Goal: Task Accomplishment & Management: Use online tool/utility

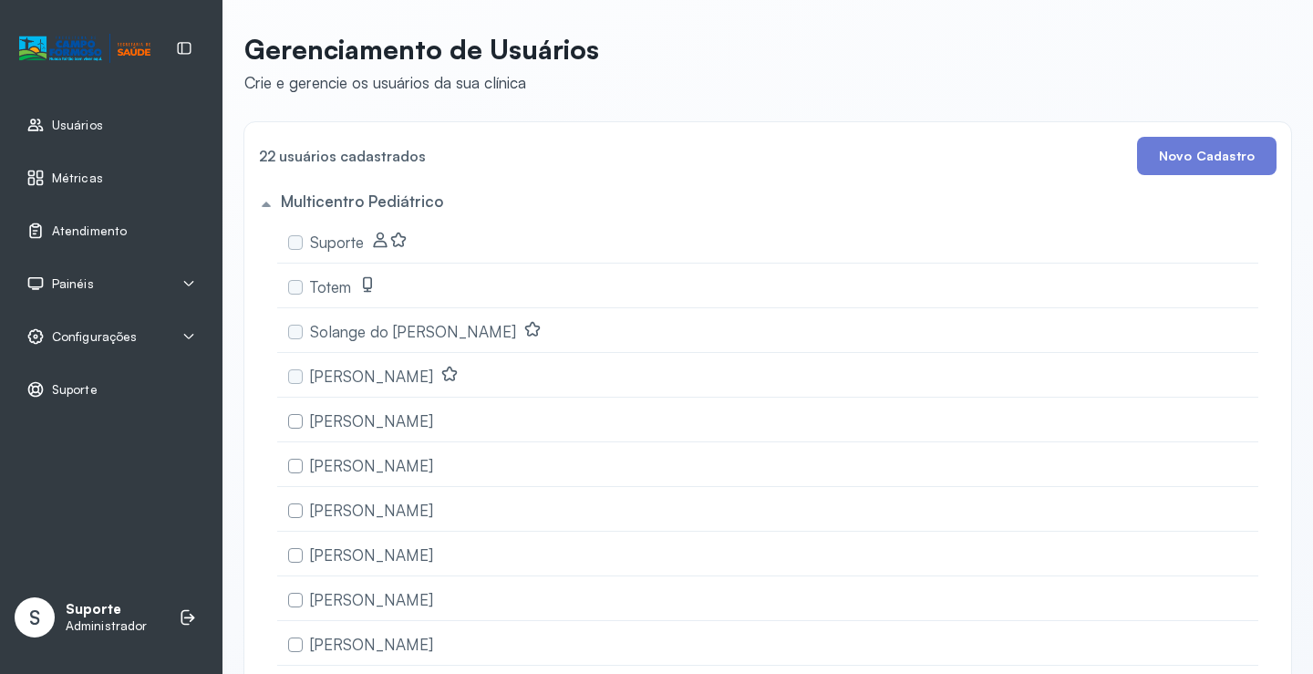
click at [111, 282] on div "Painéis" at bounding box center [111, 283] width 170 height 18
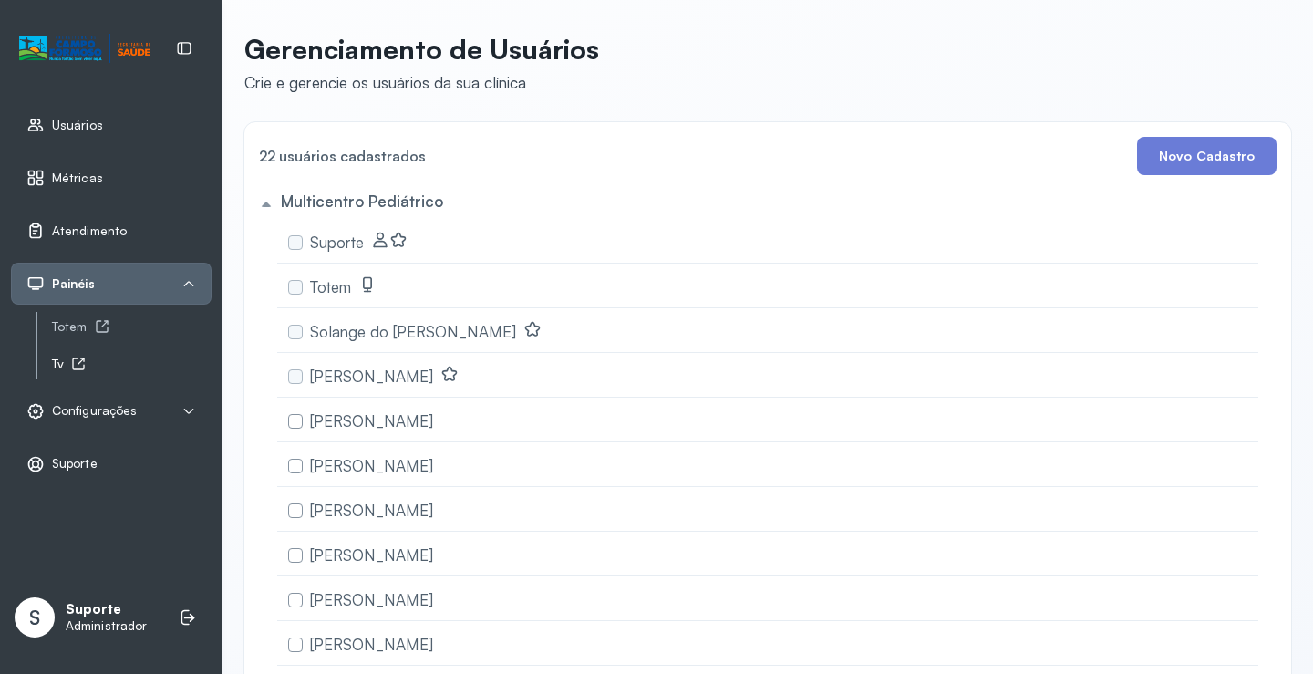
click at [64, 365] on div "Tv" at bounding box center [132, 363] width 160 height 15
click at [98, 224] on span "Atendimento" at bounding box center [89, 230] width 75 height 15
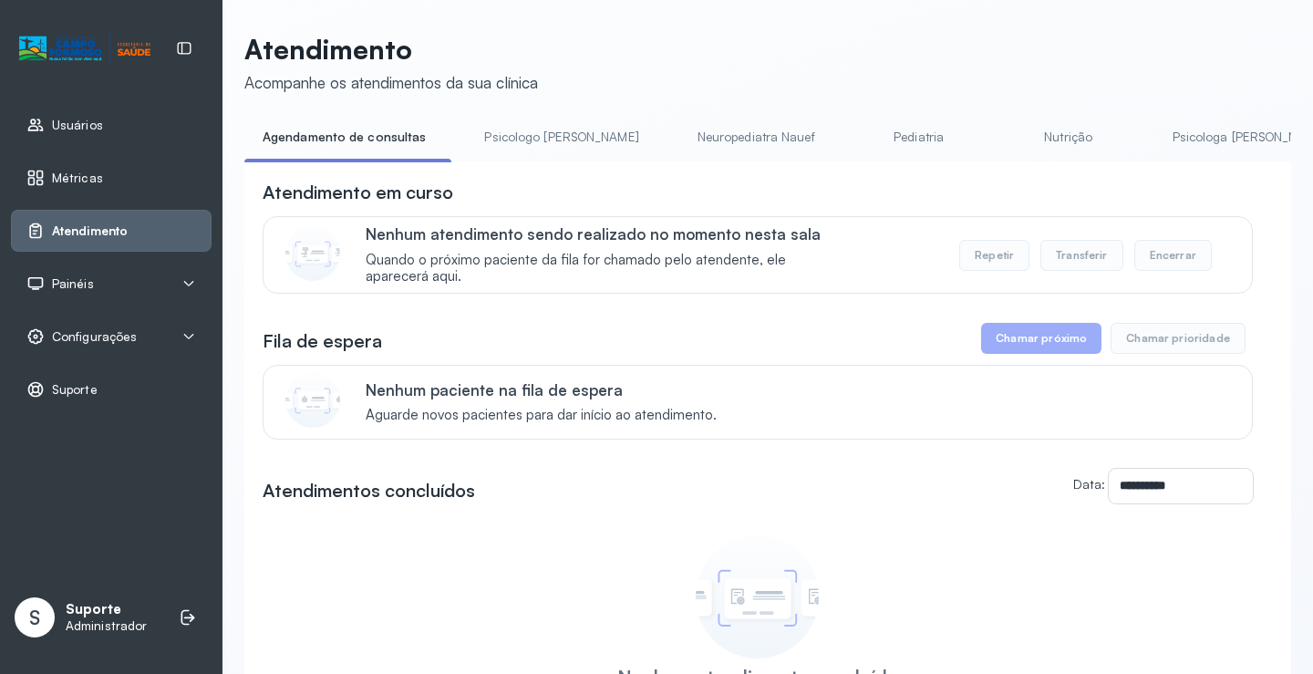
click at [78, 274] on div "Painéis" at bounding box center [59, 283] width 67 height 18
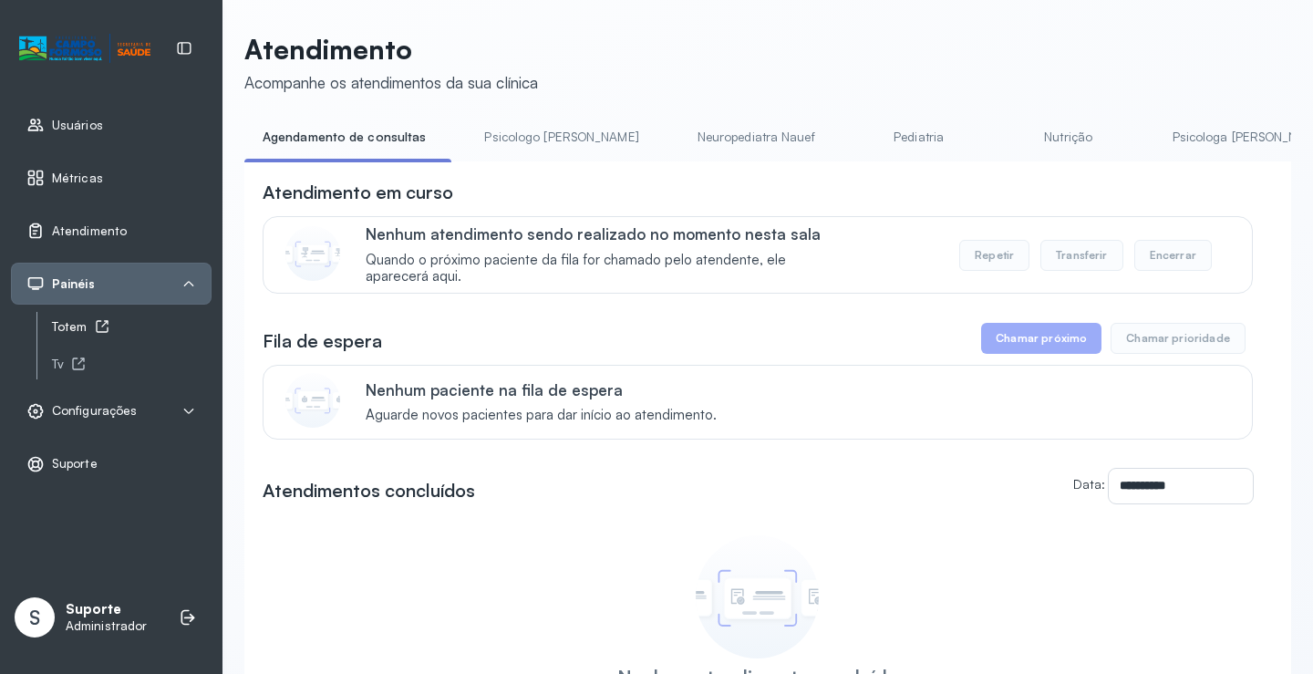
click at [76, 335] on link "Totem" at bounding box center [132, 326] width 160 height 23
click at [497, 143] on link "Psicologo Pedro" at bounding box center [561, 137] width 191 height 30
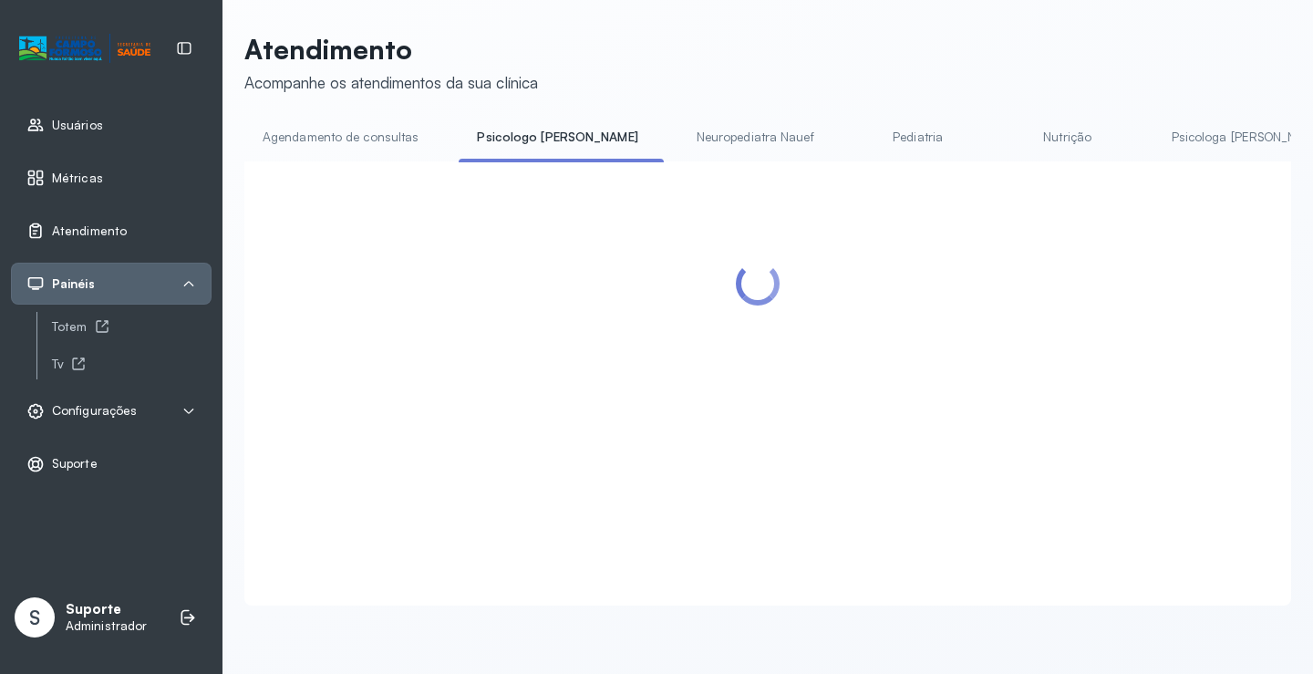
click at [349, 136] on link "Agendamento de consultas" at bounding box center [340, 137] width 192 height 30
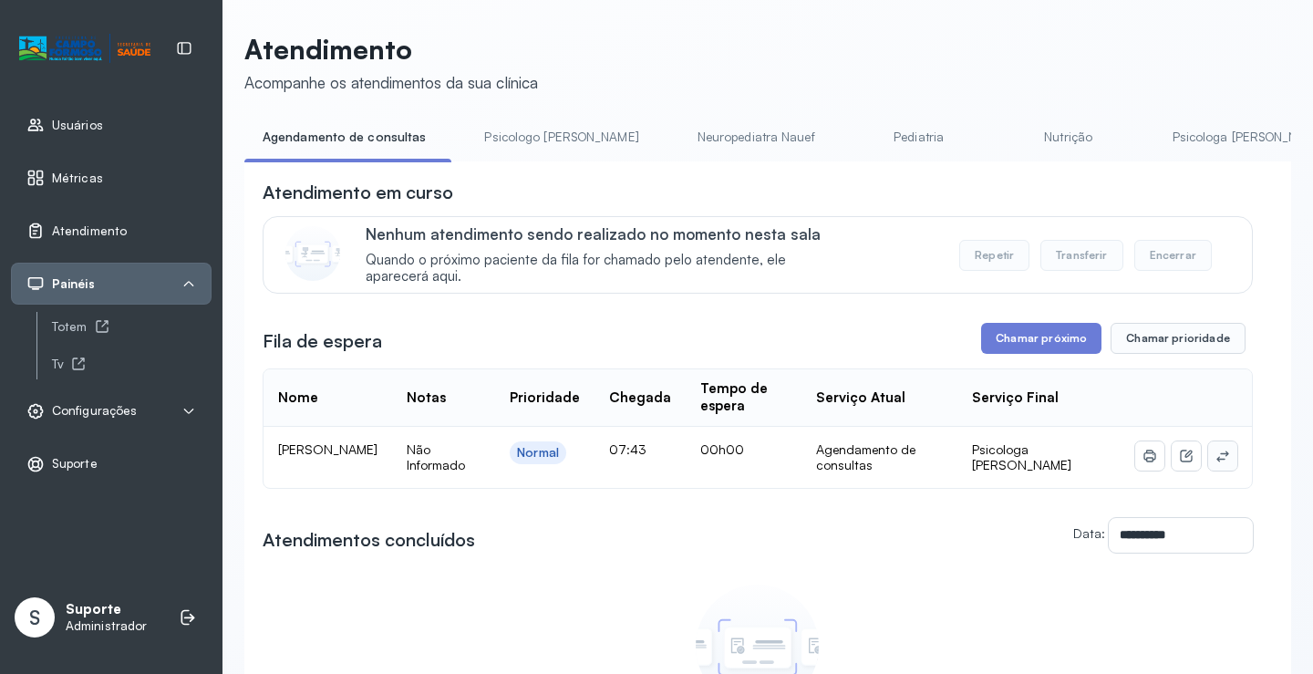
click at [1216, 456] on icon at bounding box center [1222, 455] width 12 height 11
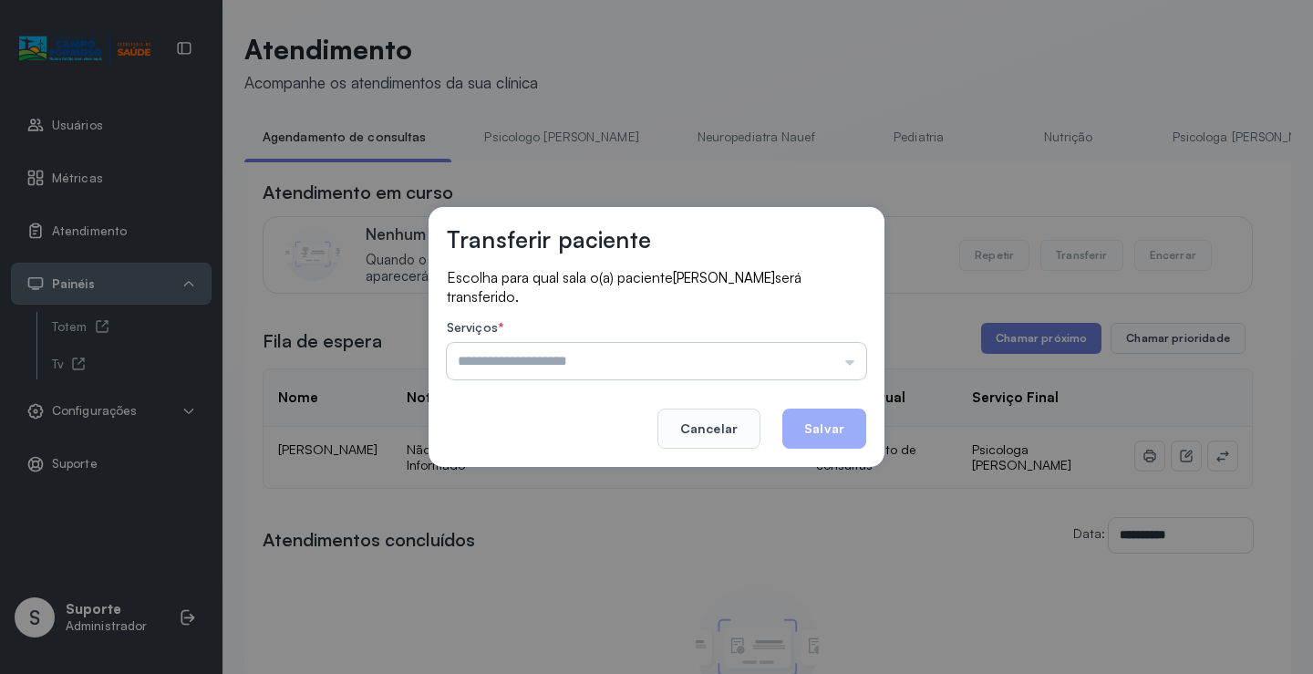
click at [817, 357] on input "text" at bounding box center [656, 361] width 419 height 36
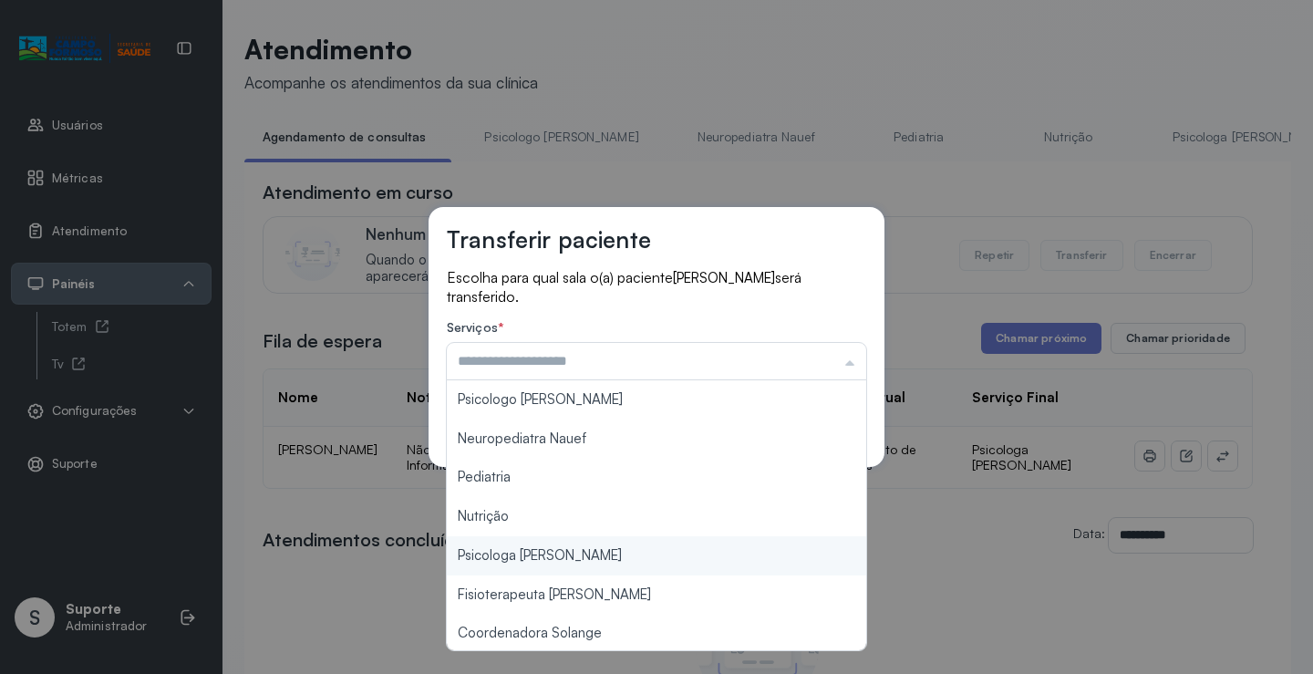
type input "**********"
drag, startPoint x: 548, startPoint y: 549, endPoint x: 689, endPoint y: 489, distance: 153.2
click at [557, 544] on div "**********" at bounding box center [656, 337] width 1313 height 674
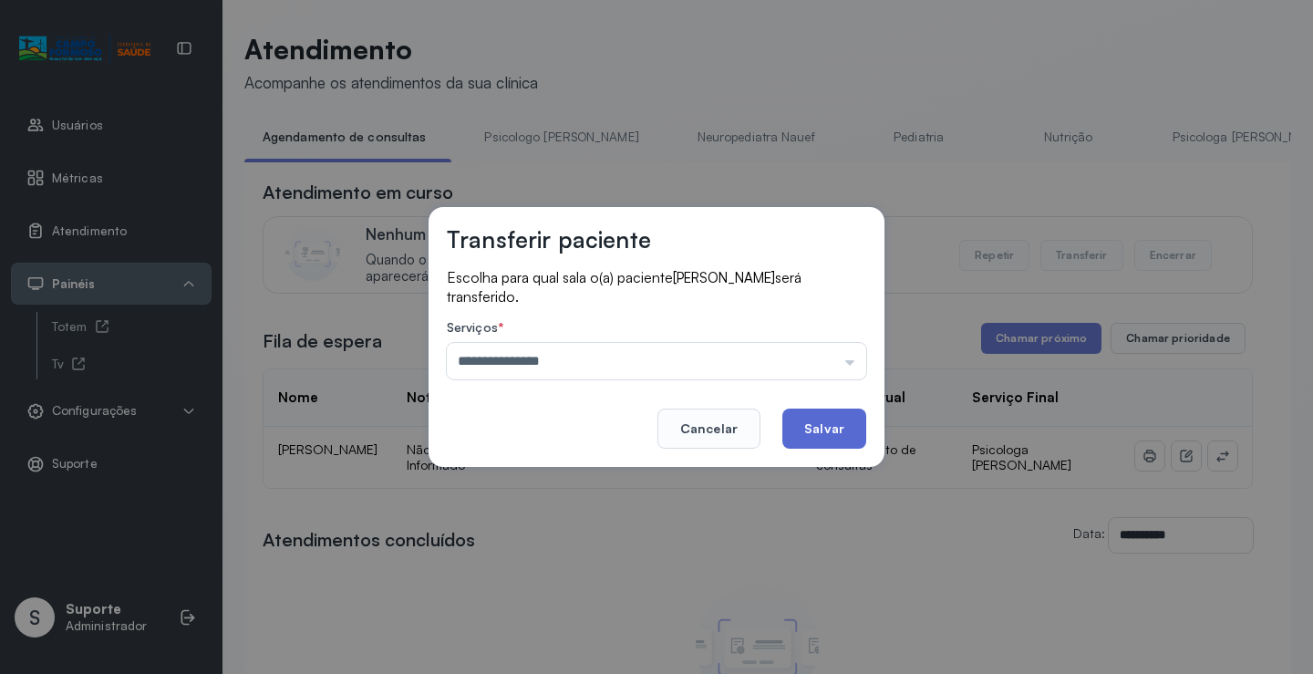
click at [820, 430] on button "Salvar" at bounding box center [824, 428] width 84 height 40
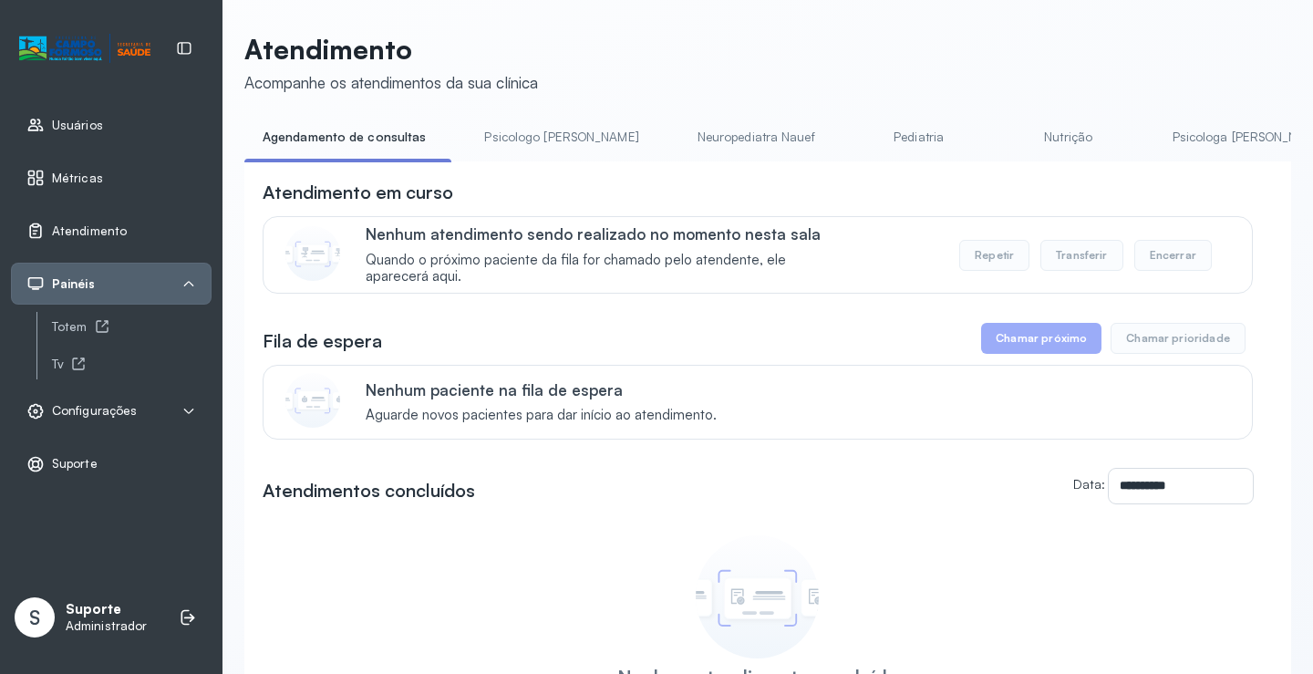
click at [520, 122] on link "Psicologo Pedro" at bounding box center [561, 137] width 191 height 30
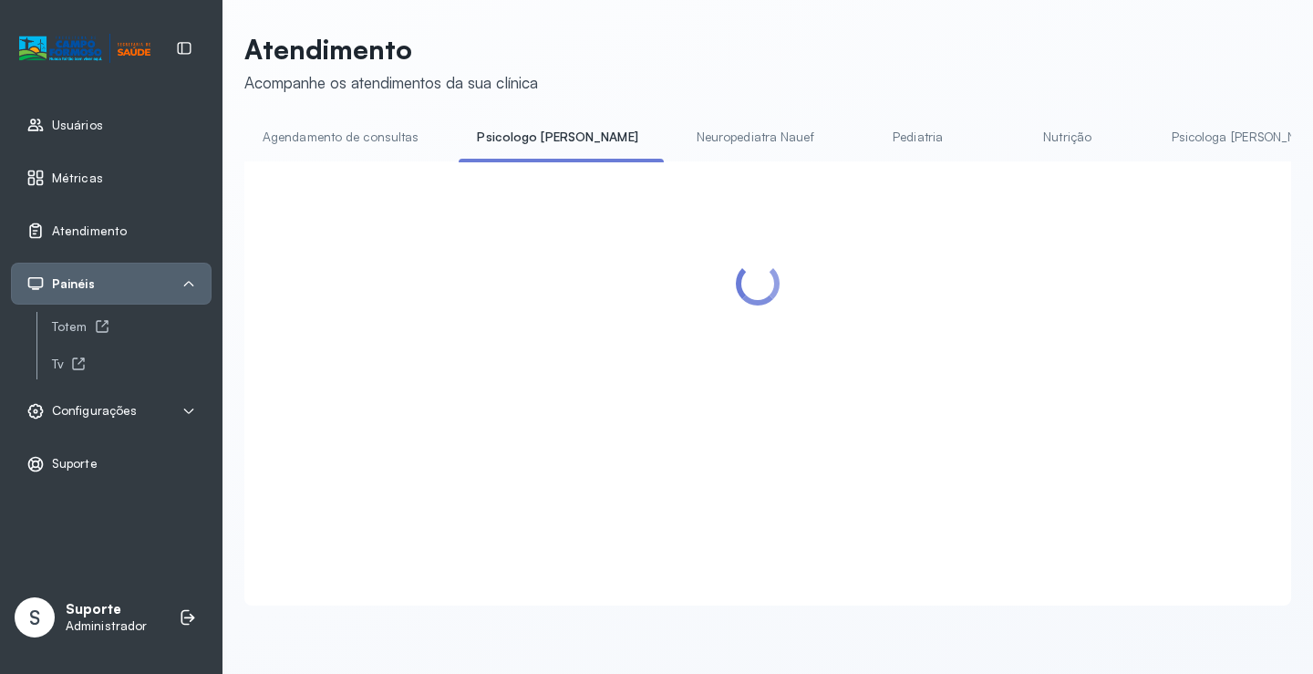
click at [386, 141] on link "Agendamento de consultas" at bounding box center [340, 137] width 192 height 30
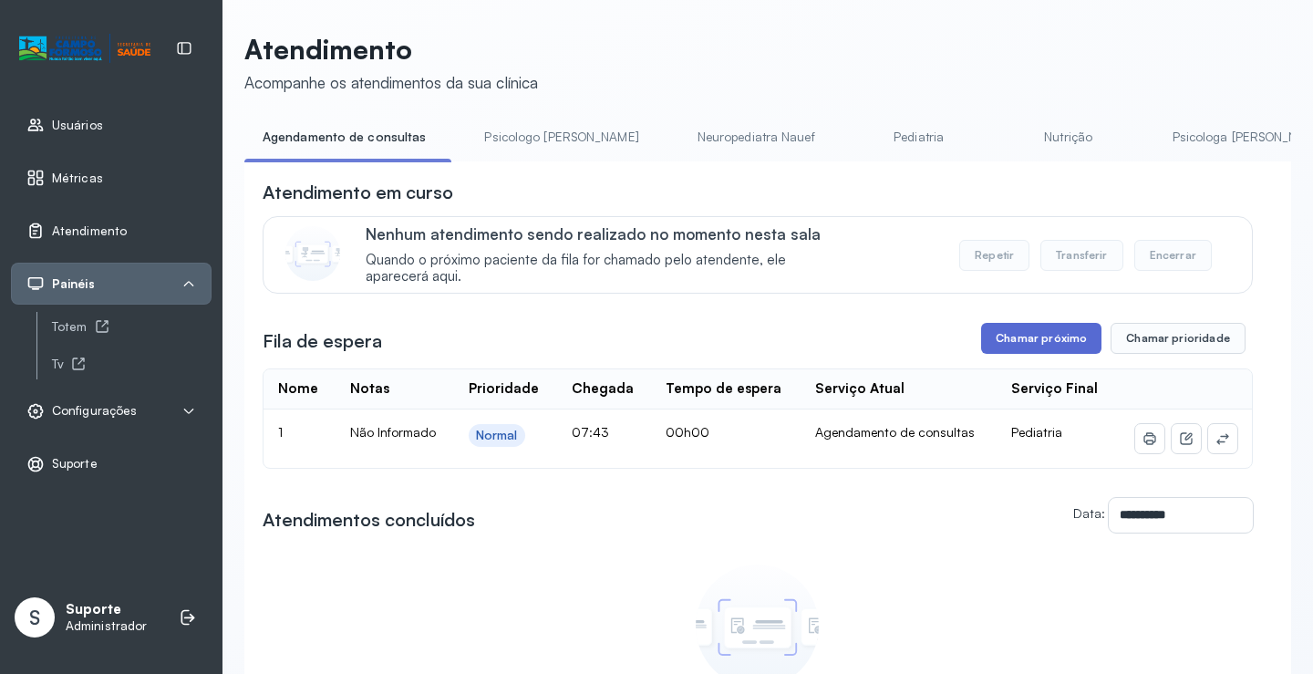
click at [1049, 353] on button "Chamar próximo" at bounding box center [1041, 338] width 120 height 31
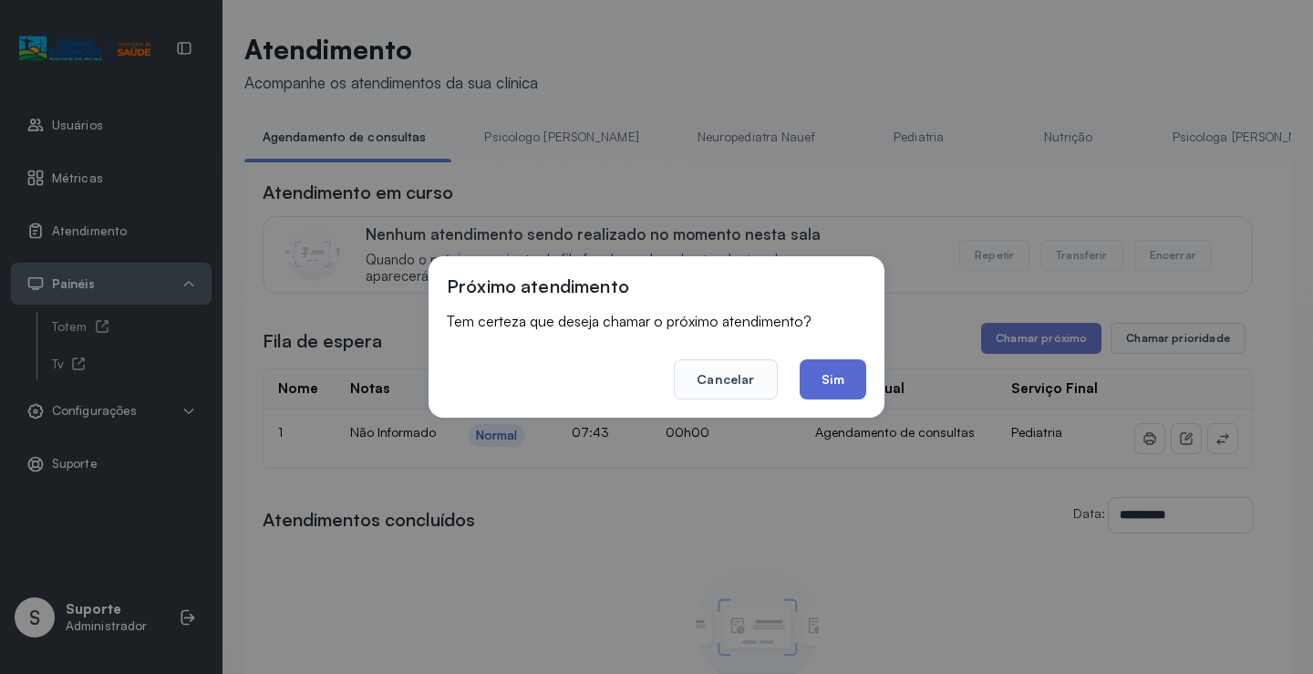
click at [833, 383] on button "Sim" at bounding box center [832, 379] width 67 height 40
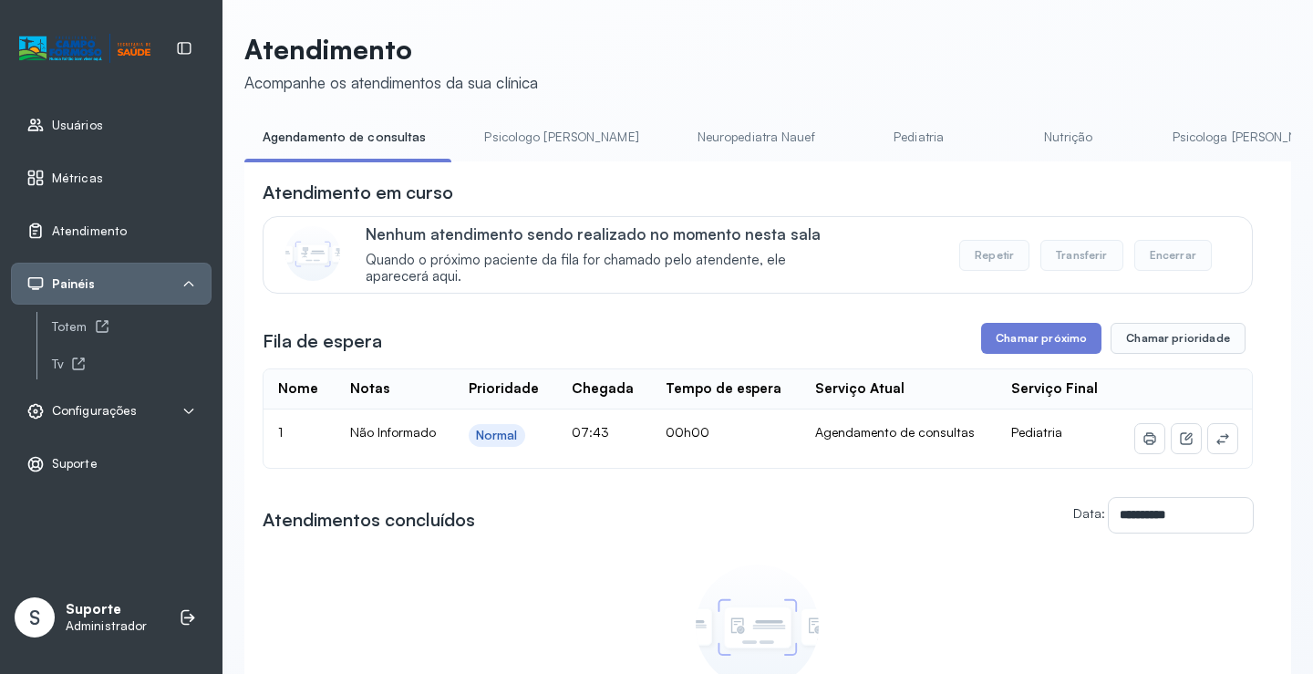
click at [123, 408] on span "Configurações" at bounding box center [94, 410] width 85 height 15
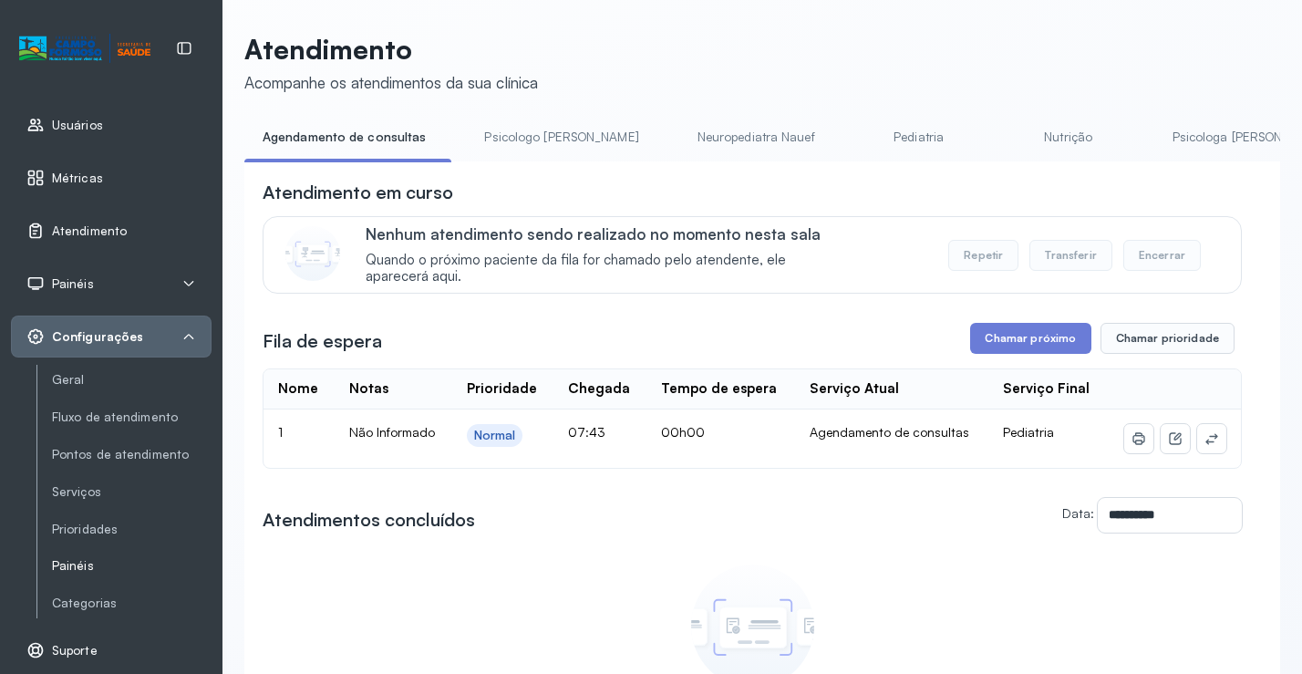
click at [80, 566] on link "Painéis" at bounding box center [132, 565] width 160 height 15
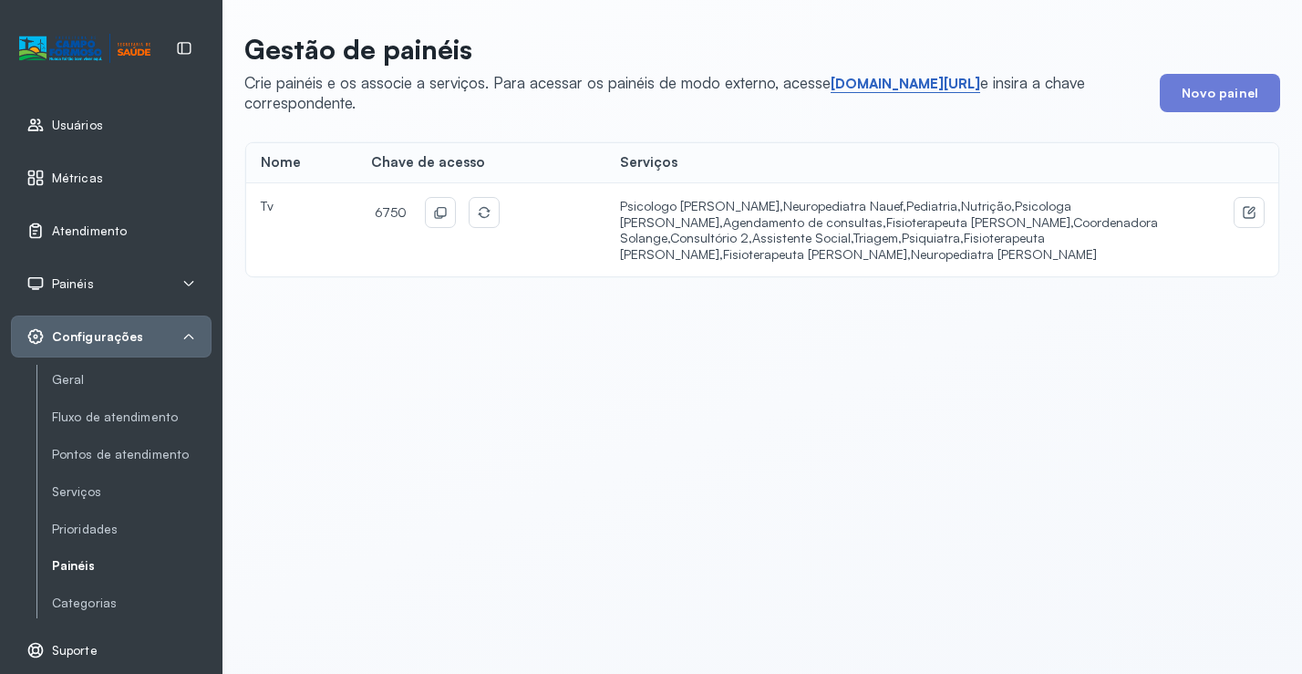
click at [889, 80] on link "short.sysvale.com/tv" at bounding box center [904, 84] width 149 height 18
click at [442, 216] on icon at bounding box center [440, 212] width 15 height 15
click at [92, 233] on span "Atendimento" at bounding box center [89, 230] width 75 height 15
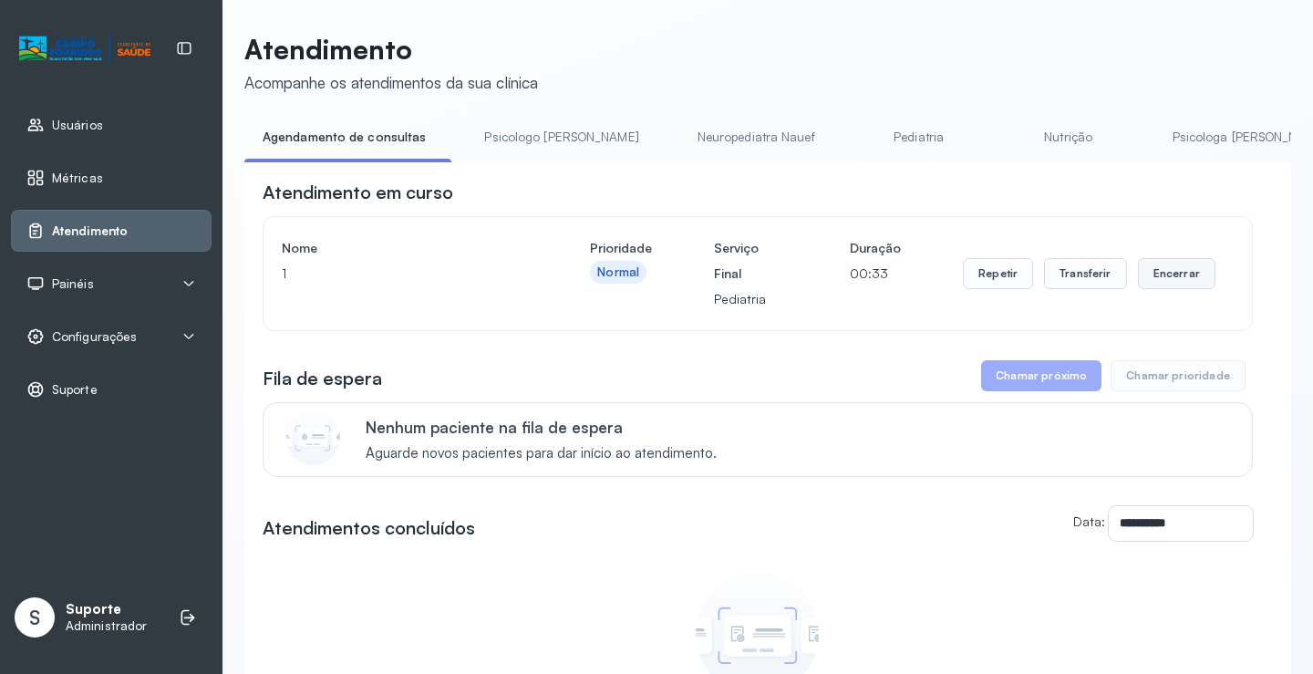
click at [1167, 283] on button "Encerrar" at bounding box center [1176, 273] width 77 height 31
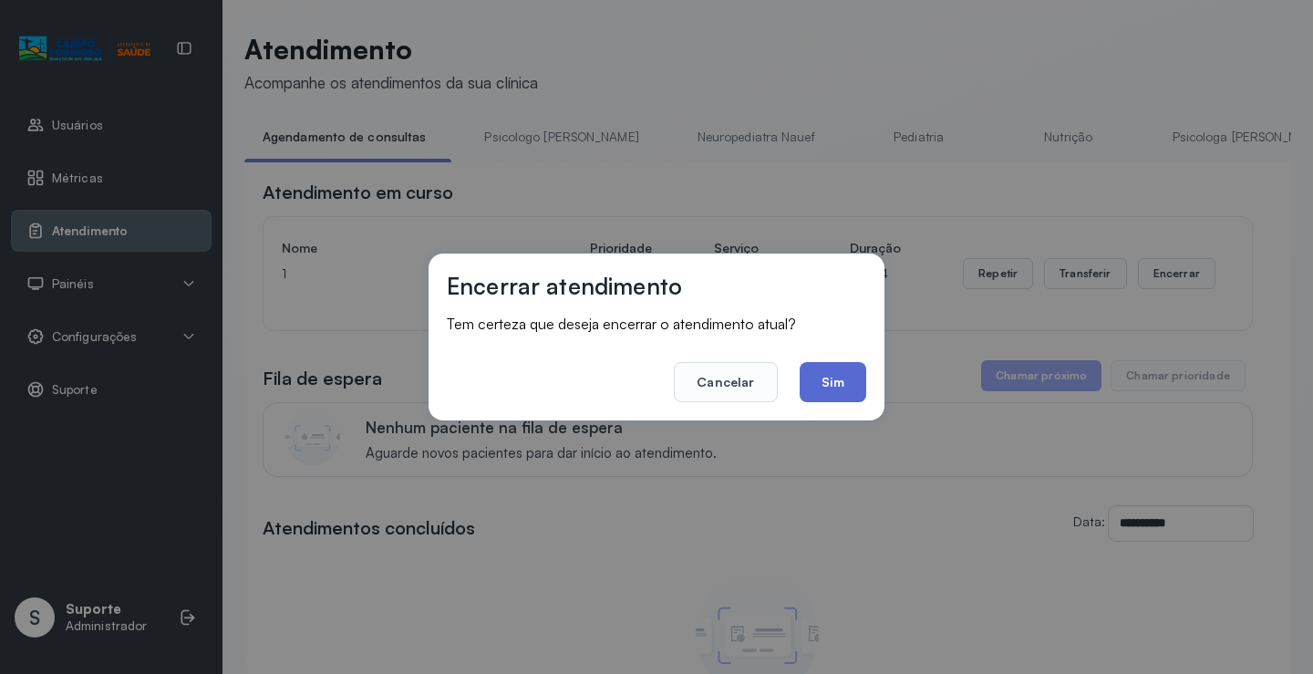
click at [847, 371] on button "Sim" at bounding box center [832, 382] width 67 height 40
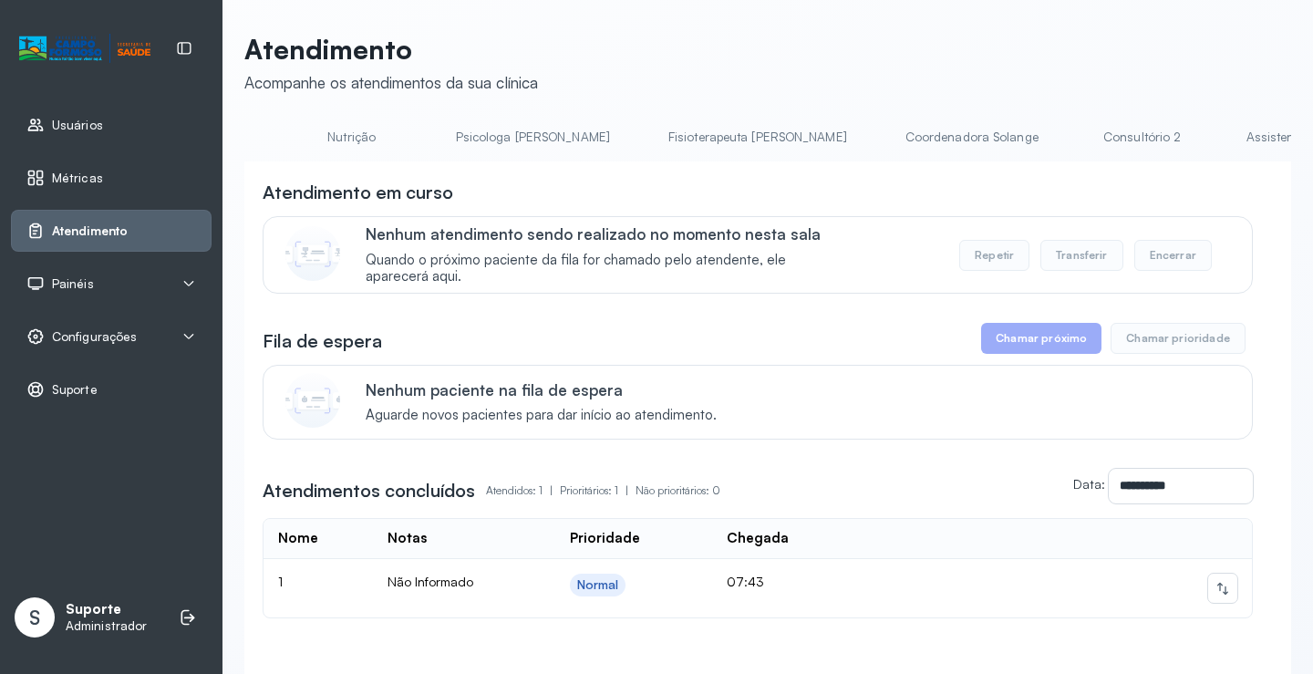
scroll to position [0, 712]
click at [460, 120] on div "**********" at bounding box center [767, 384] width 1046 height 702
click at [465, 137] on link "Psicologa Alana" at bounding box center [537, 137] width 191 height 30
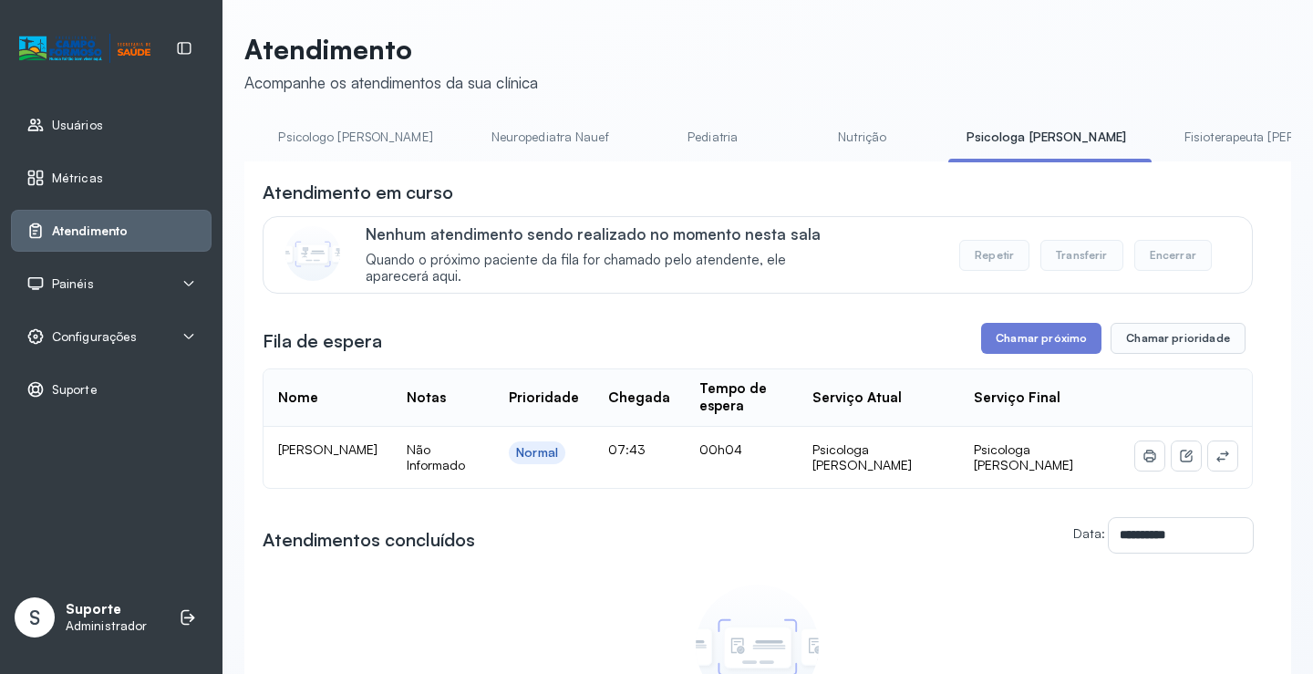
scroll to position [0, 0]
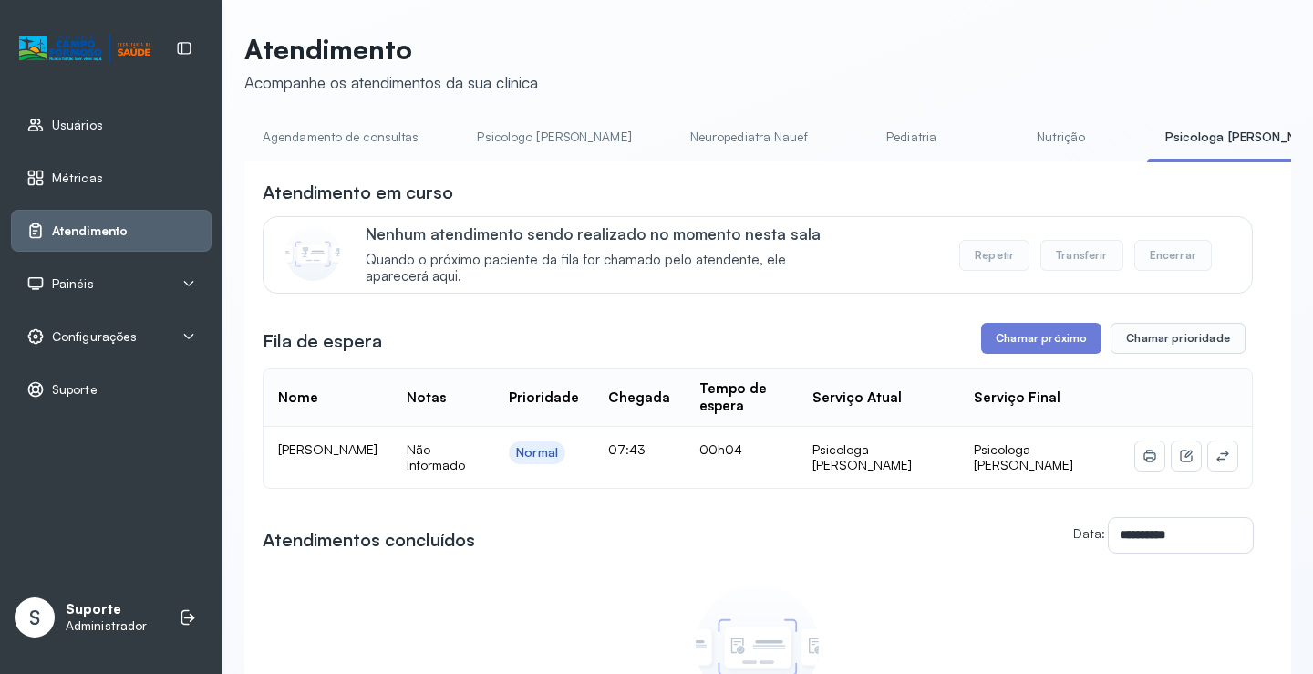
click at [282, 141] on link "Agendamento de consultas" at bounding box center [340, 137] width 192 height 30
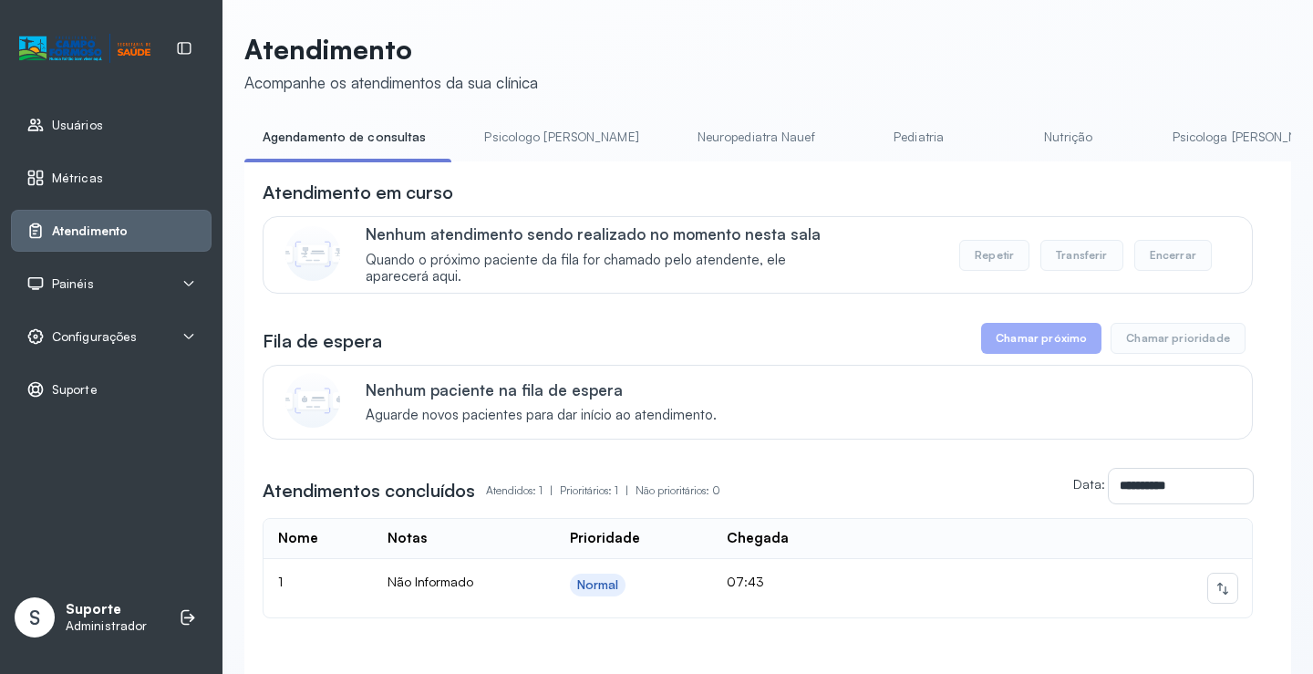
drag, startPoint x: 542, startPoint y: 139, endPoint x: 474, endPoint y: 133, distance: 68.7
click at [540, 139] on link "Psicologo Pedro" at bounding box center [561, 137] width 191 height 30
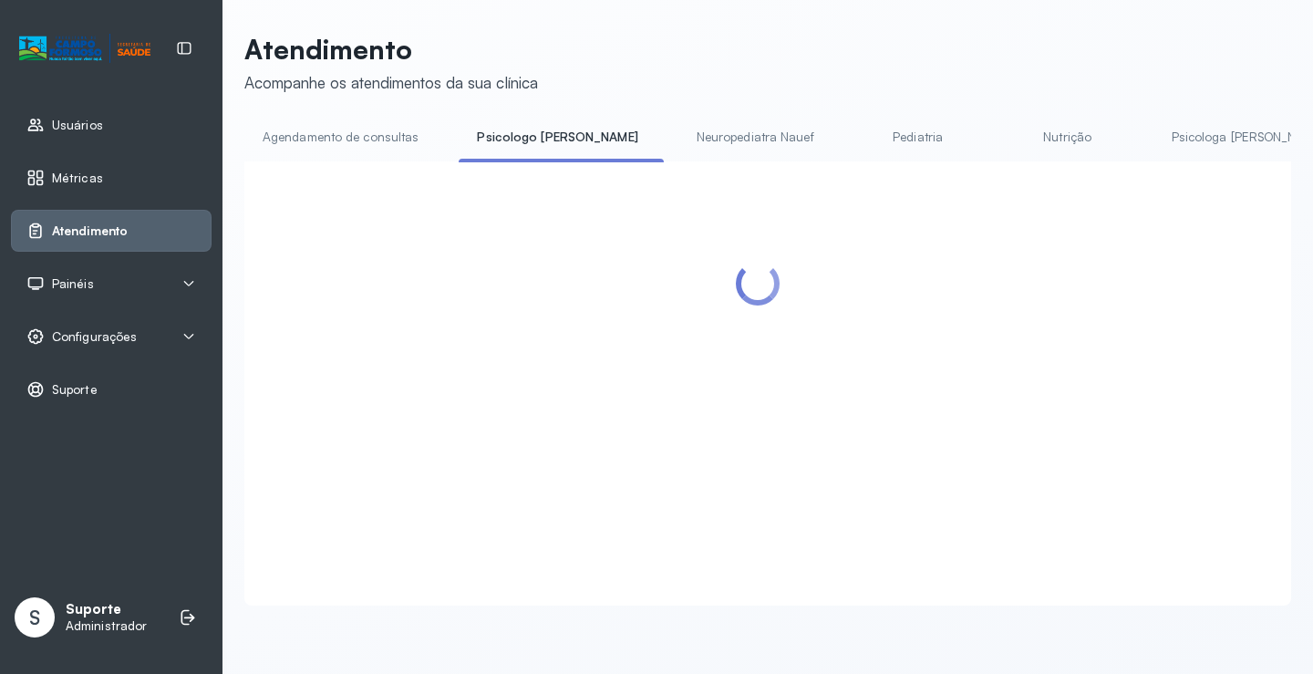
drag, startPoint x: 412, startPoint y: 126, endPoint x: 381, endPoint y: 132, distance: 31.6
click at [411, 126] on link "Agendamento de consultas" at bounding box center [340, 137] width 192 height 30
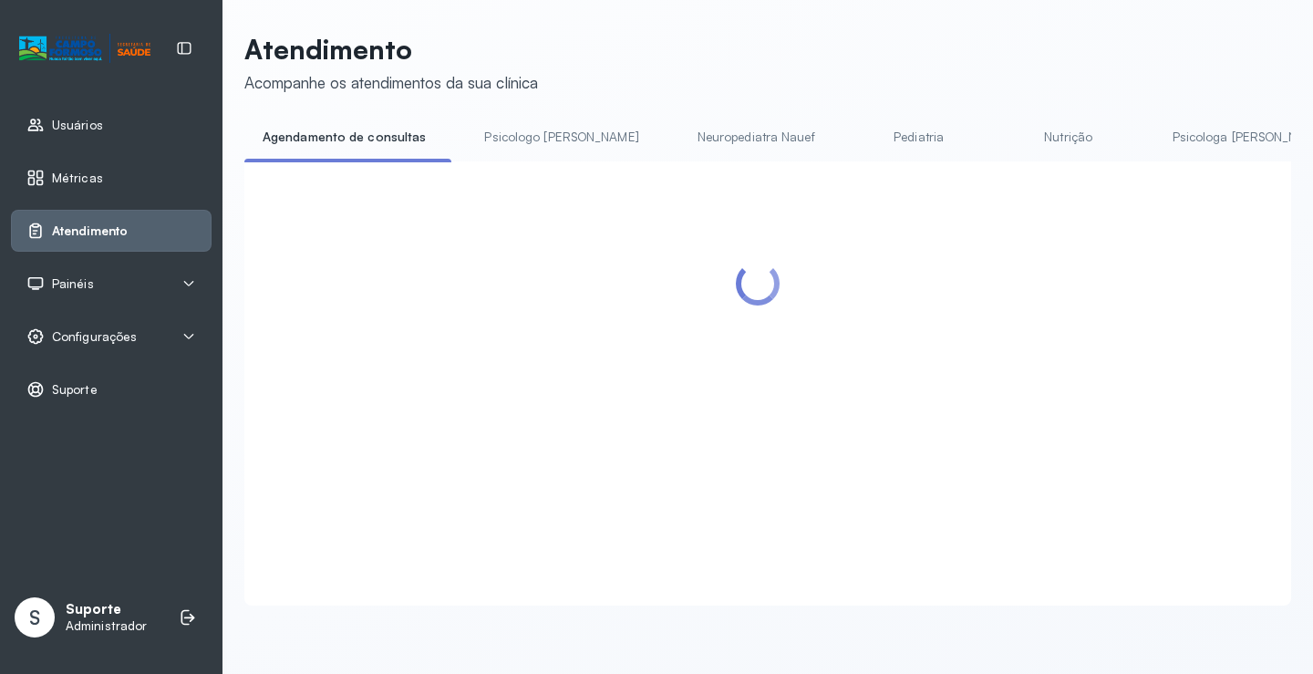
click at [380, 132] on link "Agendamento de consultas" at bounding box center [344, 137] width 200 height 30
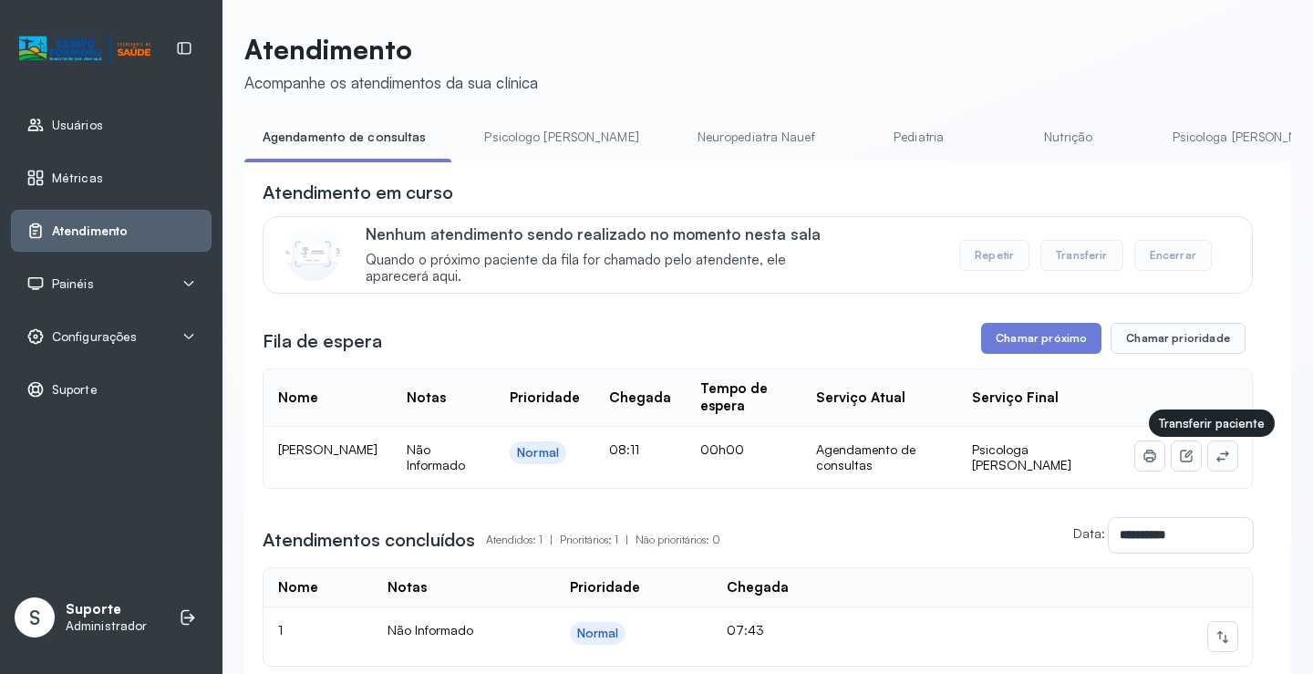
click at [1208, 469] on button at bounding box center [1222, 455] width 29 height 29
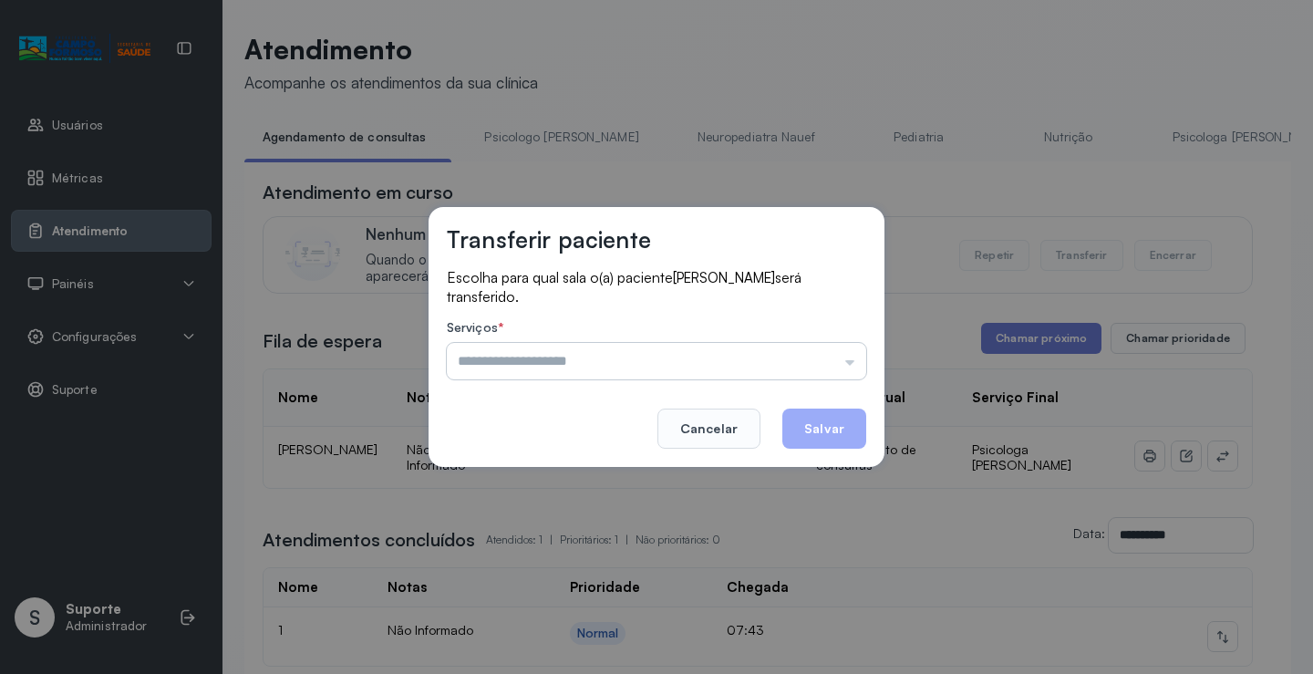
drag, startPoint x: 766, startPoint y: 364, endPoint x: 794, endPoint y: 366, distance: 28.3
click at [788, 364] on input "text" at bounding box center [656, 361] width 419 height 36
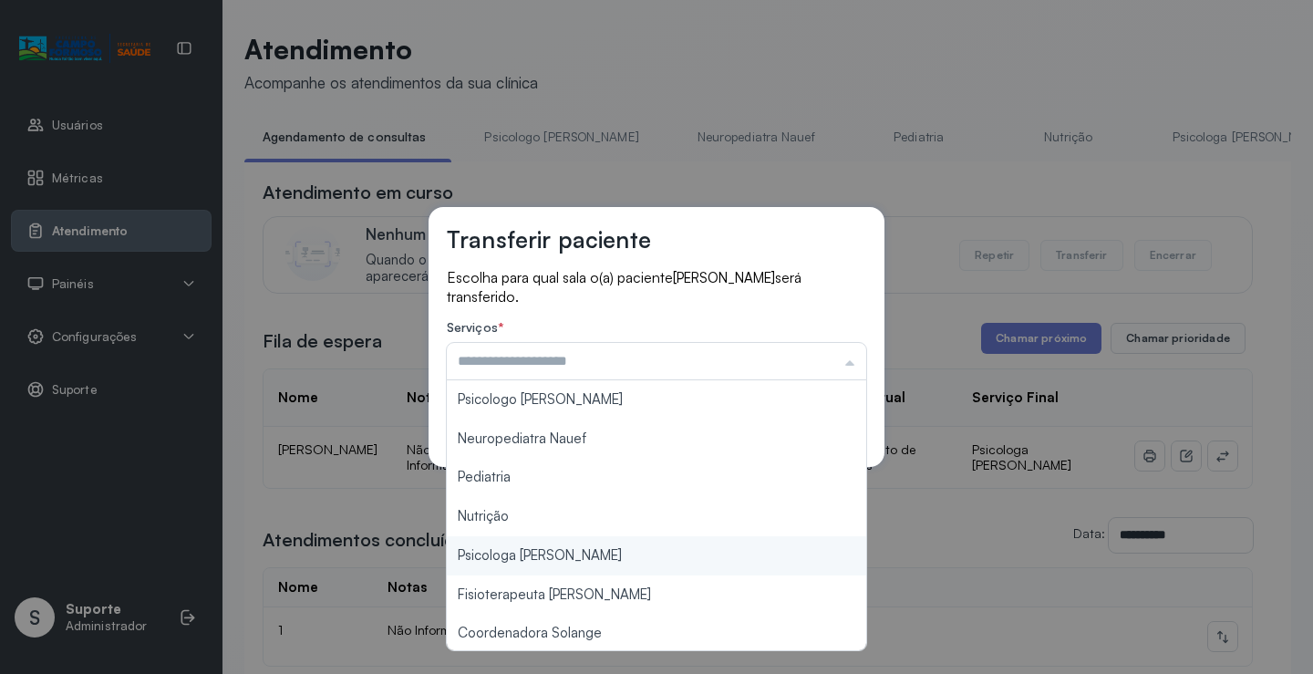
type input "**********"
drag, startPoint x: 597, startPoint y: 561, endPoint x: 744, endPoint y: 497, distance: 160.4
click at [597, 558] on div "**********" at bounding box center [656, 337] width 1313 height 674
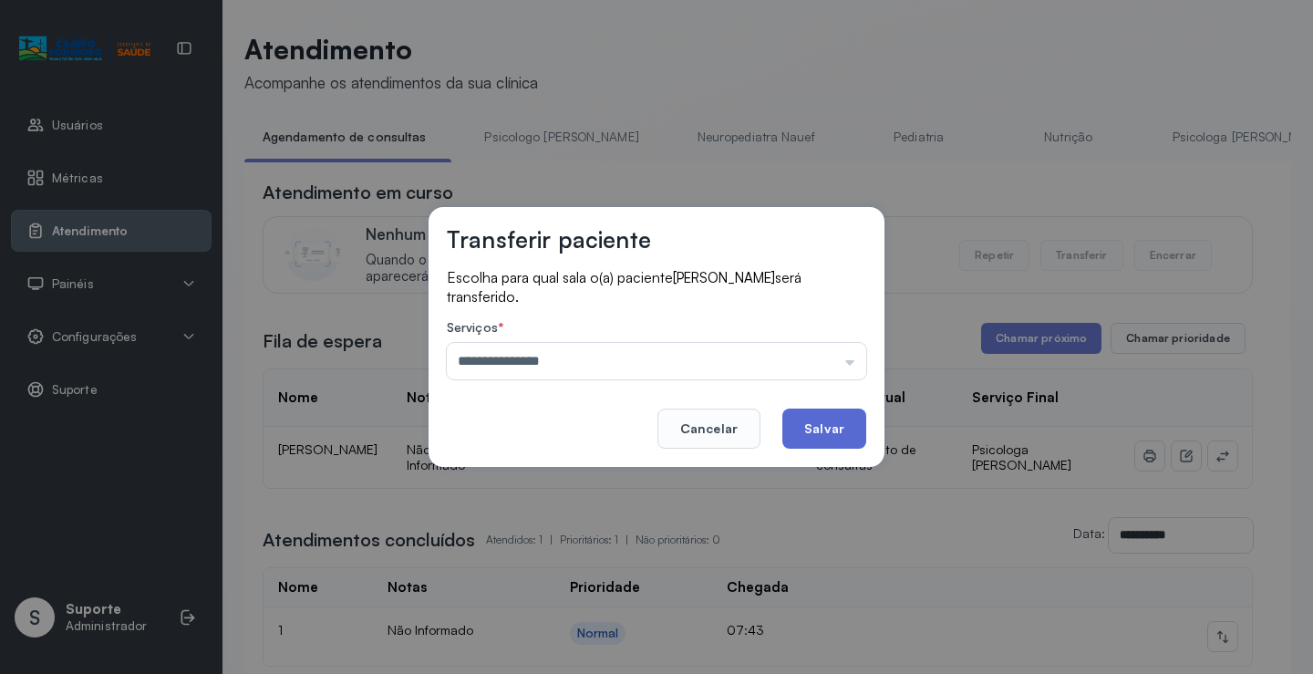
click at [844, 438] on button "Salvar" at bounding box center [824, 428] width 84 height 40
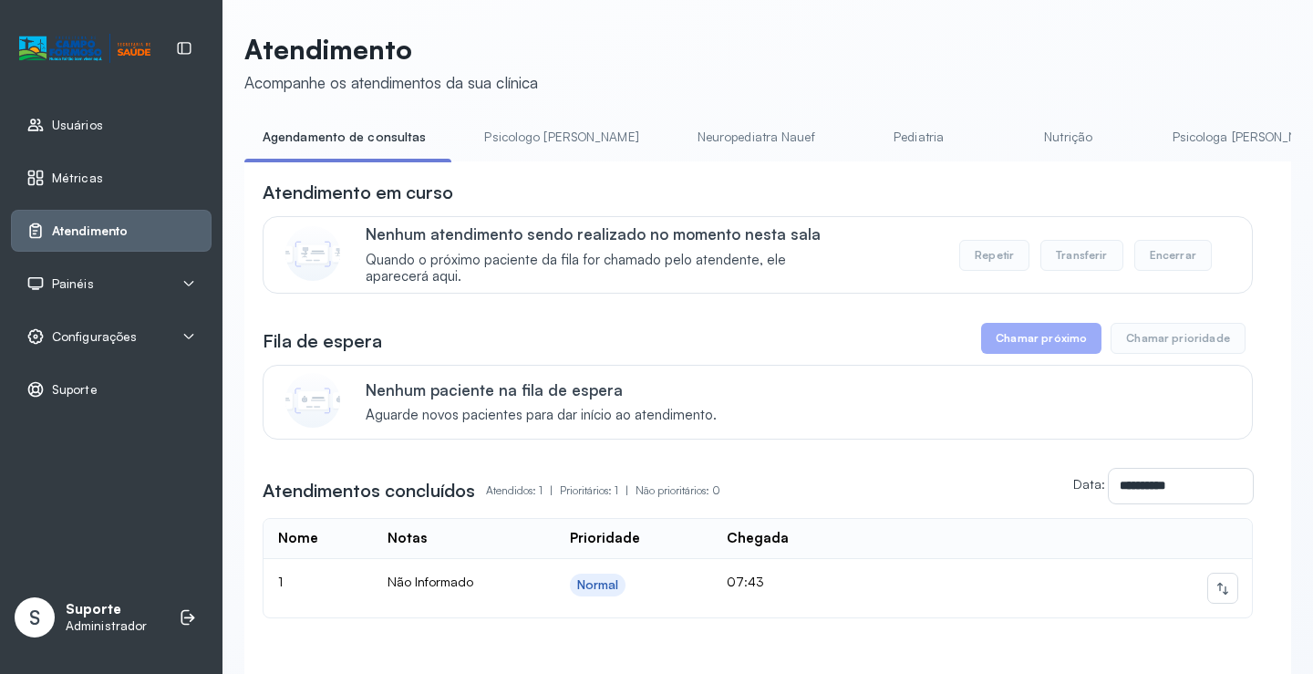
click at [567, 138] on link "Psicologo Pedro" at bounding box center [561, 137] width 191 height 30
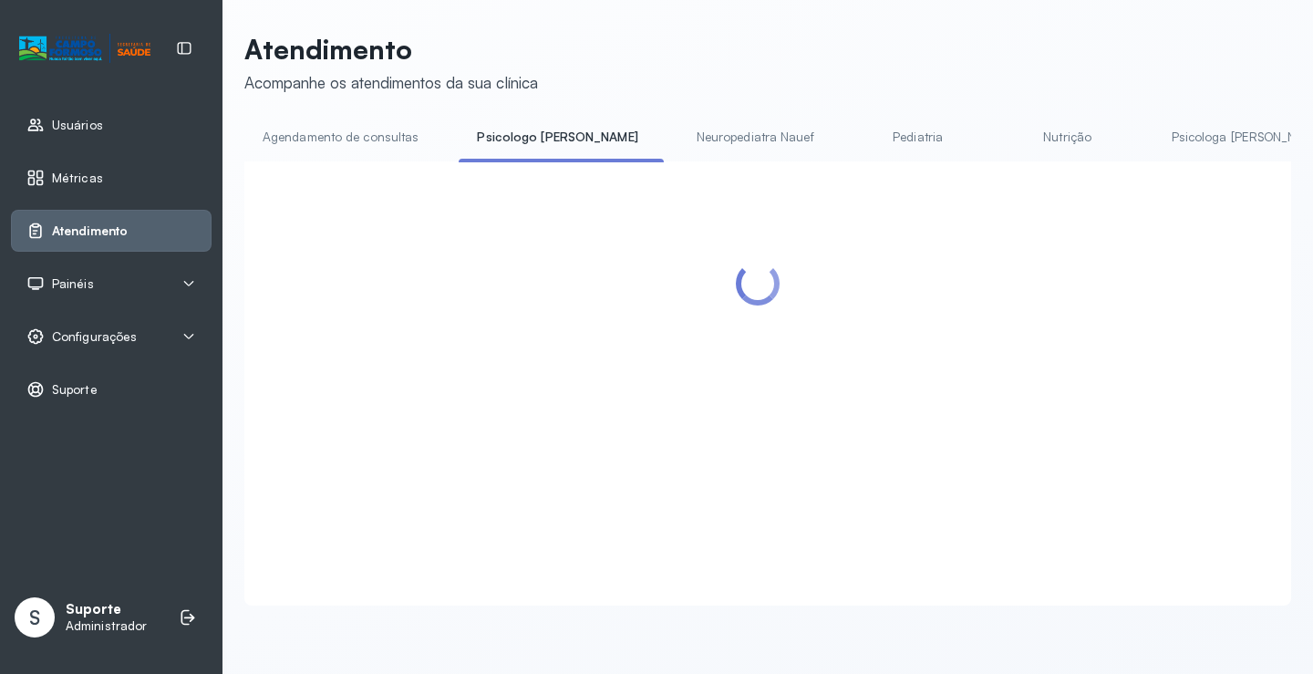
click at [360, 134] on link "Agendamento de consultas" at bounding box center [340, 137] width 192 height 30
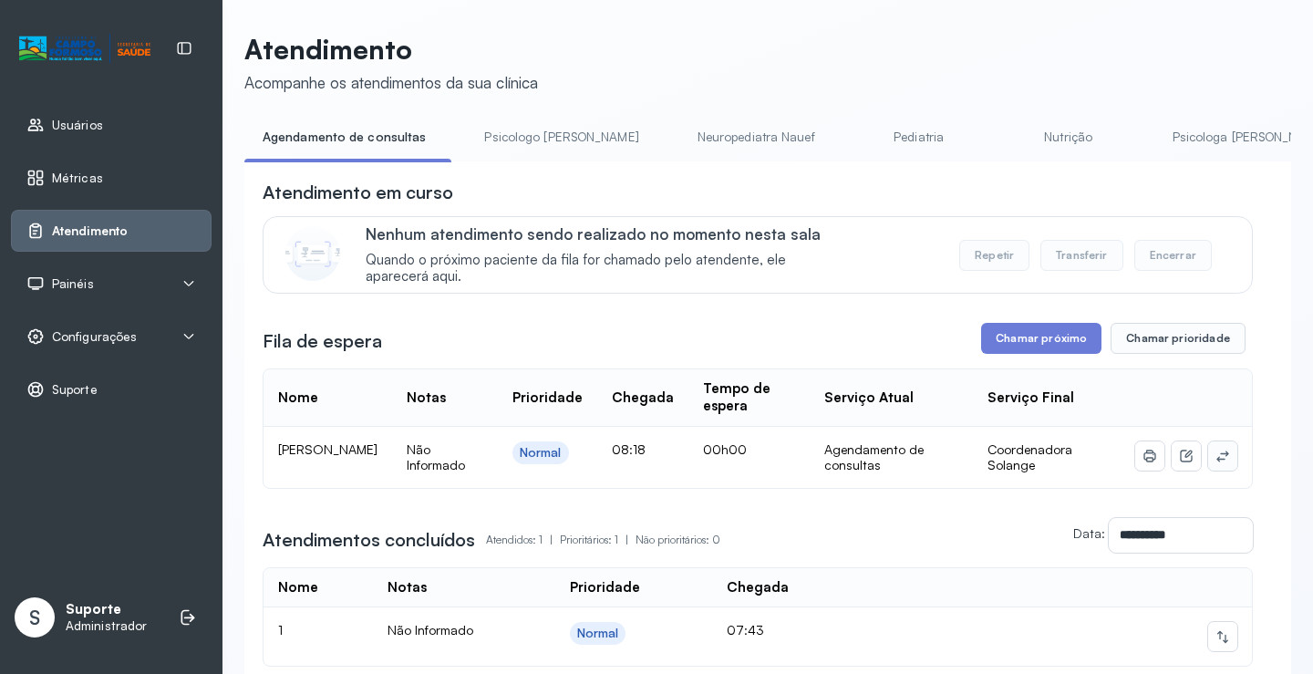
click at [1215, 455] on icon at bounding box center [1222, 455] width 15 height 15
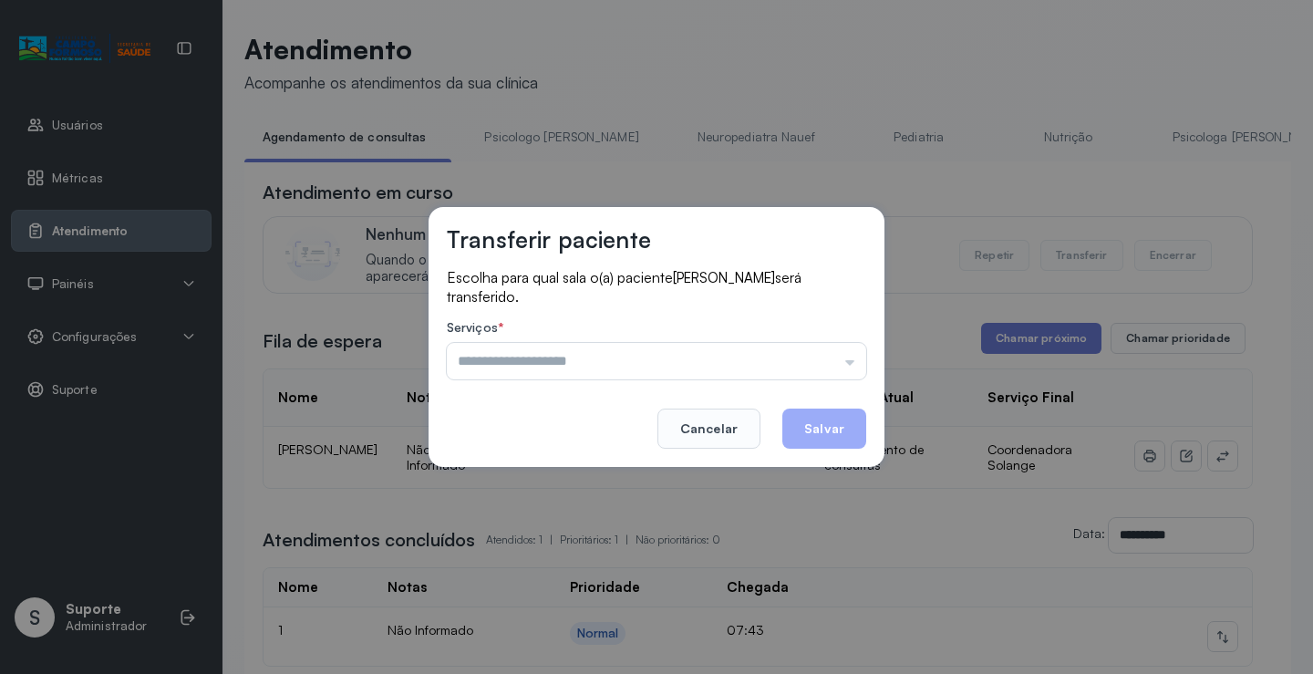
click at [807, 340] on div "Serviços * Psicologo Pedro Neuropediatra Nauef Pediatria Nutrição Psicologa Ala…" at bounding box center [656, 349] width 419 height 59
click at [713, 366] on input "text" at bounding box center [656, 361] width 419 height 36
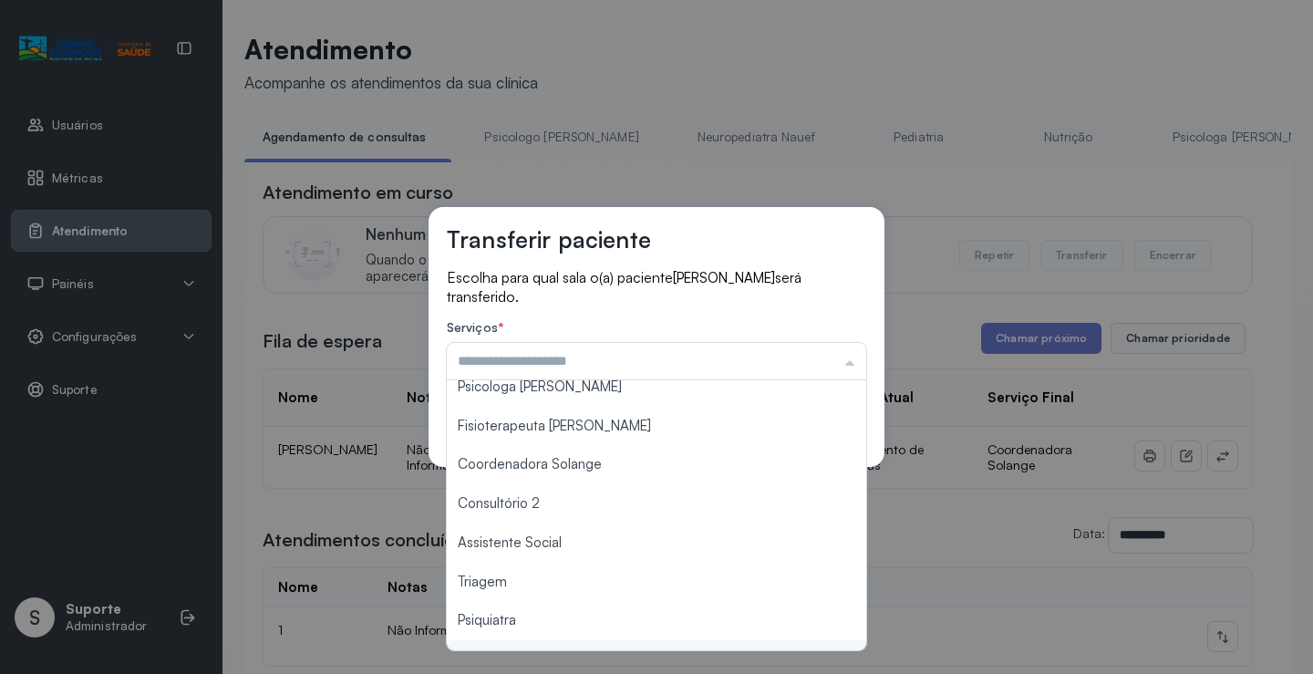
scroll to position [2, 0]
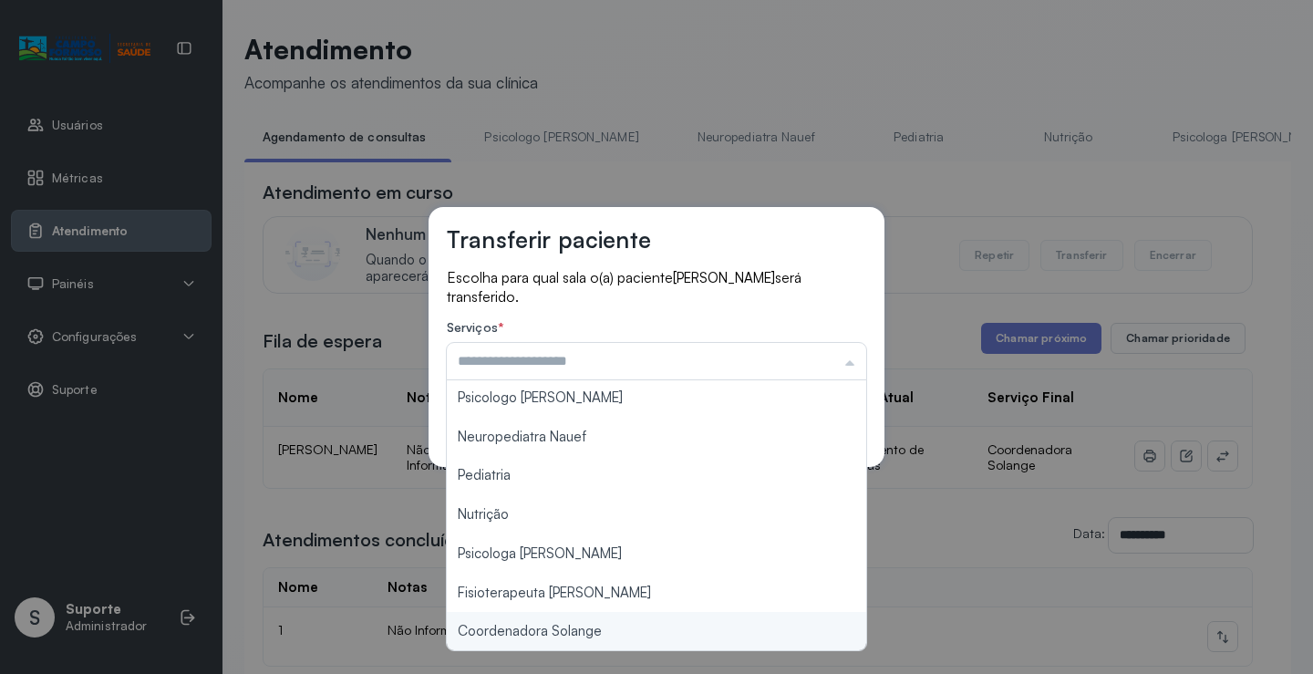
type input "**********"
drag, startPoint x: 532, startPoint y: 635, endPoint x: 661, endPoint y: 582, distance: 139.3
click at [532, 633] on div "**********" at bounding box center [656, 337] width 1313 height 674
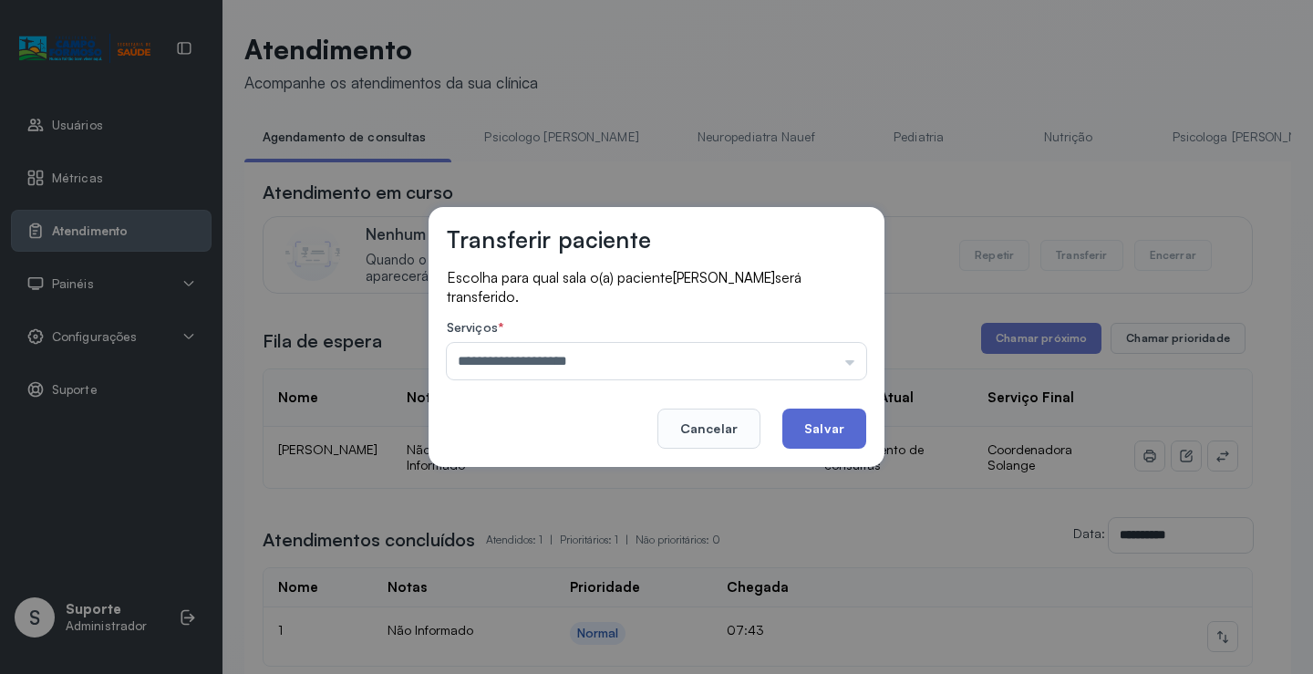
click at [808, 426] on button "Salvar" at bounding box center [824, 428] width 84 height 40
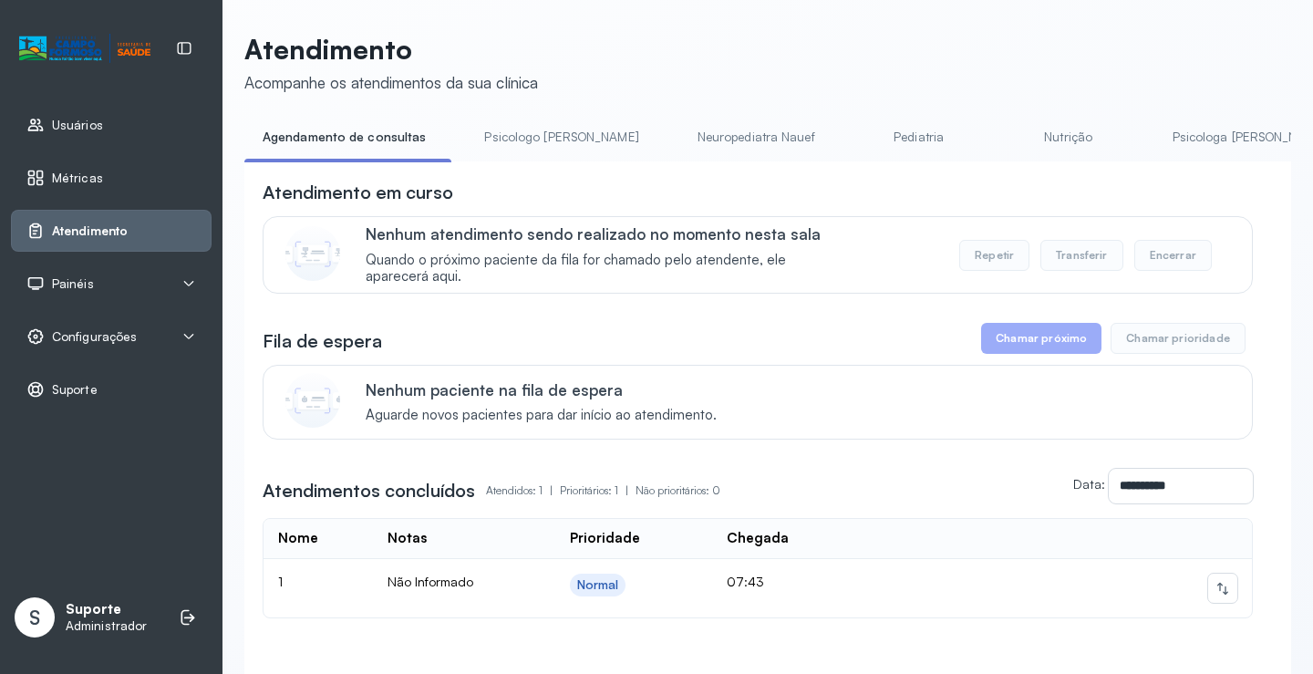
click at [534, 144] on link "Psicologo Pedro" at bounding box center [561, 137] width 191 height 30
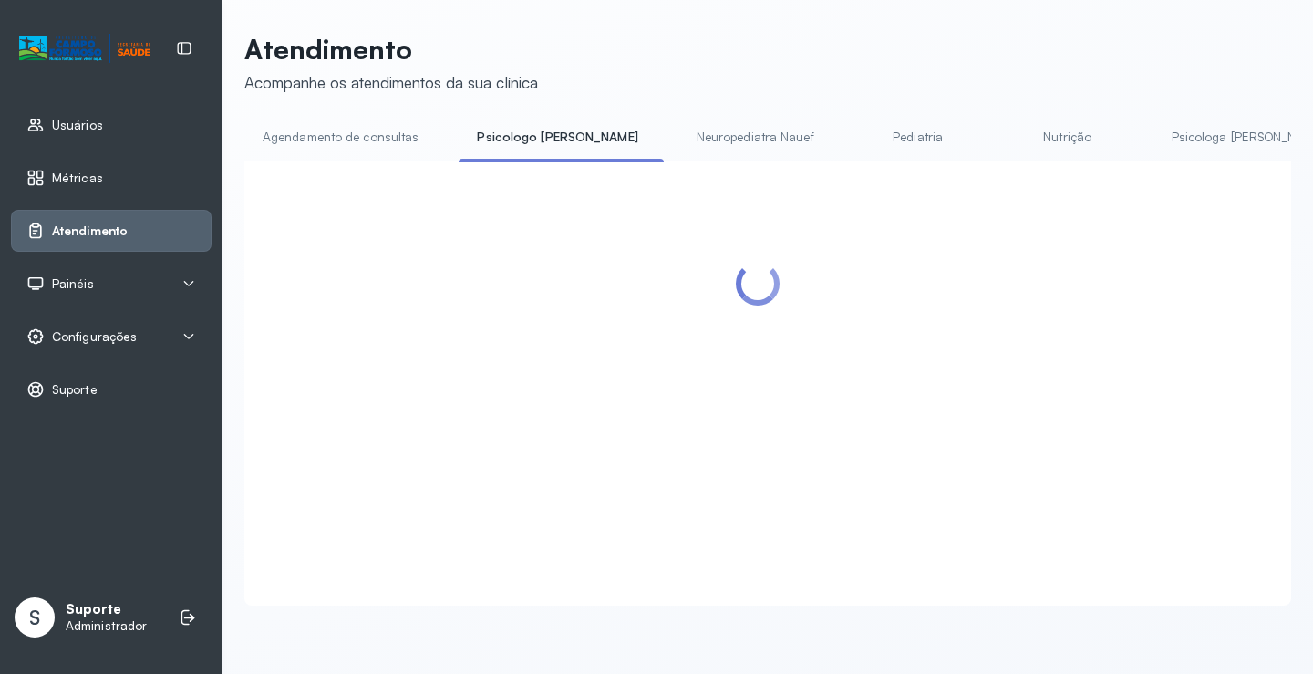
click at [377, 140] on link "Agendamento de consultas" at bounding box center [340, 137] width 192 height 30
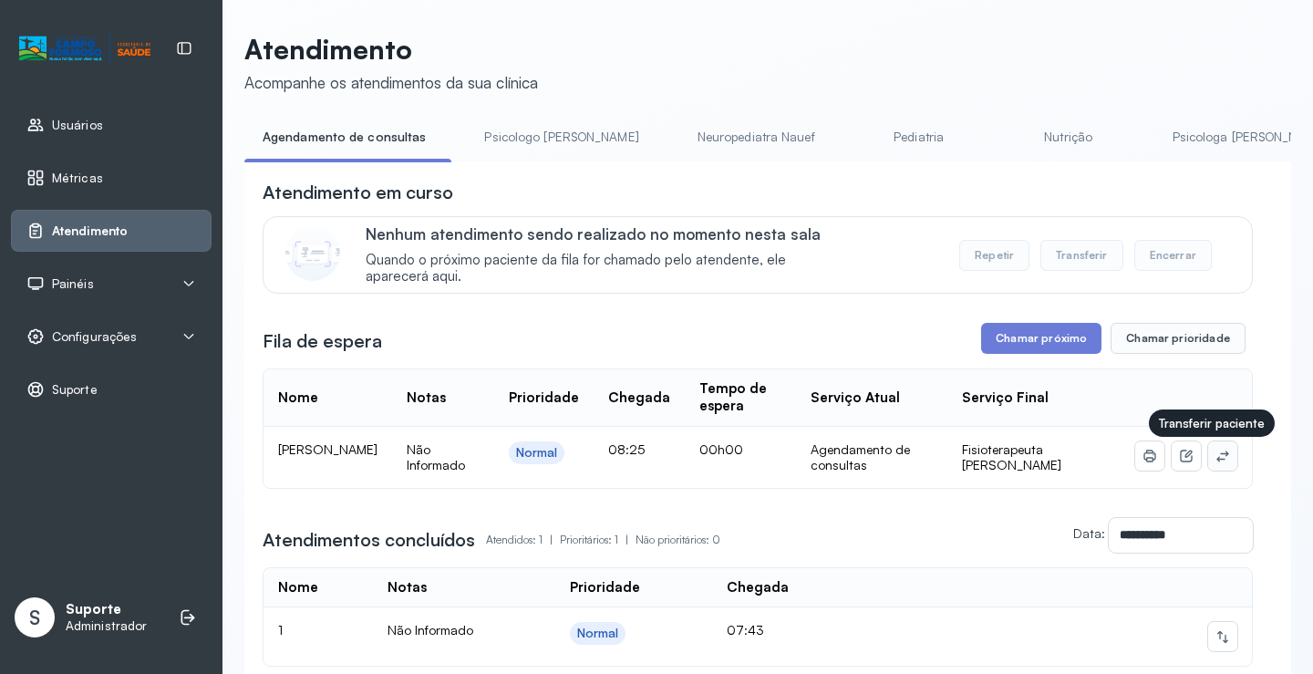
click at [1216, 461] on icon at bounding box center [1222, 455] width 12 height 11
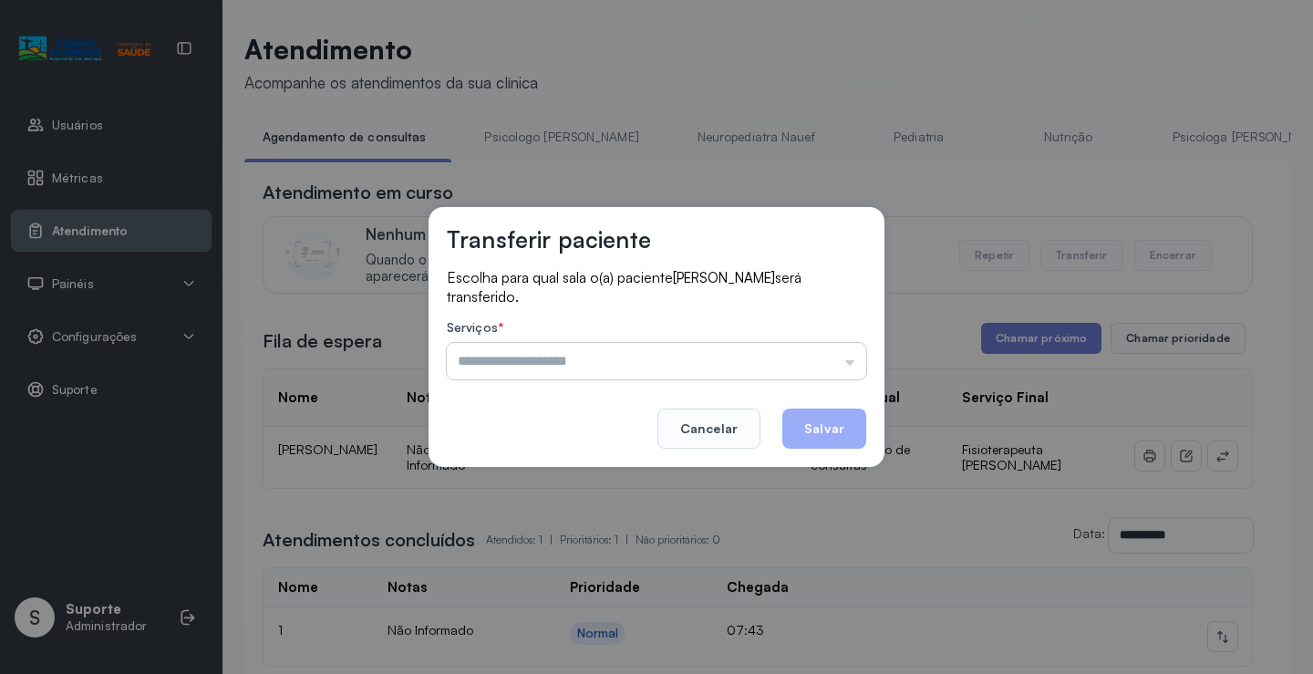
click at [815, 355] on input "text" at bounding box center [656, 361] width 419 height 36
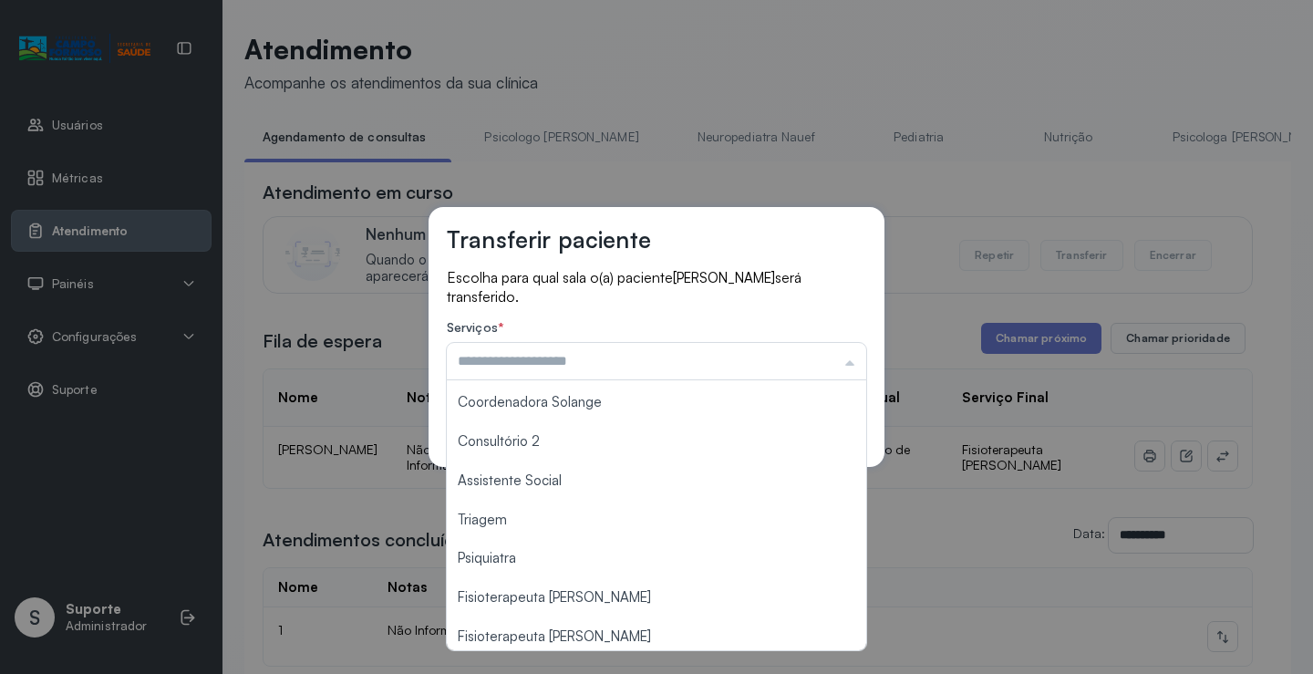
scroll to position [273, 0]
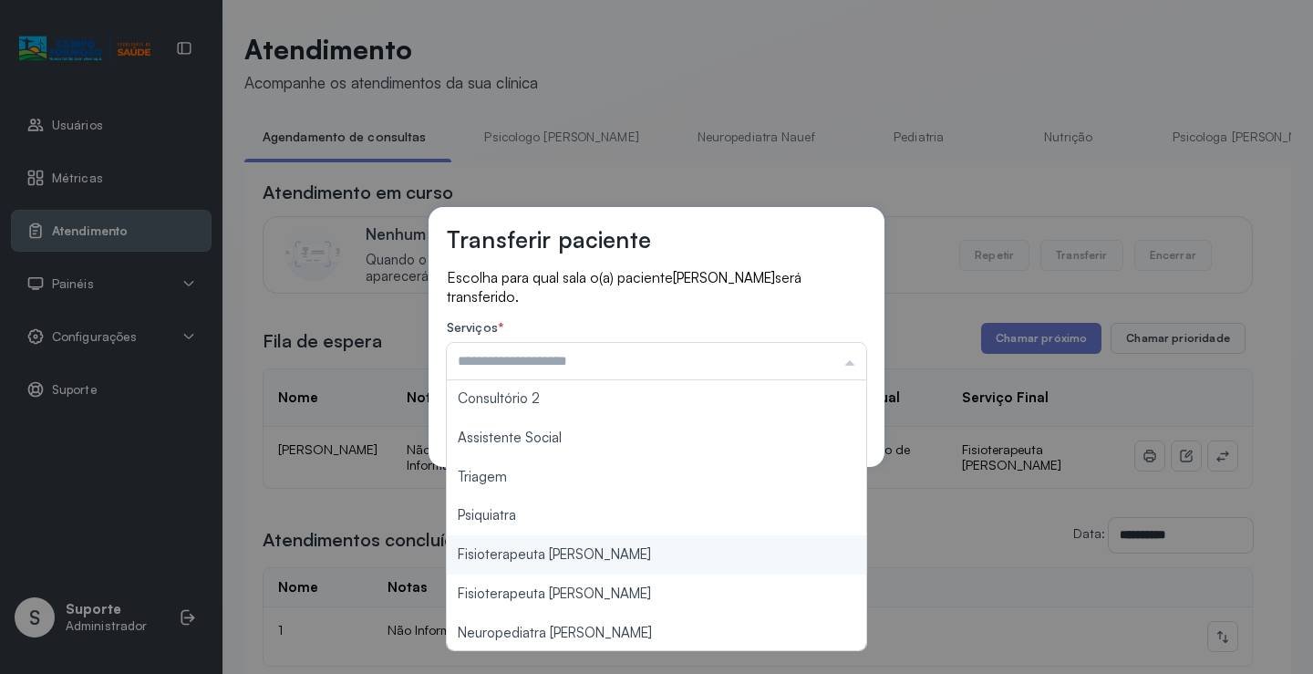
type input "**********"
click at [565, 556] on div "**********" at bounding box center [656, 337] width 1313 height 674
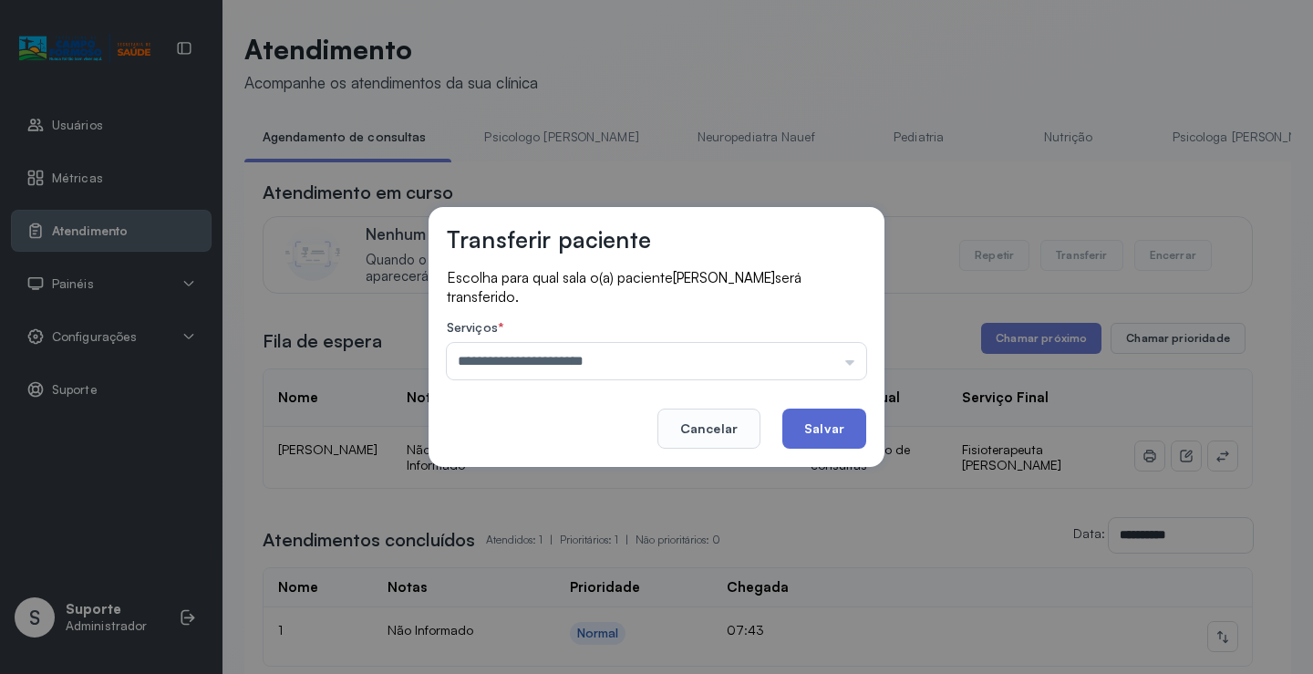
click at [822, 434] on button "Salvar" at bounding box center [824, 428] width 84 height 40
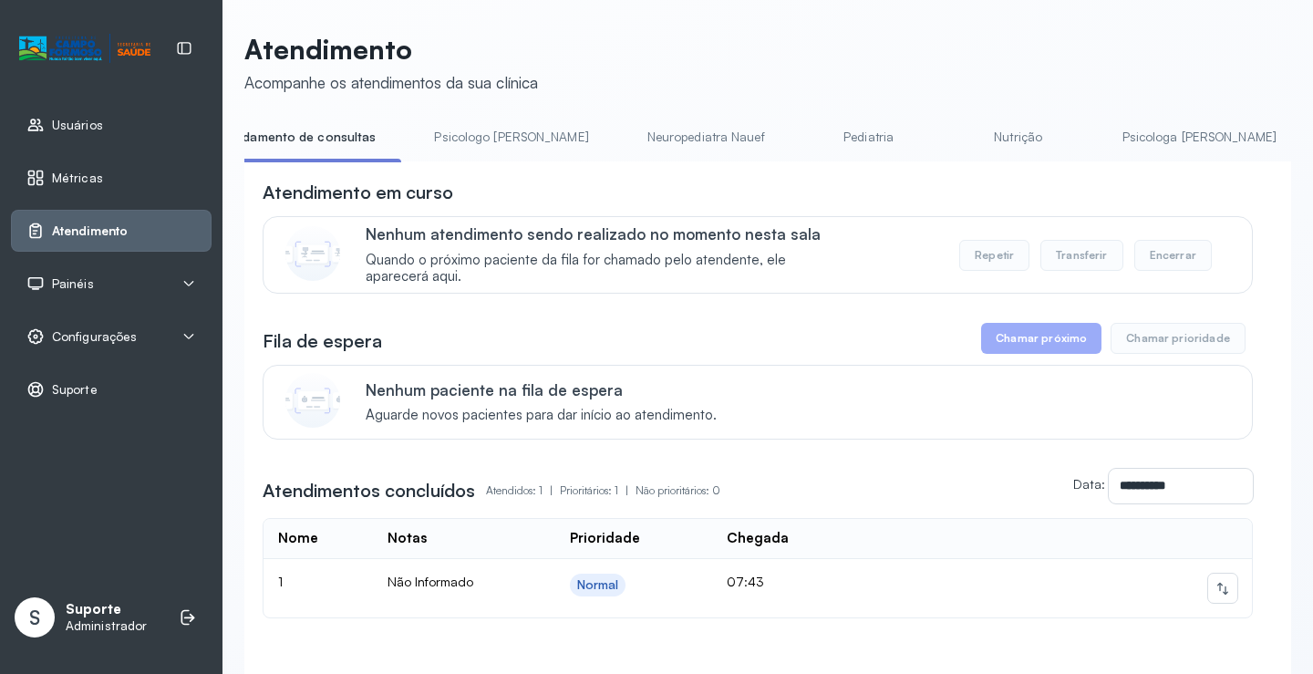
scroll to position [0, 59]
click at [1095, 148] on link "Psicologa Alana" at bounding box center [1190, 137] width 191 height 30
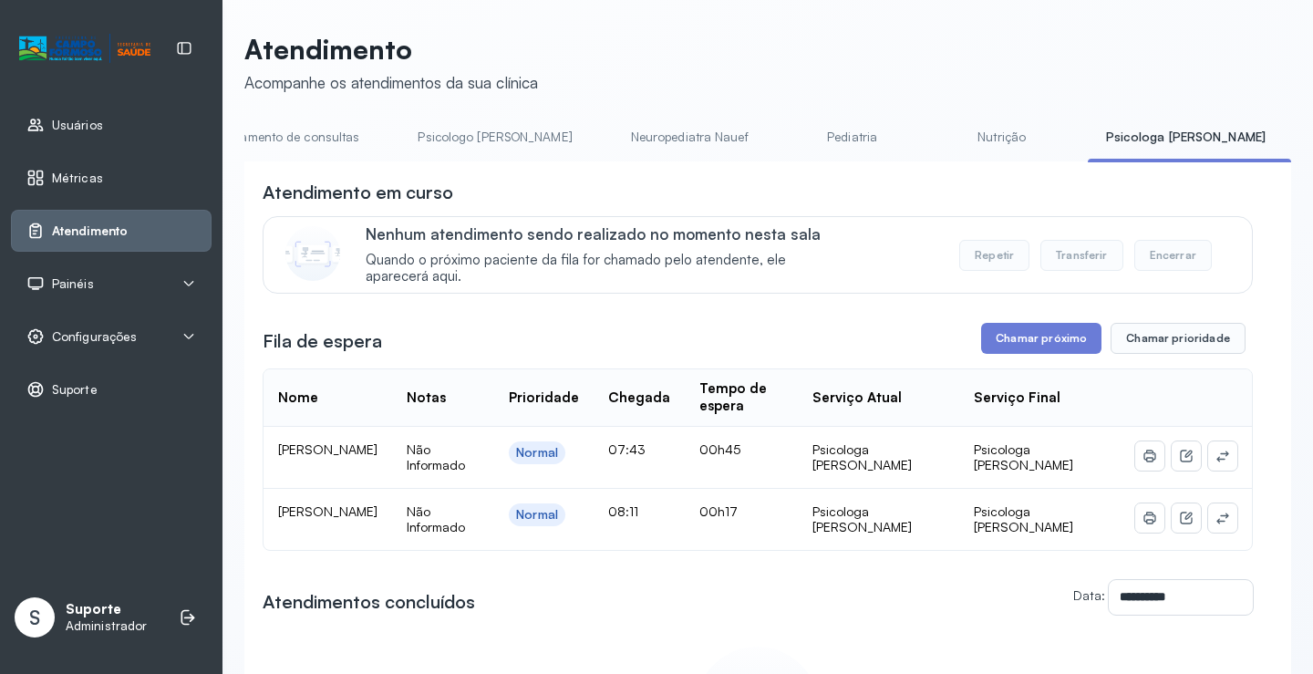
click at [312, 146] on link "Agendamento de consultas" at bounding box center [281, 137] width 192 height 30
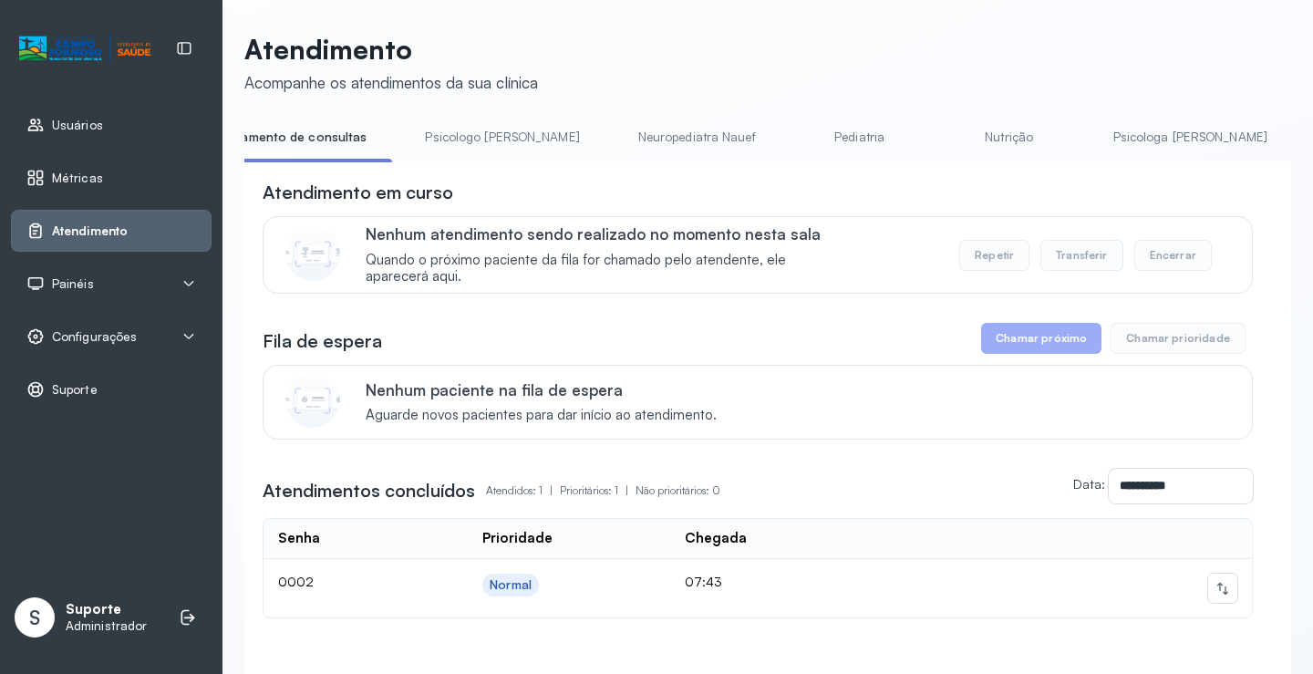
scroll to position [0, 0]
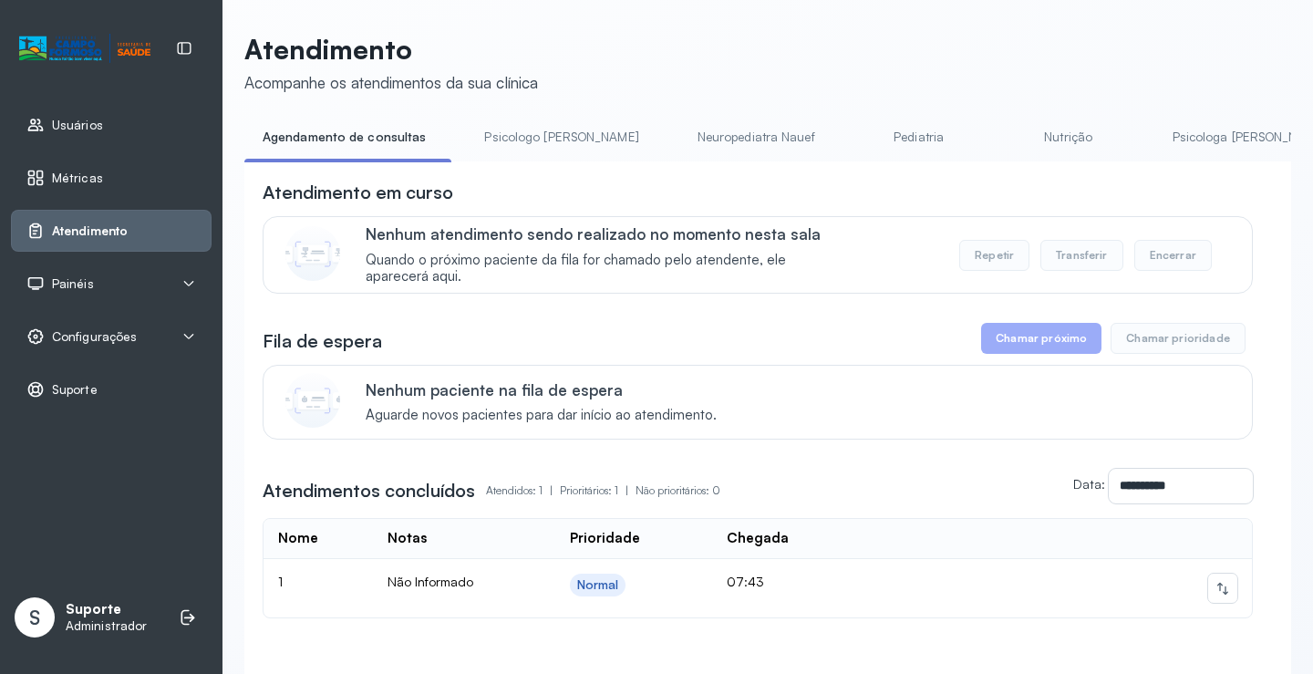
click at [517, 134] on link "Psicologo Pedro" at bounding box center [561, 137] width 191 height 30
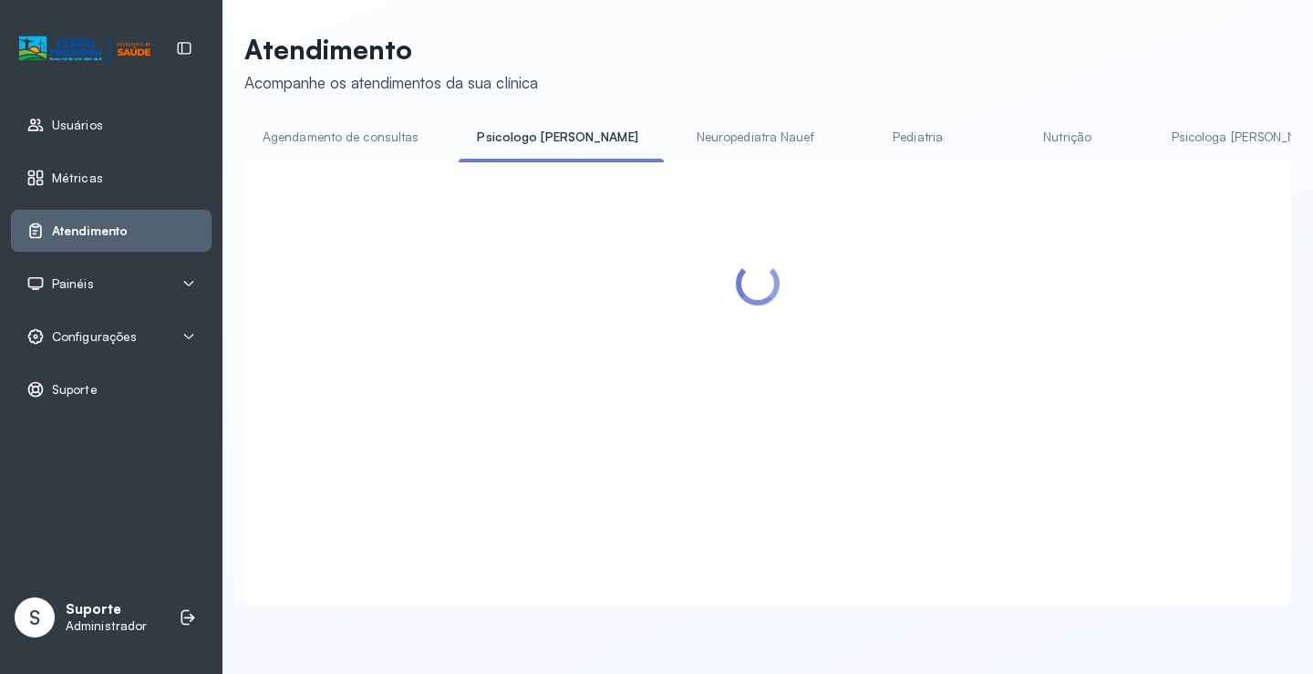
click at [369, 129] on link "Agendamento de consultas" at bounding box center [340, 137] width 192 height 30
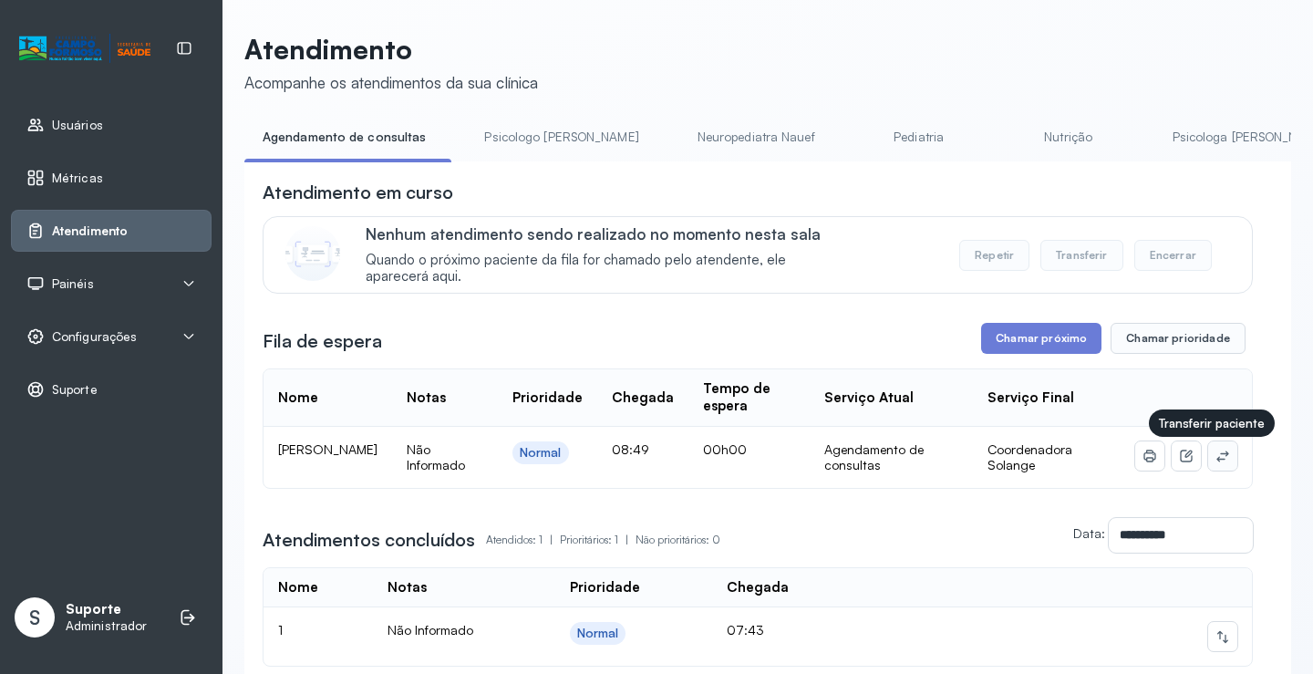
click at [1211, 468] on button at bounding box center [1222, 455] width 29 height 29
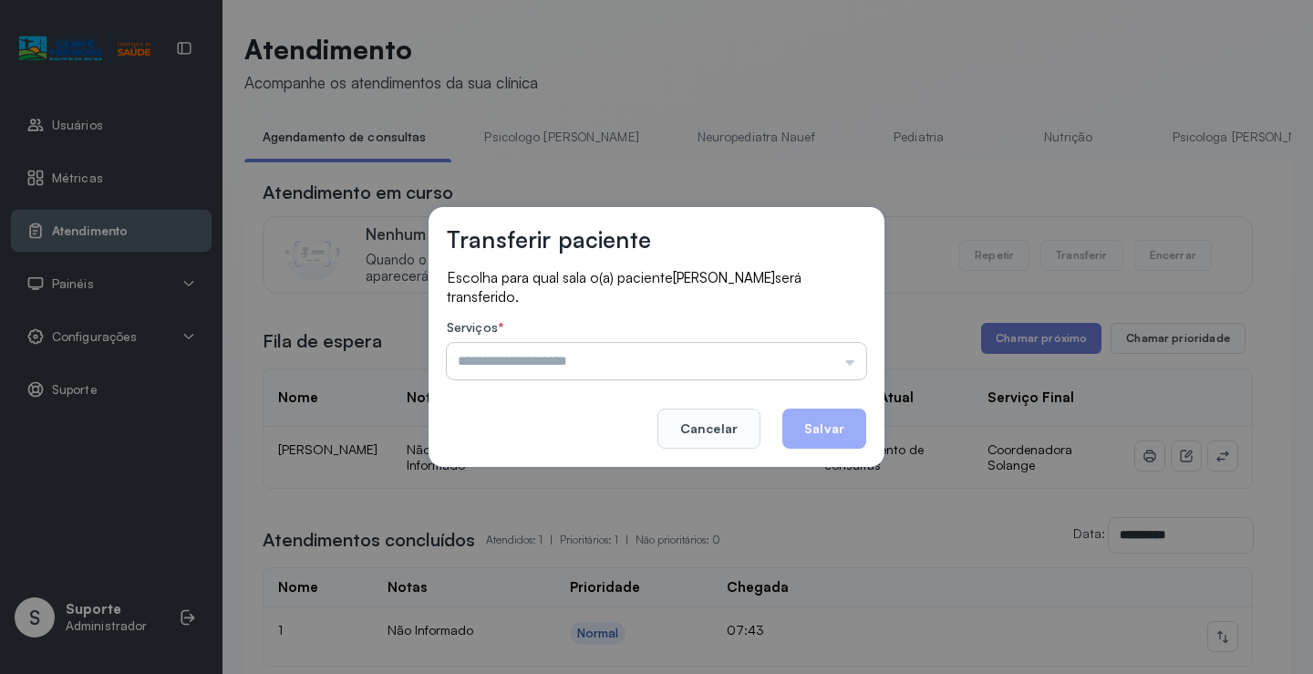
drag, startPoint x: 823, startPoint y: 357, endPoint x: 726, endPoint y: 392, distance: 103.5
click at [822, 357] on input "text" at bounding box center [656, 361] width 419 height 36
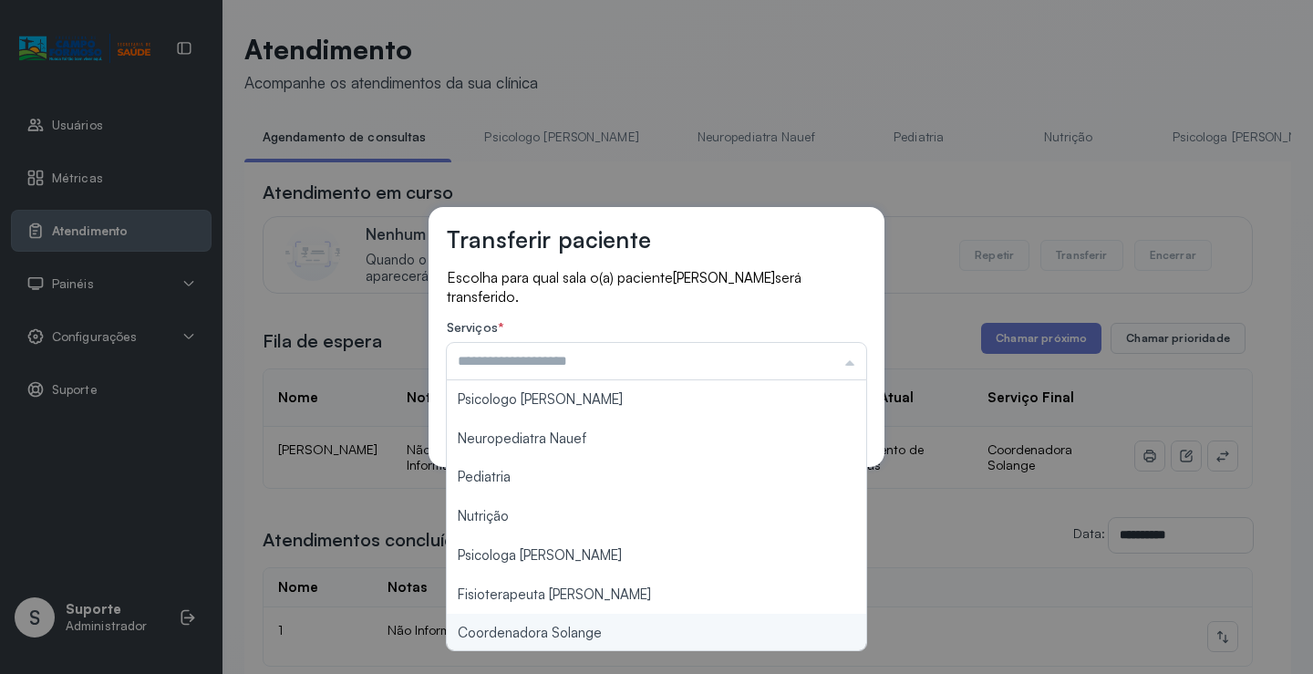
type input "**********"
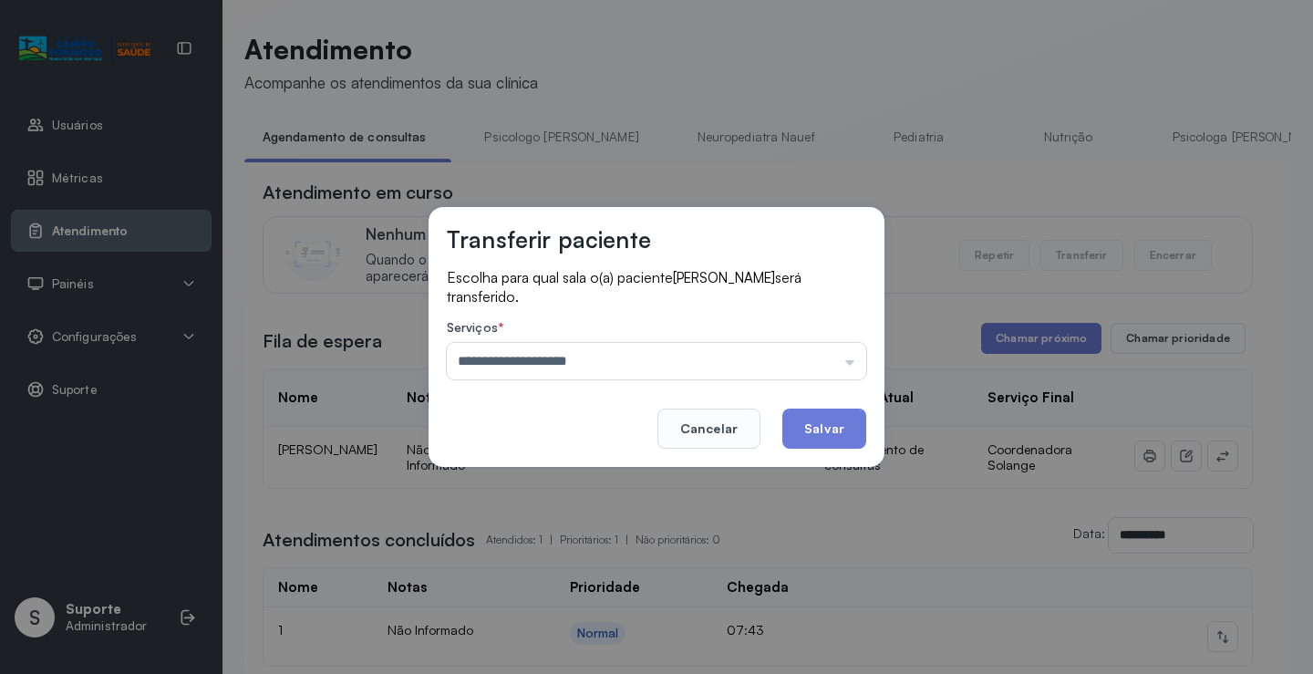
click at [549, 631] on div "**********" at bounding box center [656, 337] width 1313 height 674
click at [815, 429] on button "Salvar" at bounding box center [824, 428] width 84 height 40
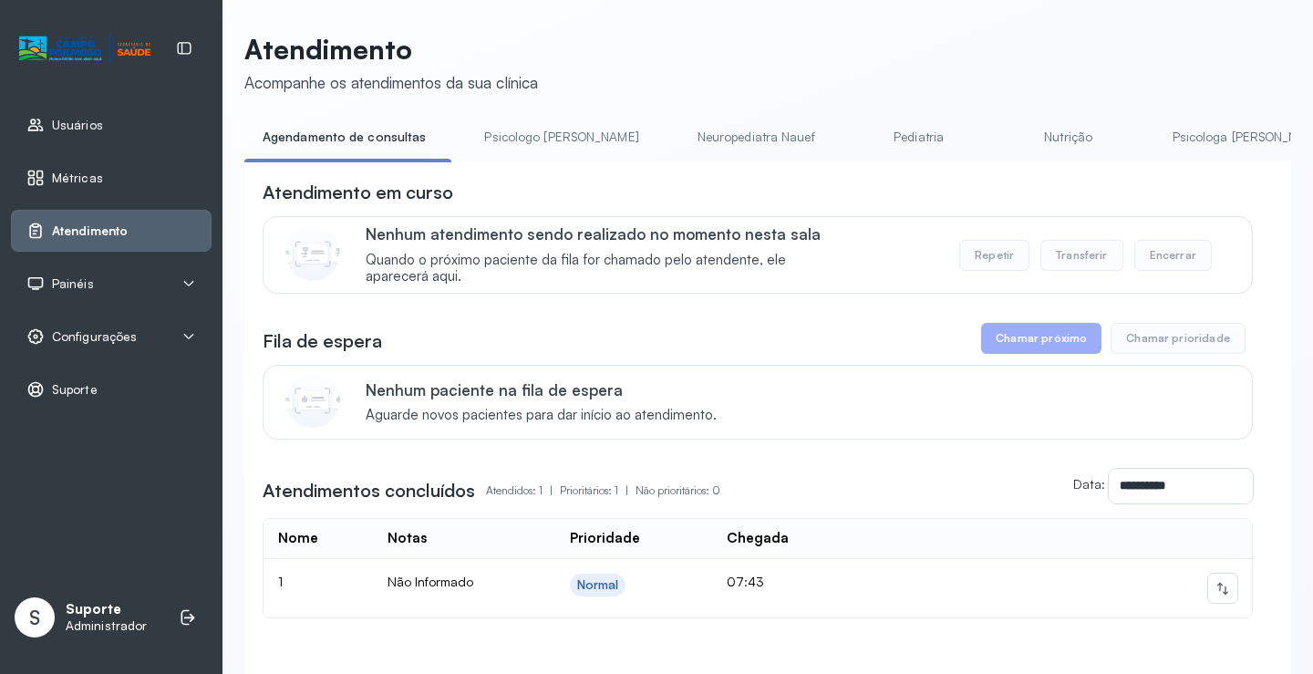
drag, startPoint x: 534, startPoint y: 131, endPoint x: 415, endPoint y: 132, distance: 119.4
click at [531, 133] on link "Psicologo Pedro" at bounding box center [561, 137] width 191 height 30
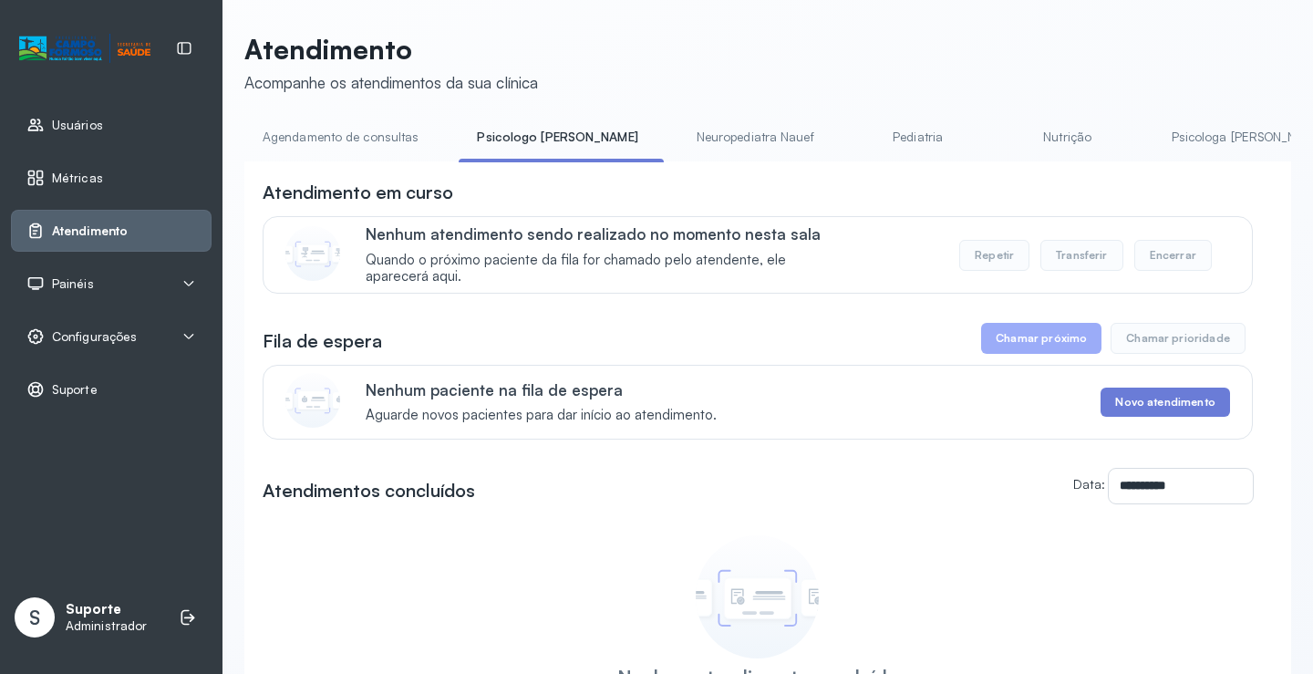
drag, startPoint x: 382, startPoint y: 132, endPoint x: 623, endPoint y: 178, distance: 244.9
click at [381, 132] on link "Agendamento de consultas" at bounding box center [340, 137] width 192 height 30
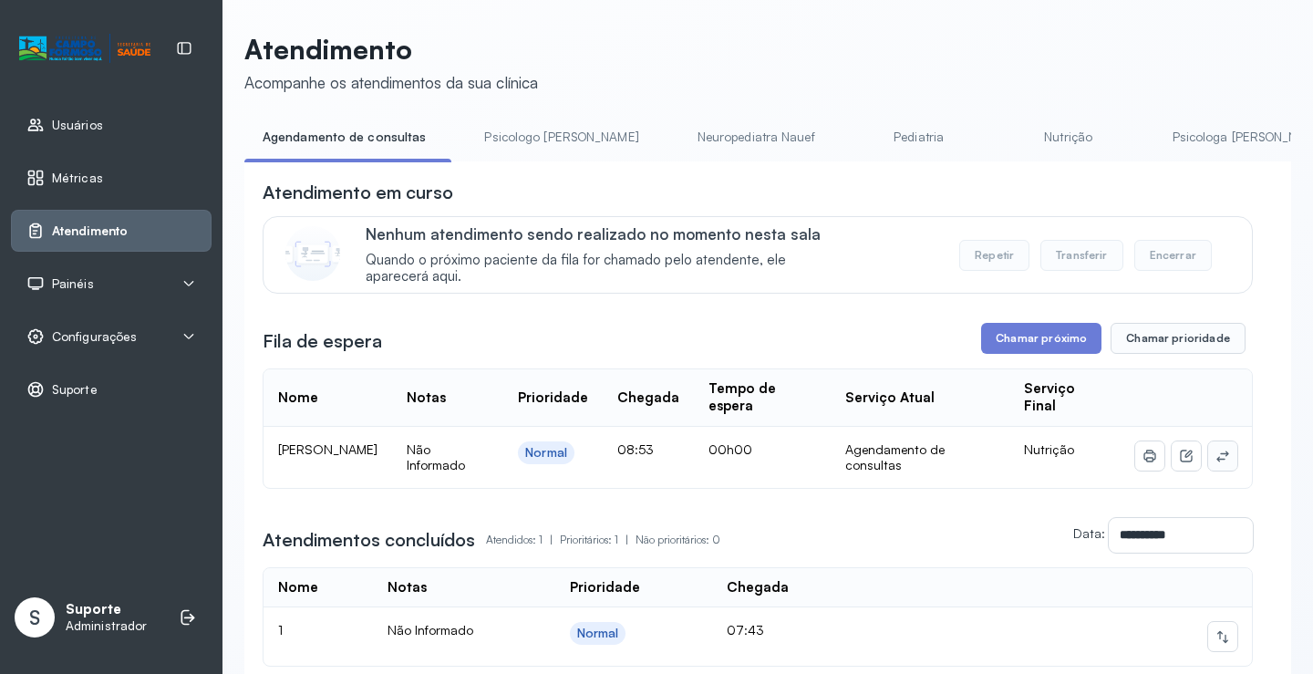
click at [1215, 460] on button at bounding box center [1222, 455] width 29 height 29
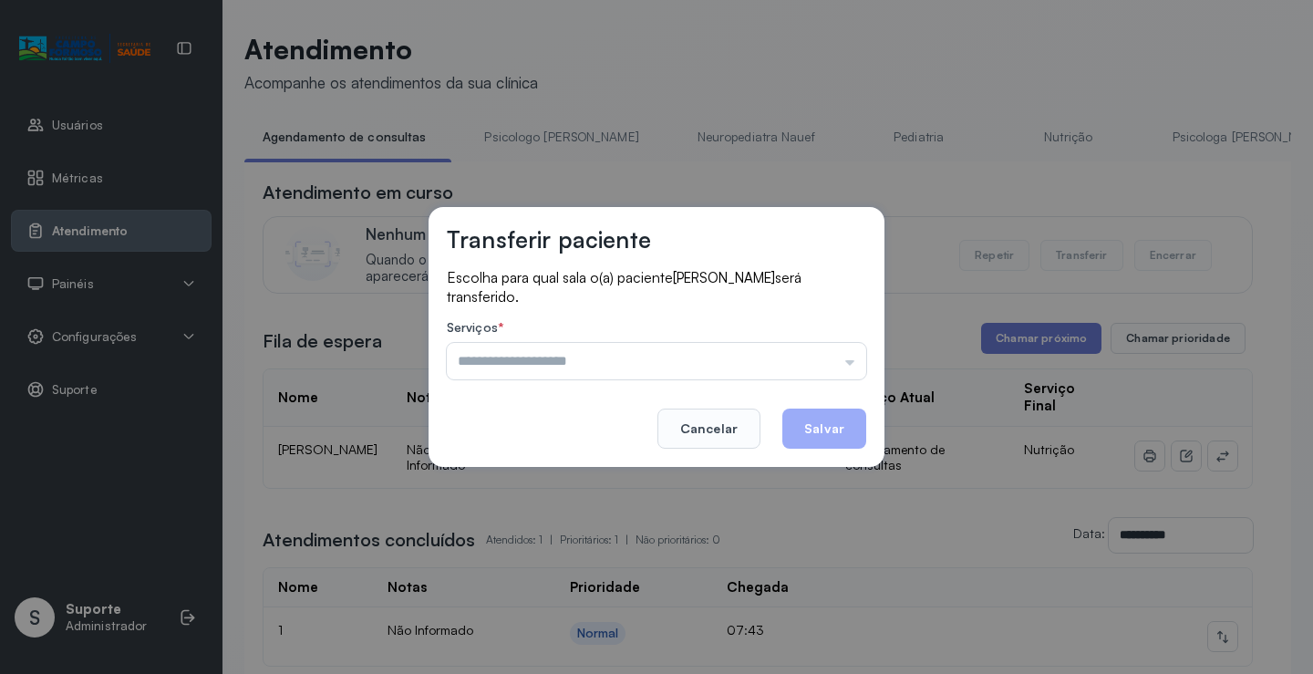
drag, startPoint x: 809, startPoint y: 355, endPoint x: 727, endPoint y: 399, distance: 93.0
click at [807, 358] on input "text" at bounding box center [656, 361] width 419 height 36
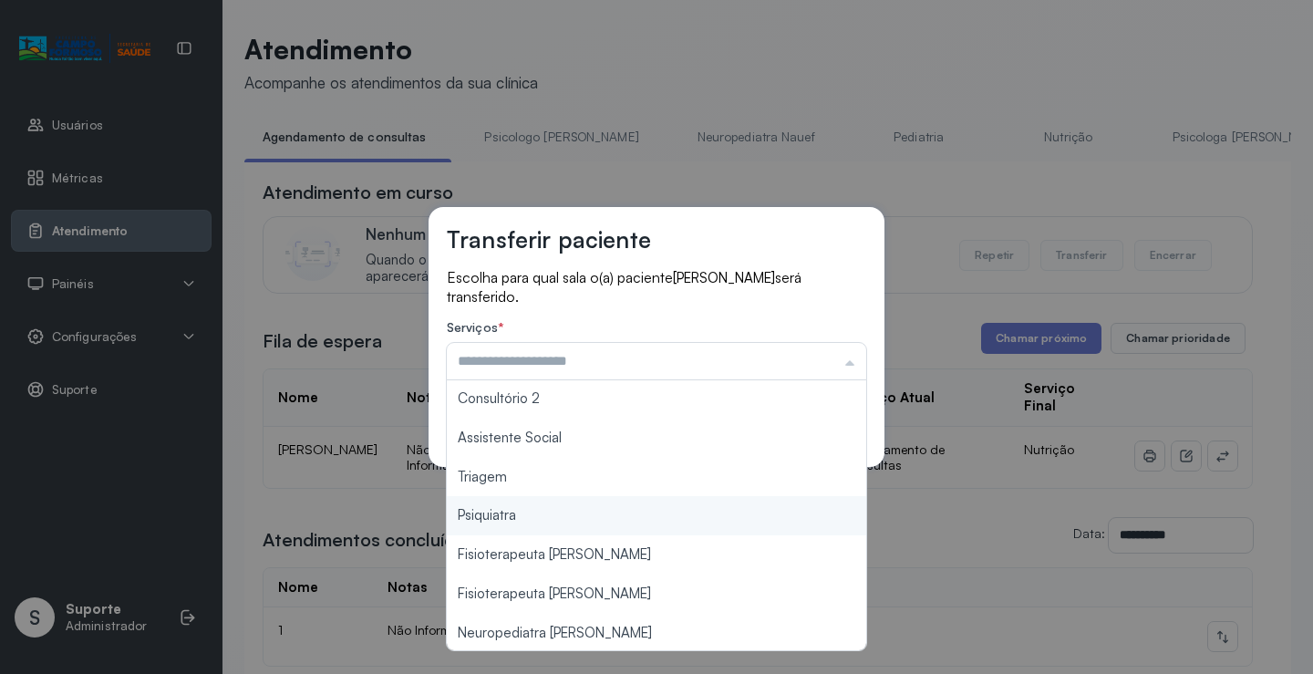
scroll to position [275, 0]
type input "*******"
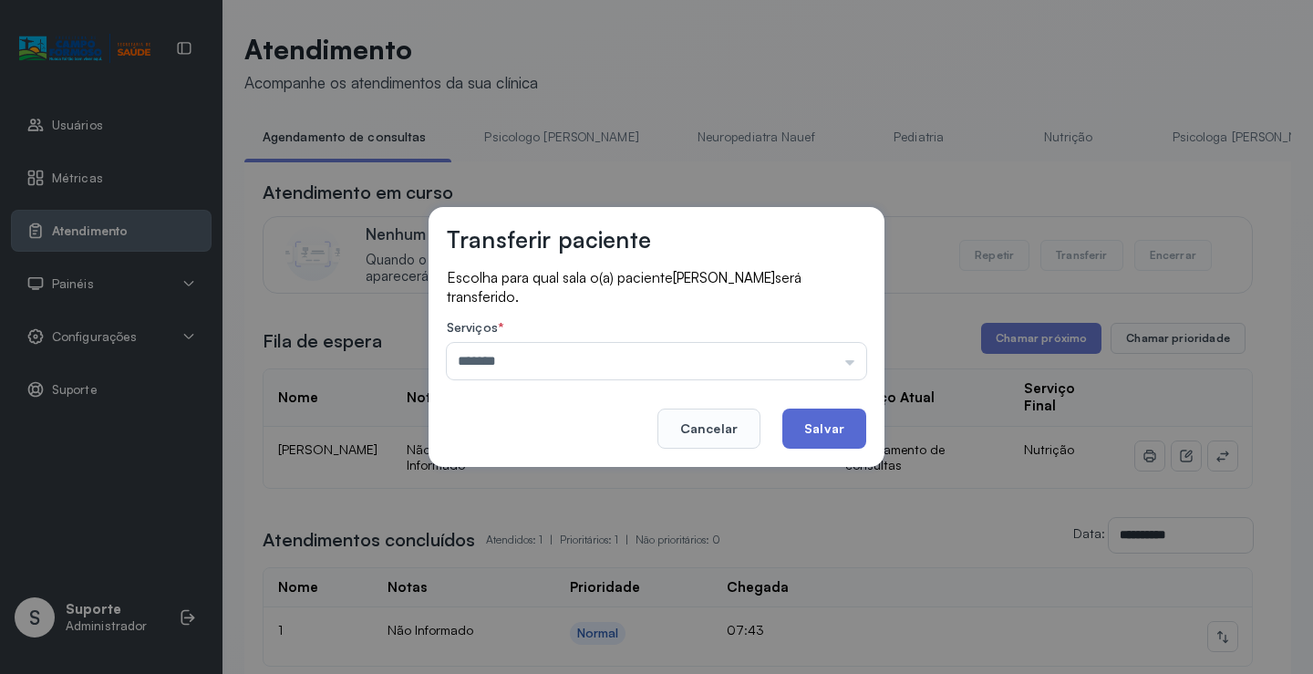
drag, startPoint x: 514, startPoint y: 477, endPoint x: 850, endPoint y: 417, distance: 340.8
click at [523, 475] on div "Transferir paciente Escolha para qual sala o(a) paciente Miguel Ferreira Lopes …" at bounding box center [656, 337] width 1313 height 674
click at [840, 419] on button "Salvar" at bounding box center [824, 428] width 84 height 40
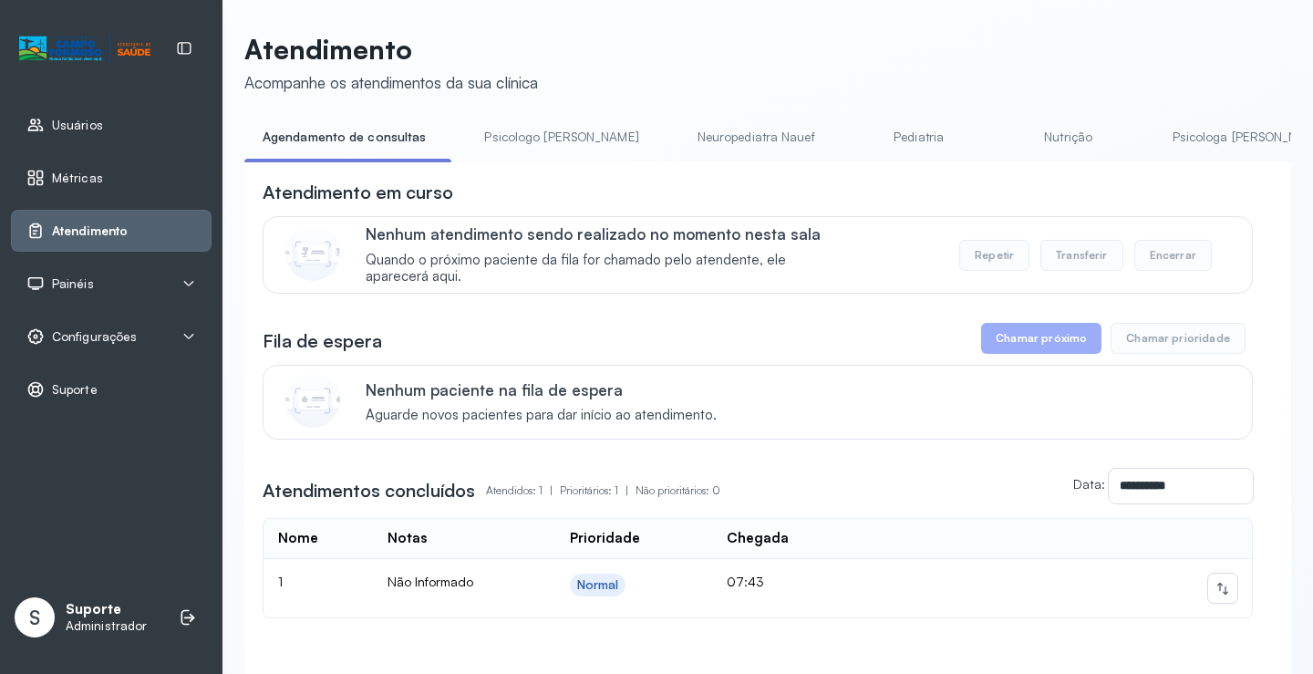
click at [1004, 131] on link "Nutrição" at bounding box center [1068, 137] width 128 height 30
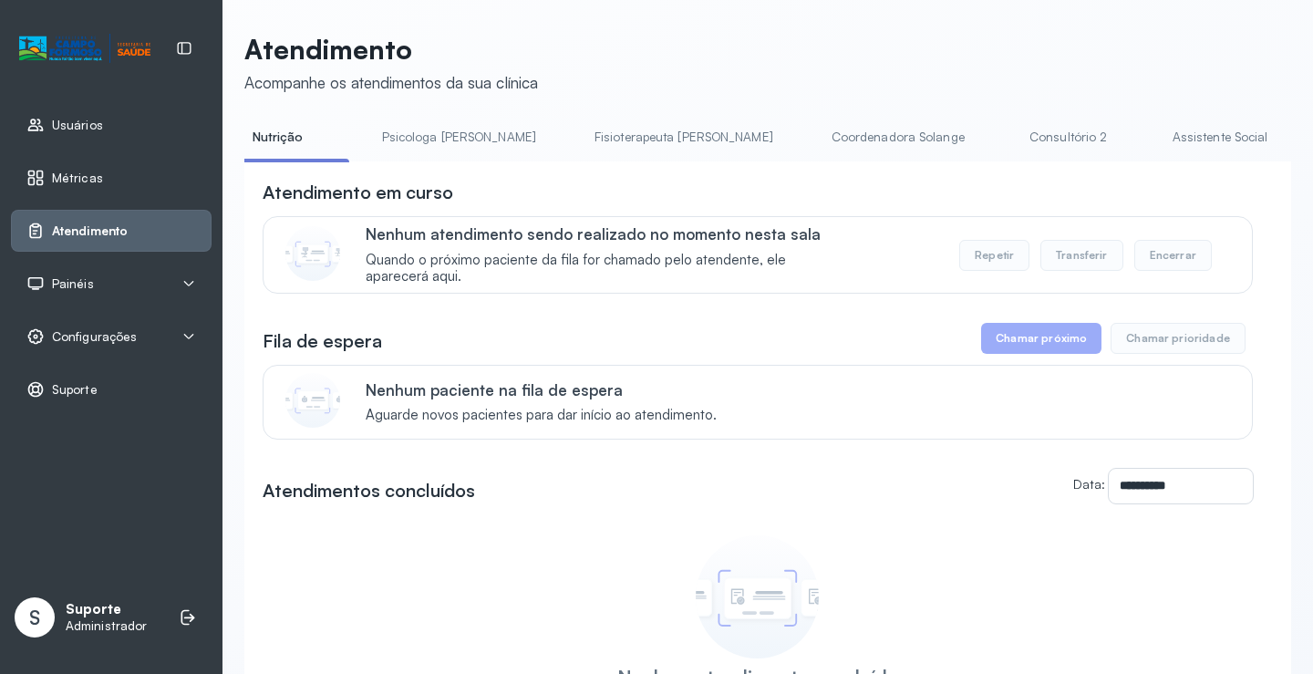
scroll to position [0, 842]
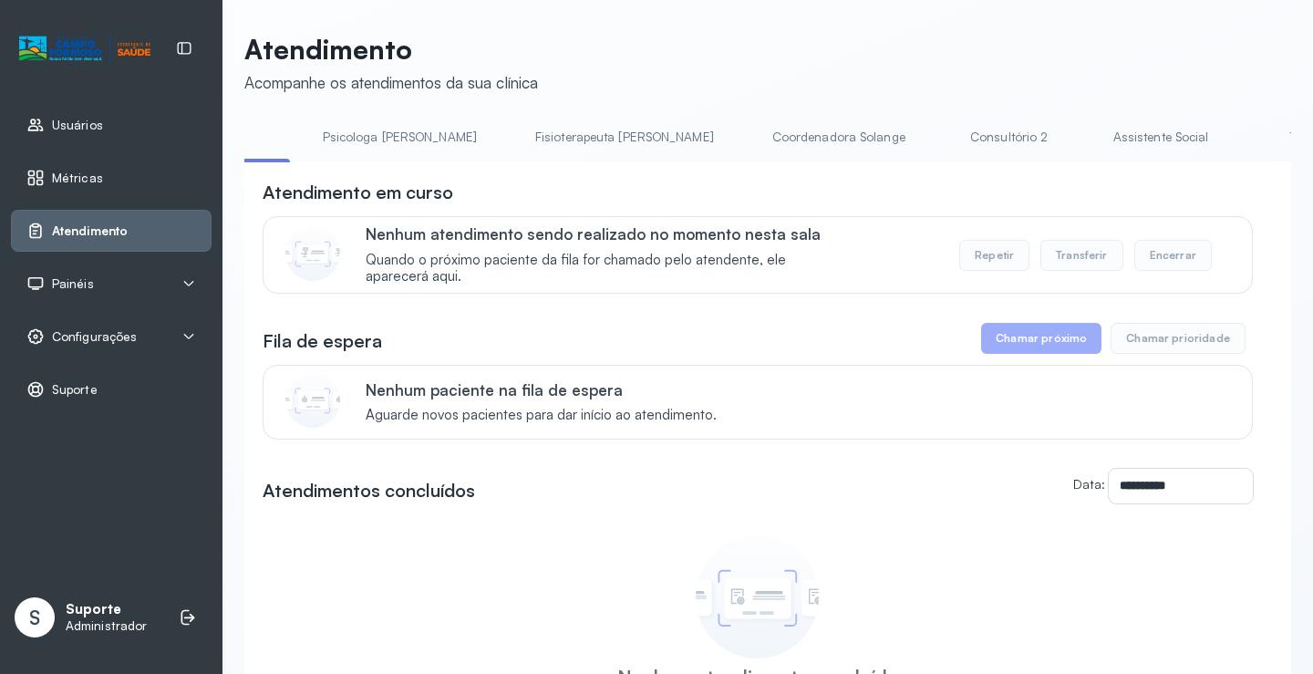
click at [1248, 139] on link "Triagem" at bounding box center [1312, 137] width 128 height 30
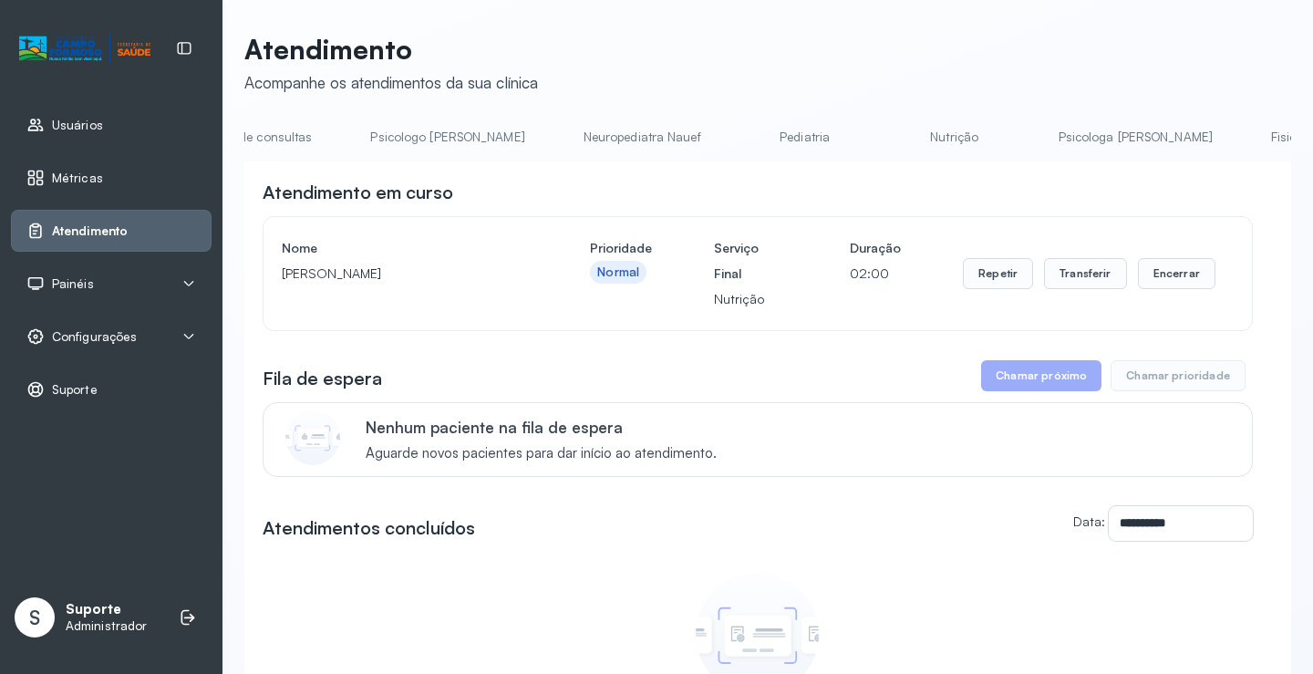
scroll to position [0, 83]
click at [914, 135] on link "Nutrição" at bounding box center [978, 137] width 128 height 30
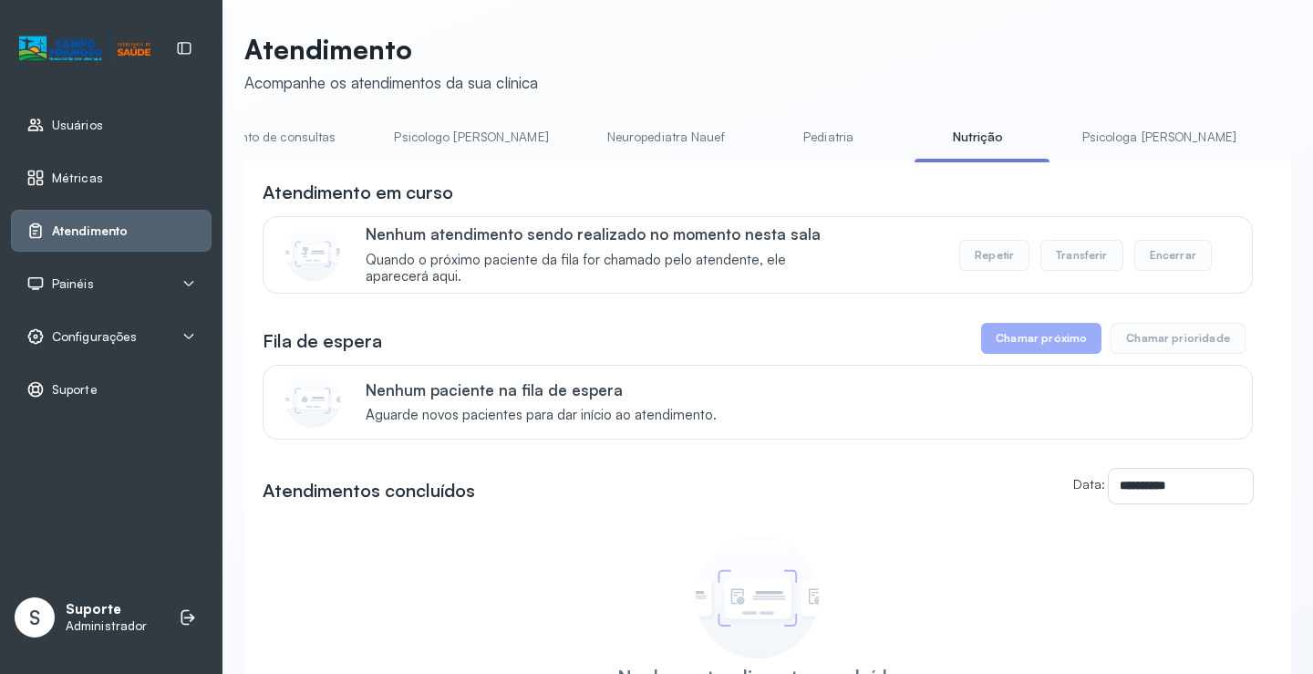
click at [765, 139] on link "Pediatria" at bounding box center [829, 137] width 128 height 30
click at [923, 126] on link "Nutrição" at bounding box center [978, 137] width 128 height 30
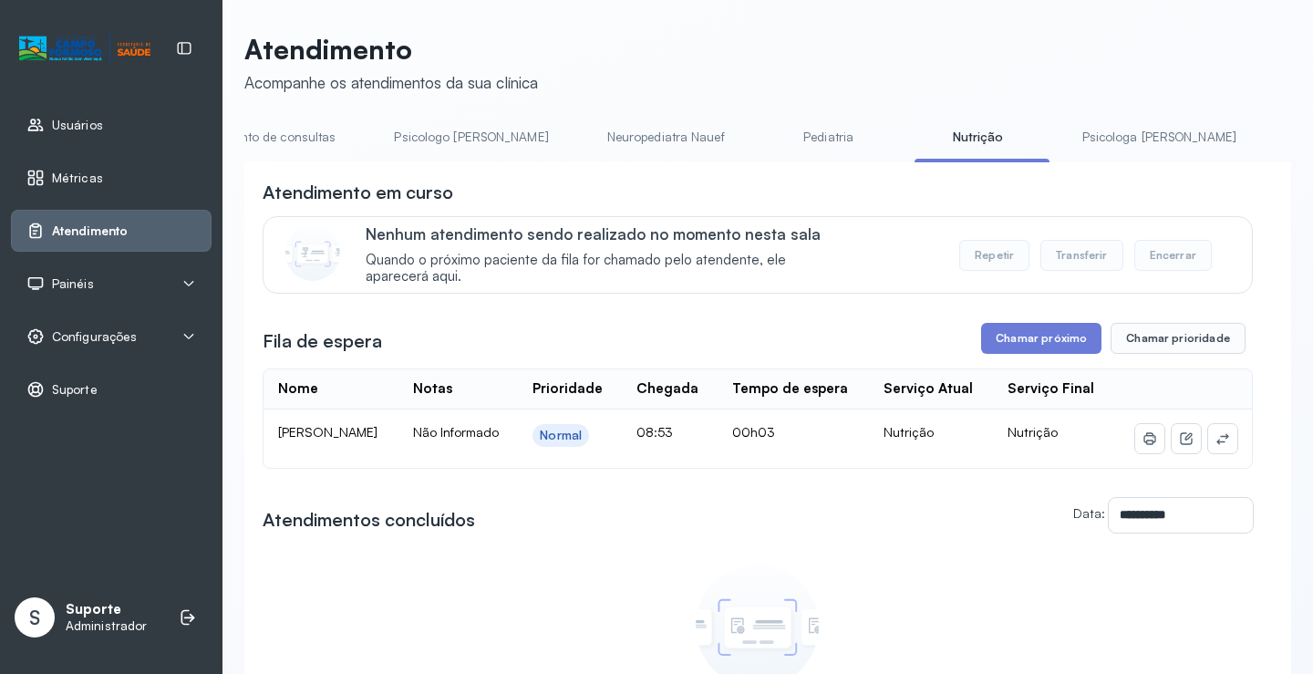
click at [308, 130] on link "Agendamento de consultas" at bounding box center [257, 137] width 192 height 30
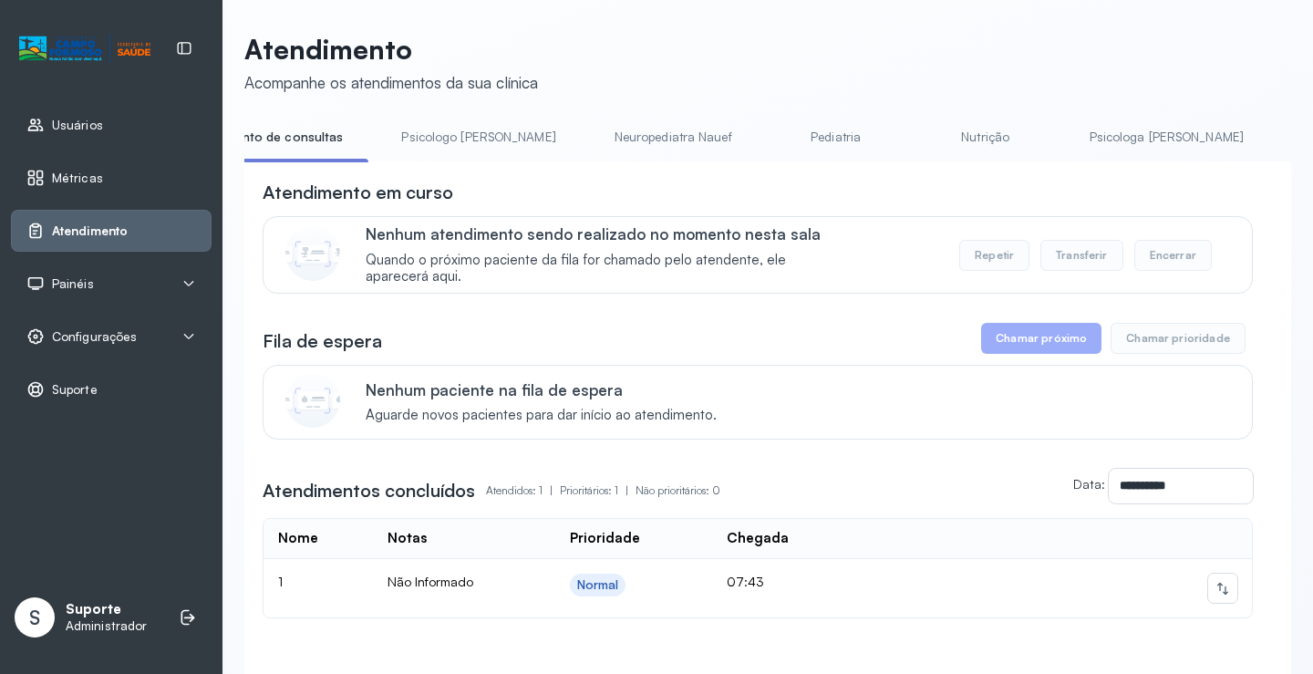
click at [433, 149] on link "Psicologo Pedro" at bounding box center [478, 137] width 191 height 30
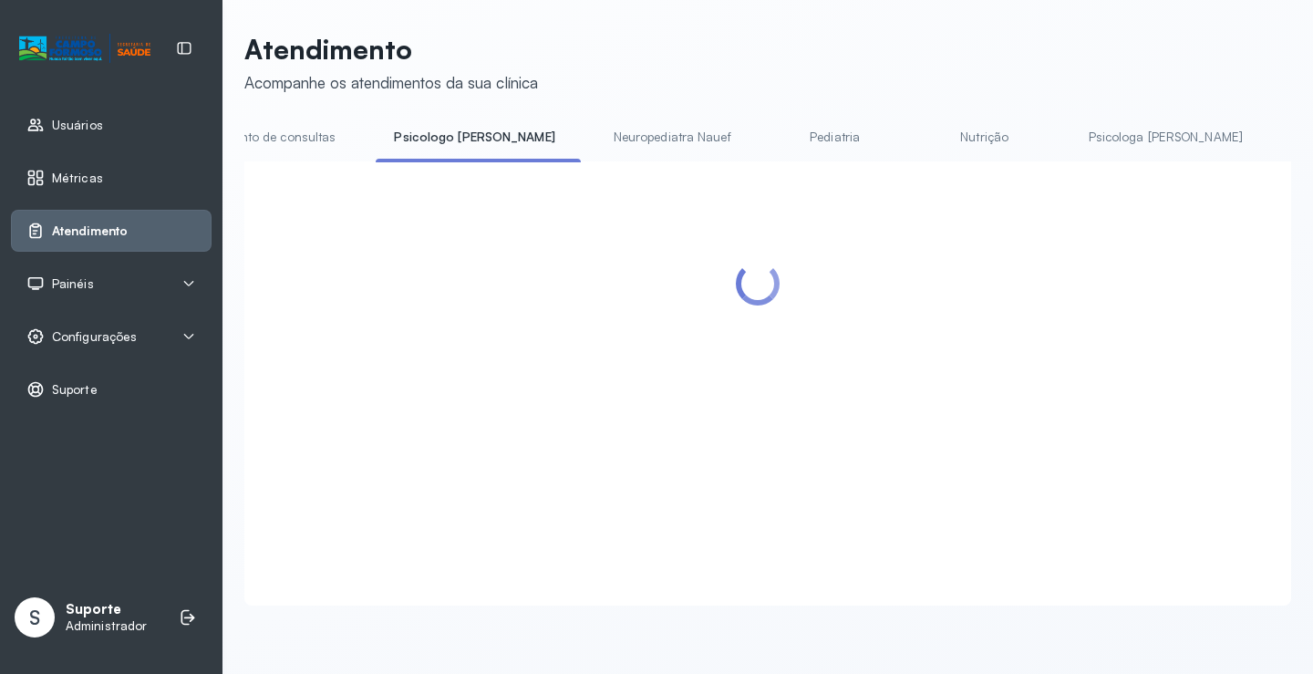
click at [298, 133] on link "Agendamento de consultas" at bounding box center [257, 137] width 192 height 30
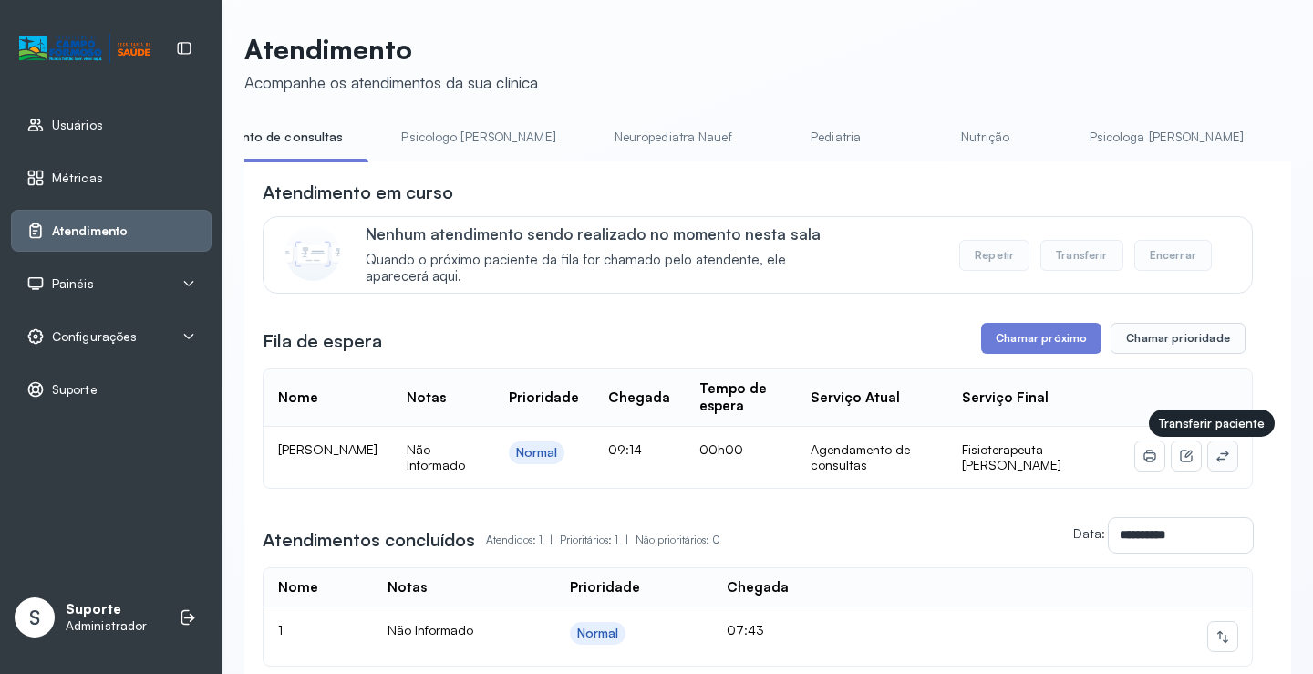
click at [1215, 455] on icon at bounding box center [1222, 455] width 15 height 15
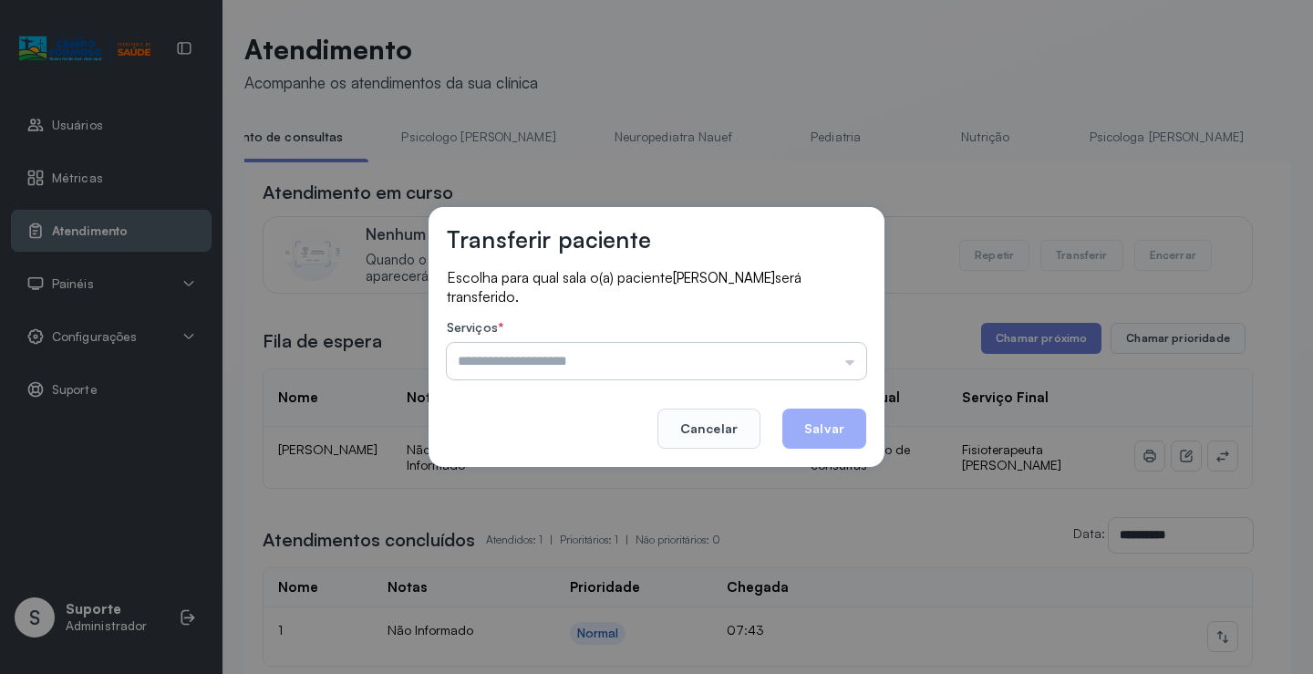
click at [830, 355] on input "text" at bounding box center [656, 361] width 419 height 36
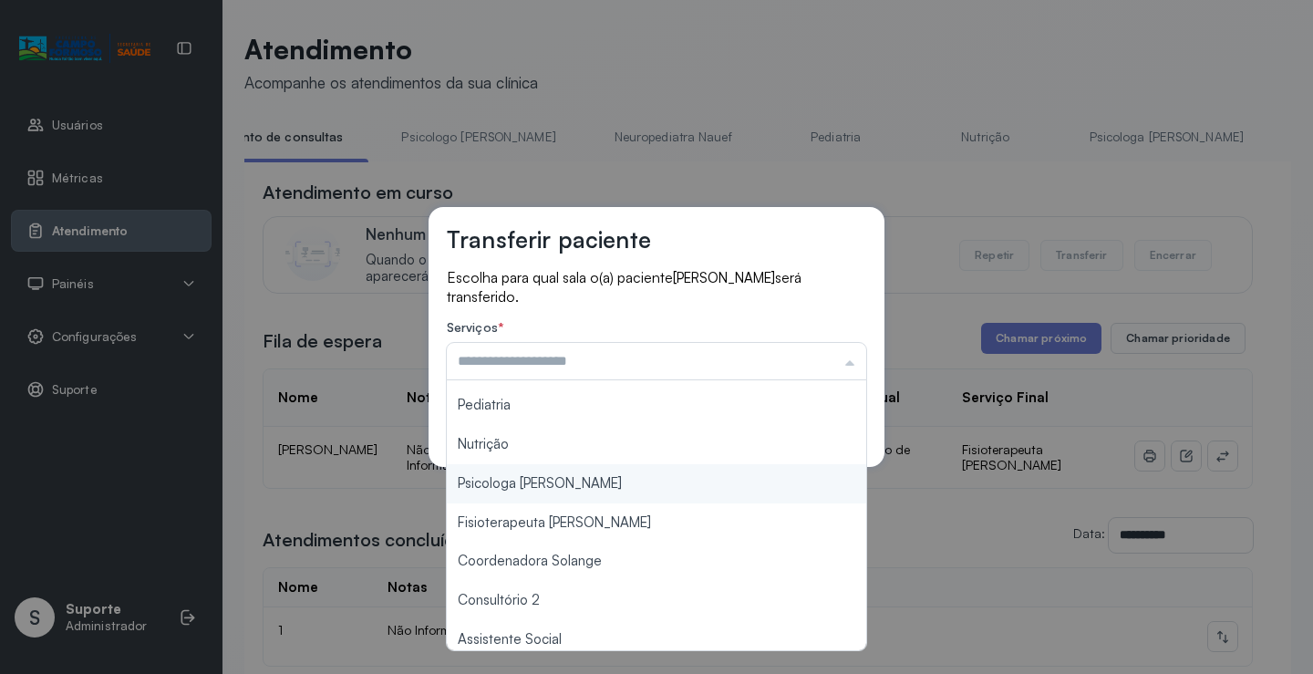
scroll to position [273, 0]
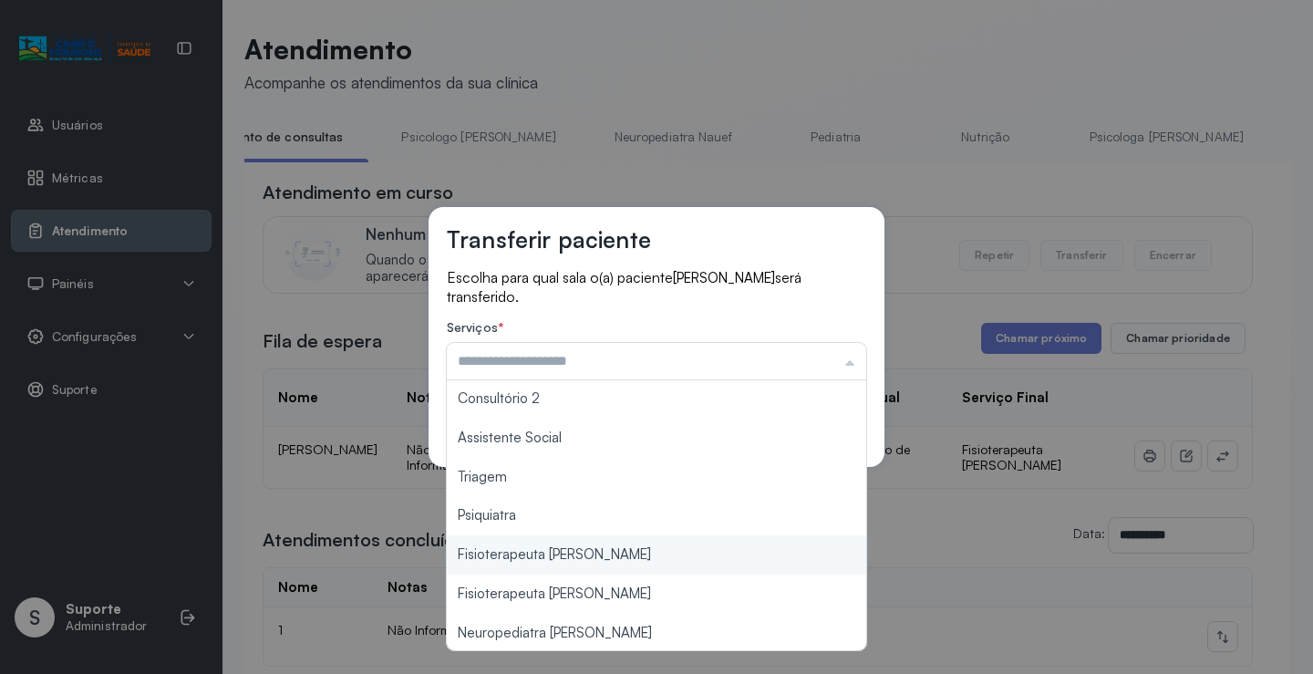
type input "**********"
click at [587, 562] on div "**********" at bounding box center [656, 337] width 1313 height 674
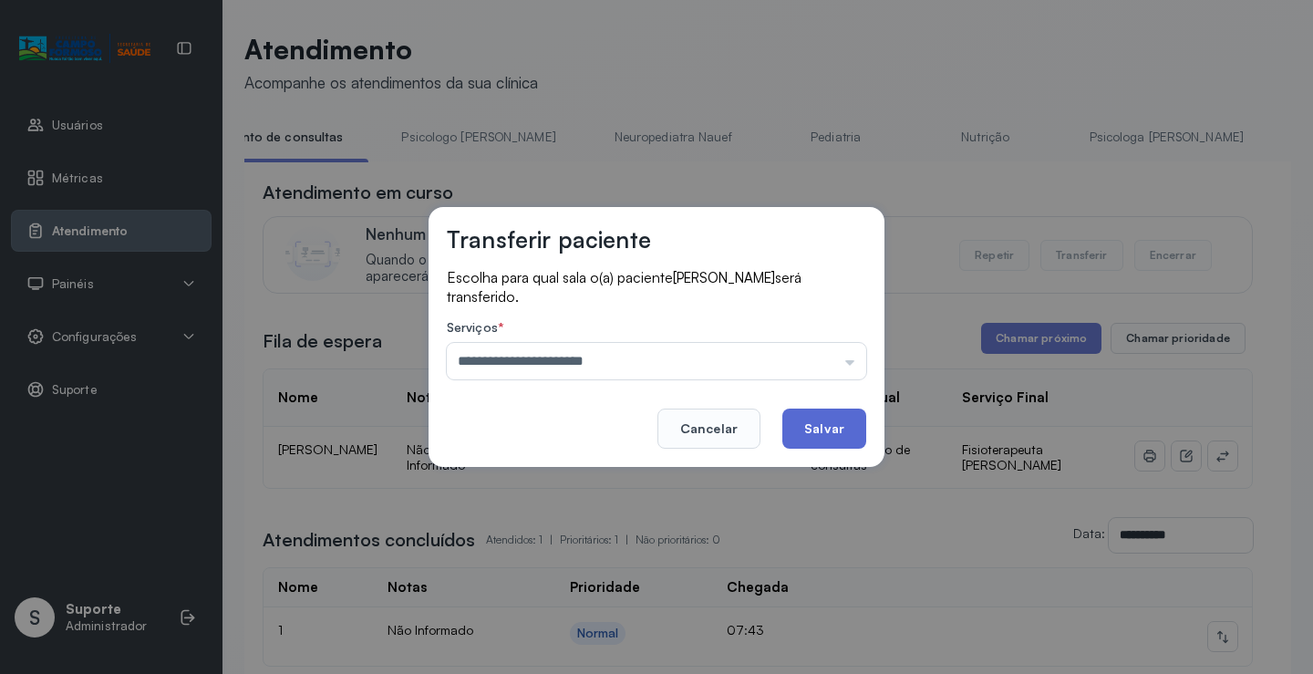
click at [820, 421] on button "Salvar" at bounding box center [824, 428] width 84 height 40
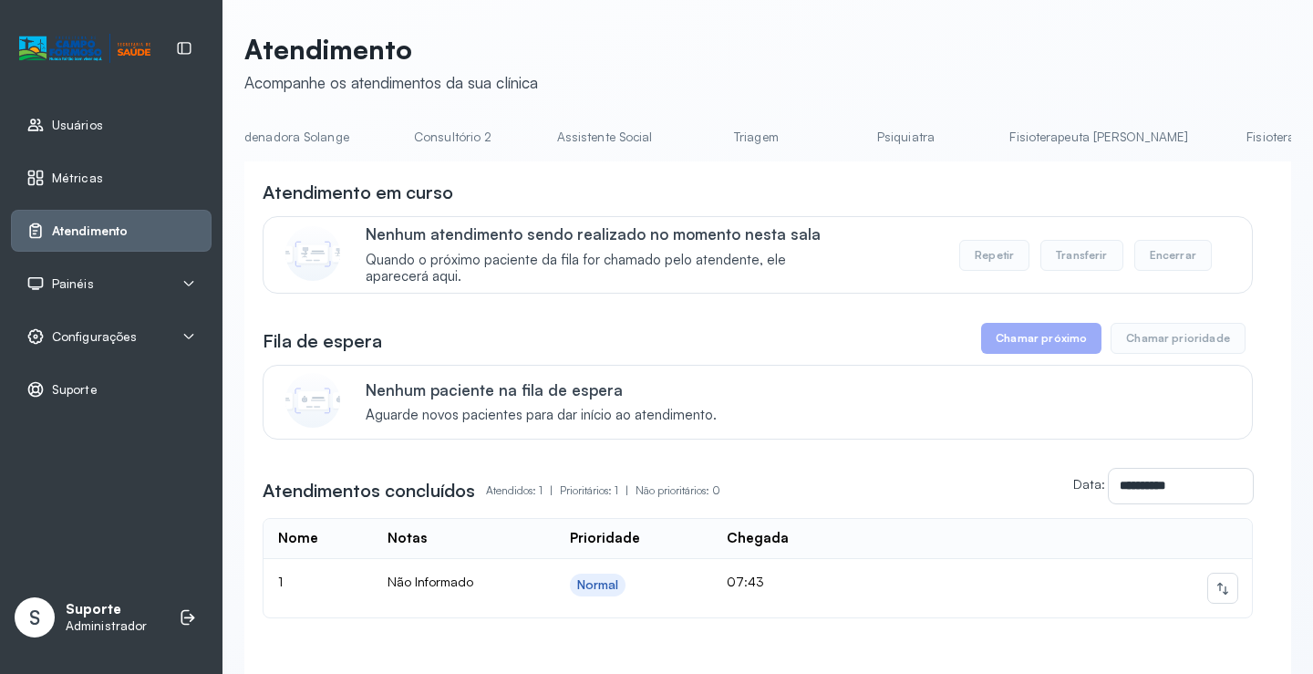
scroll to position [0, 1450]
click at [946, 124] on link "Fisioterapeuta Francyne" at bounding box center [1053, 137] width 215 height 30
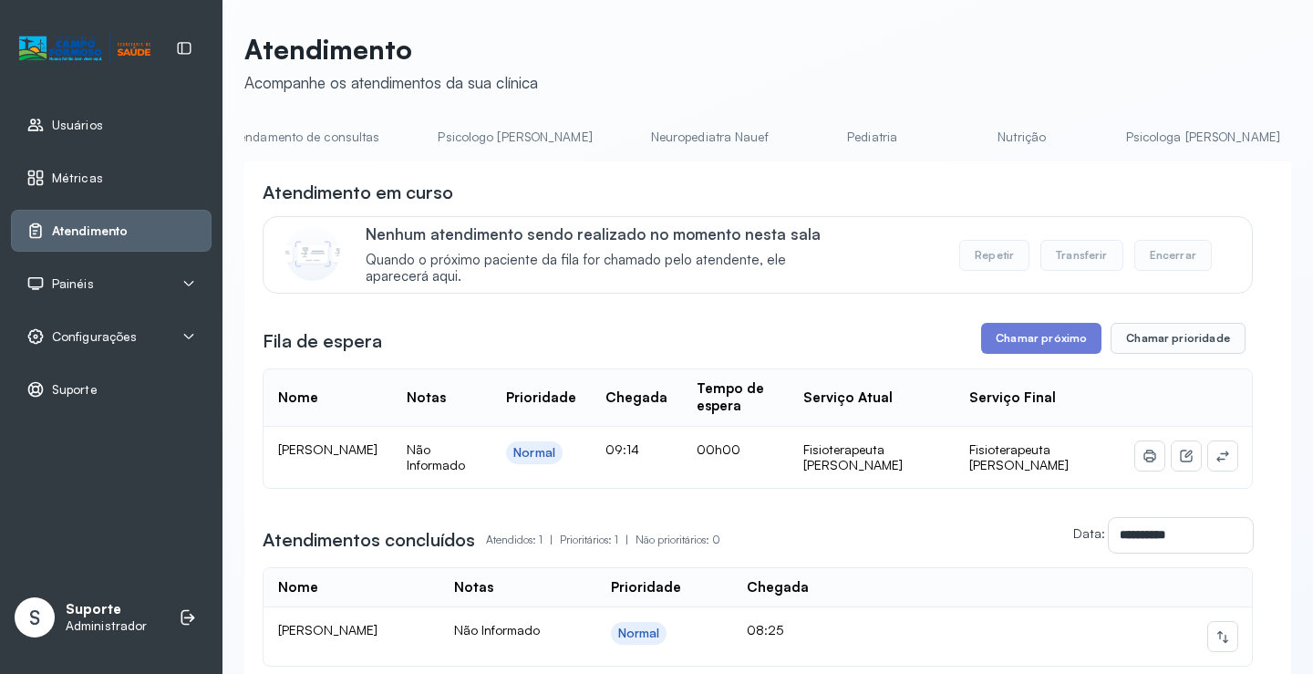
scroll to position [0, 0]
click at [301, 129] on link "Agendamento de consultas" at bounding box center [340, 137] width 192 height 30
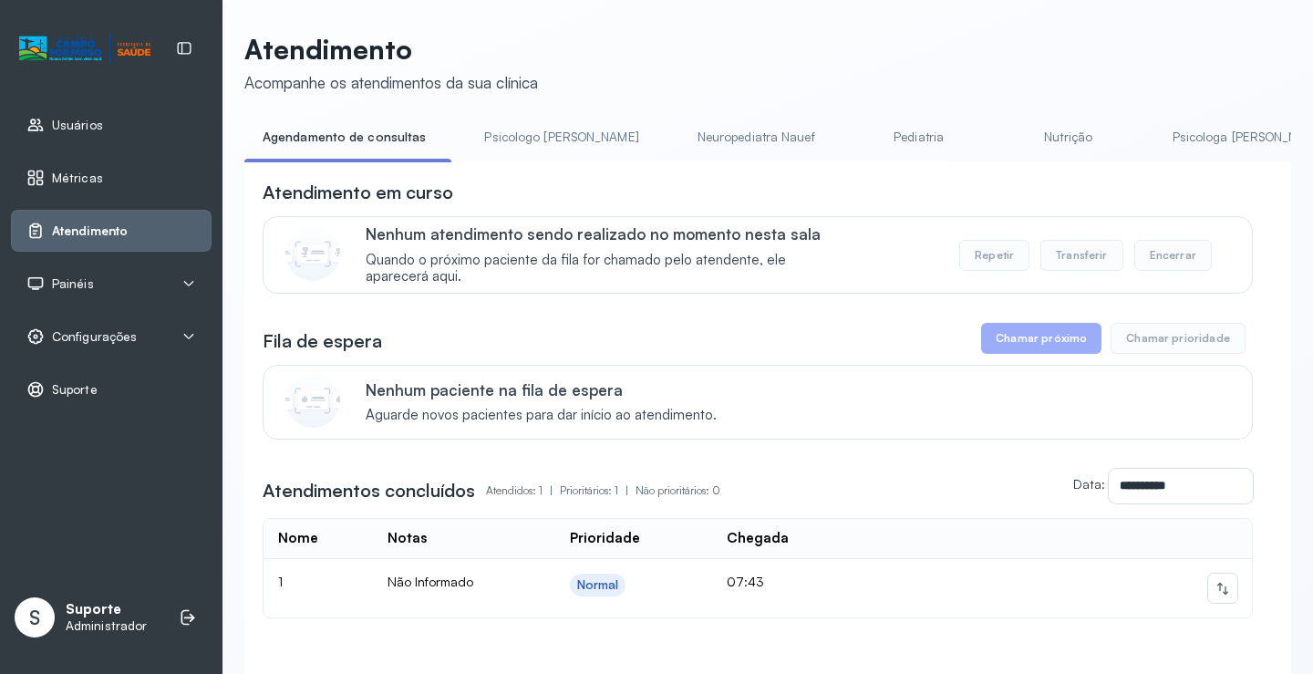
click at [531, 147] on link "Psicologo Pedro" at bounding box center [561, 137] width 191 height 30
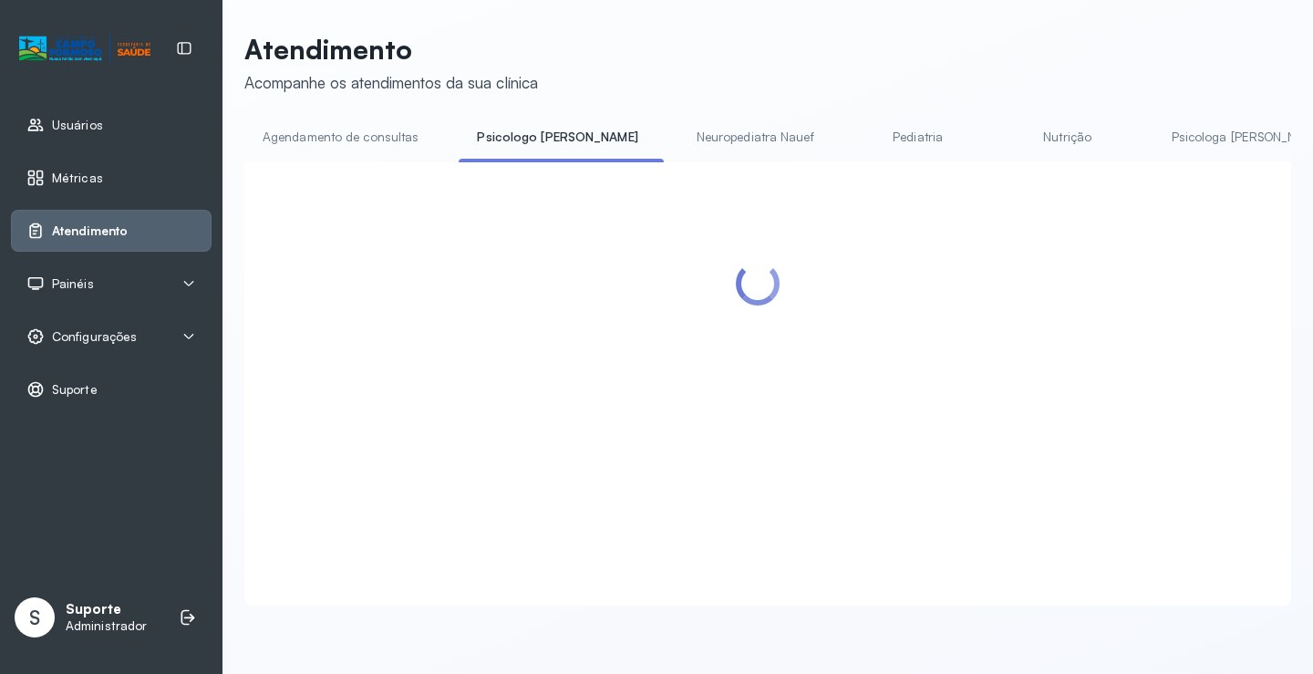
click at [368, 150] on link "Agendamento de consultas" at bounding box center [340, 137] width 192 height 30
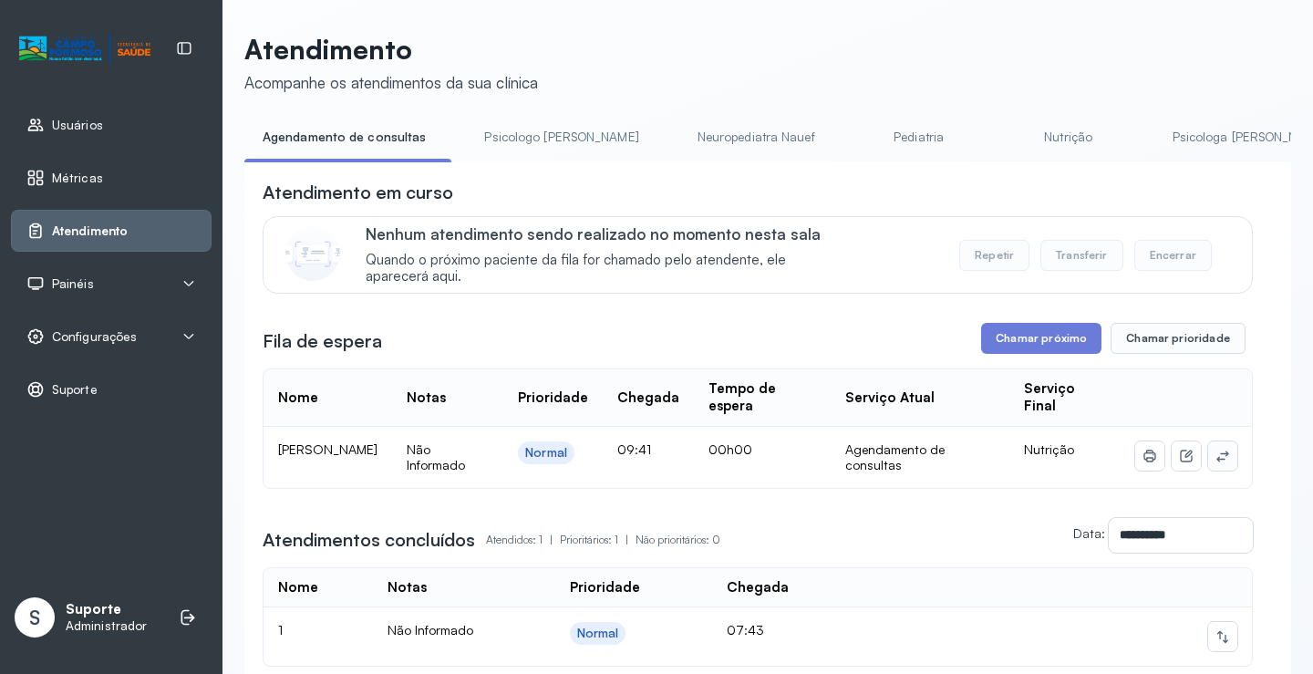
click at [1220, 455] on button at bounding box center [1222, 455] width 29 height 29
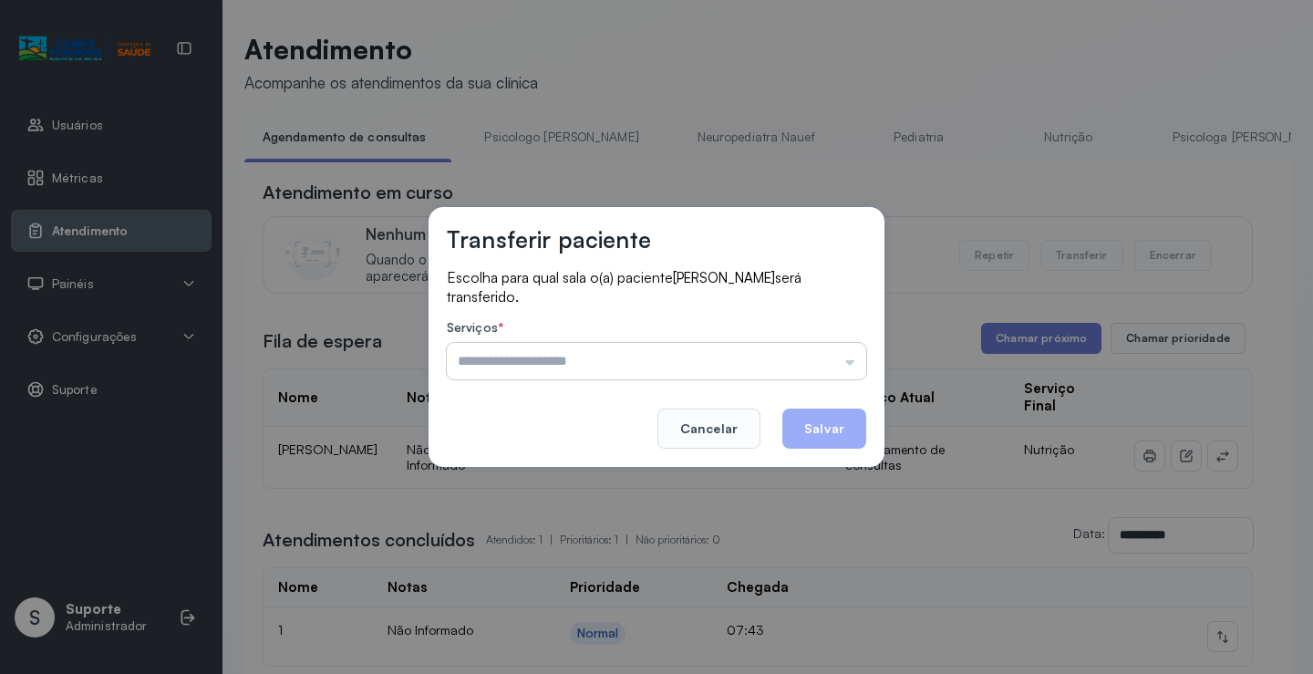
click at [798, 363] on input "text" at bounding box center [656, 361] width 419 height 36
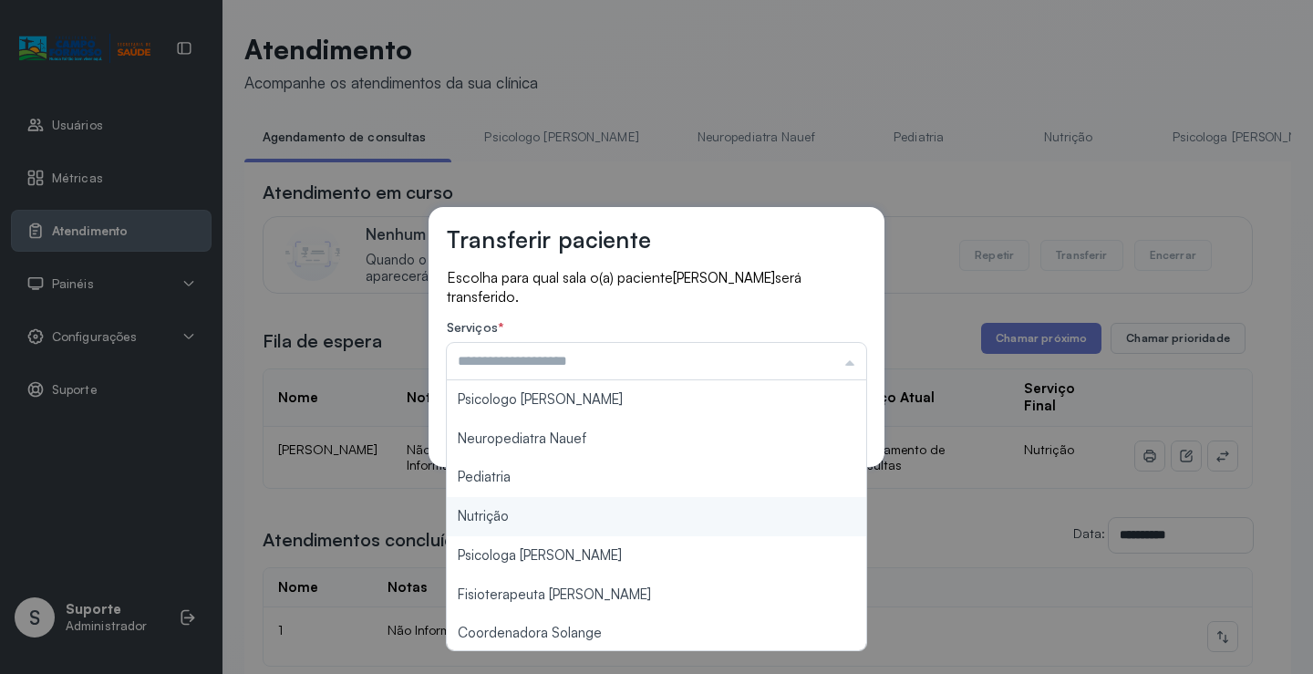
type input "********"
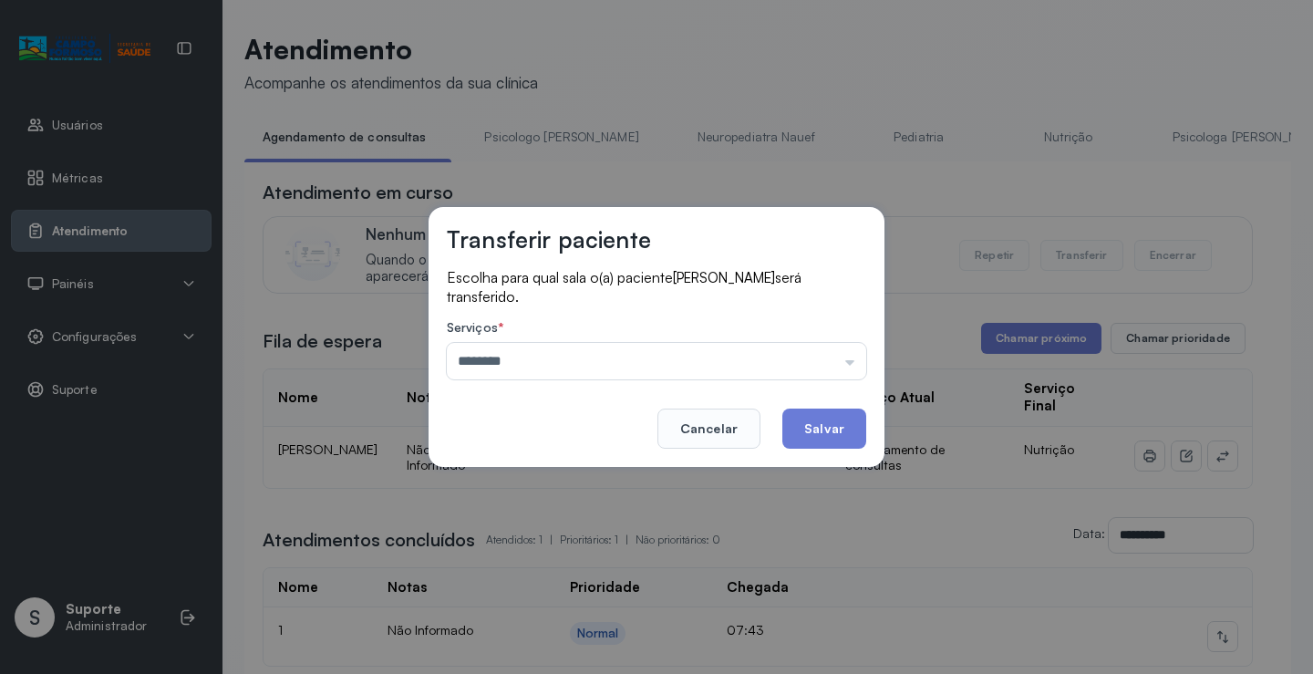
click at [528, 510] on div "Transferir paciente Escolha para qual sala o(a) paciente Samuel Alves da Costa …" at bounding box center [656, 337] width 1313 height 674
click at [813, 428] on button "Salvar" at bounding box center [824, 428] width 84 height 40
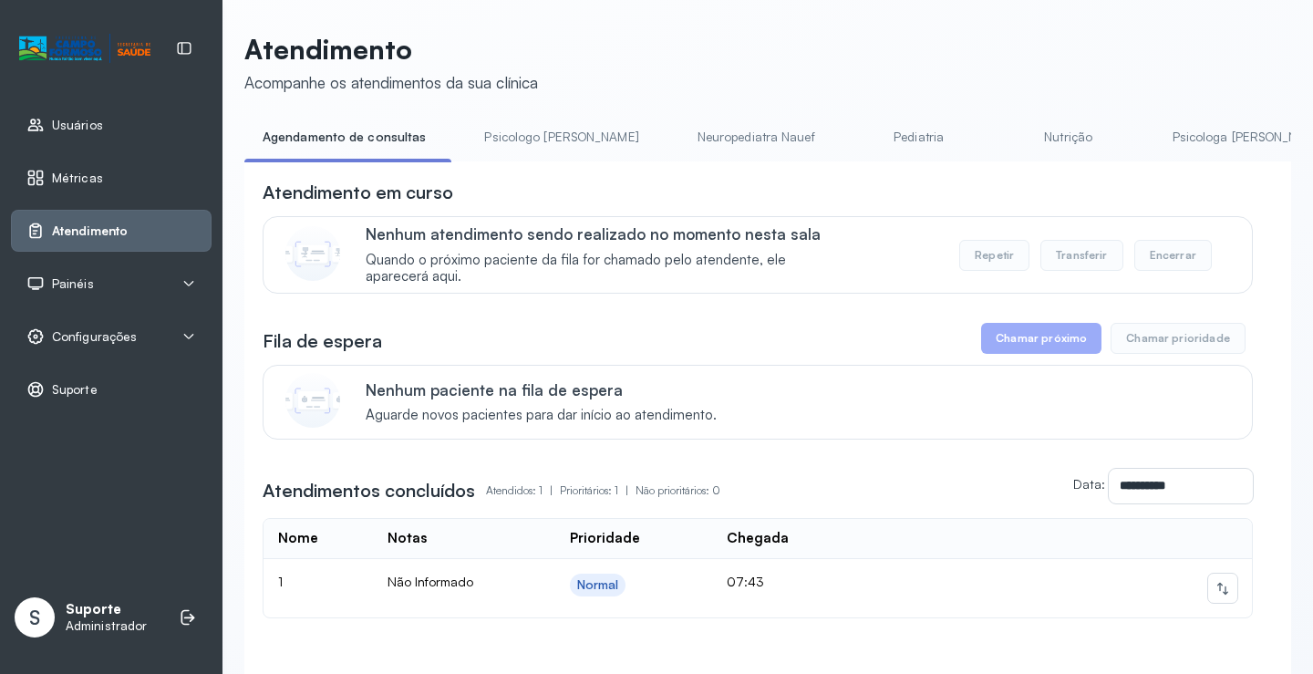
drag, startPoint x: 533, startPoint y: 143, endPoint x: 484, endPoint y: 129, distance: 51.1
click at [532, 143] on link "Psicologo Pedro" at bounding box center [561, 137] width 191 height 30
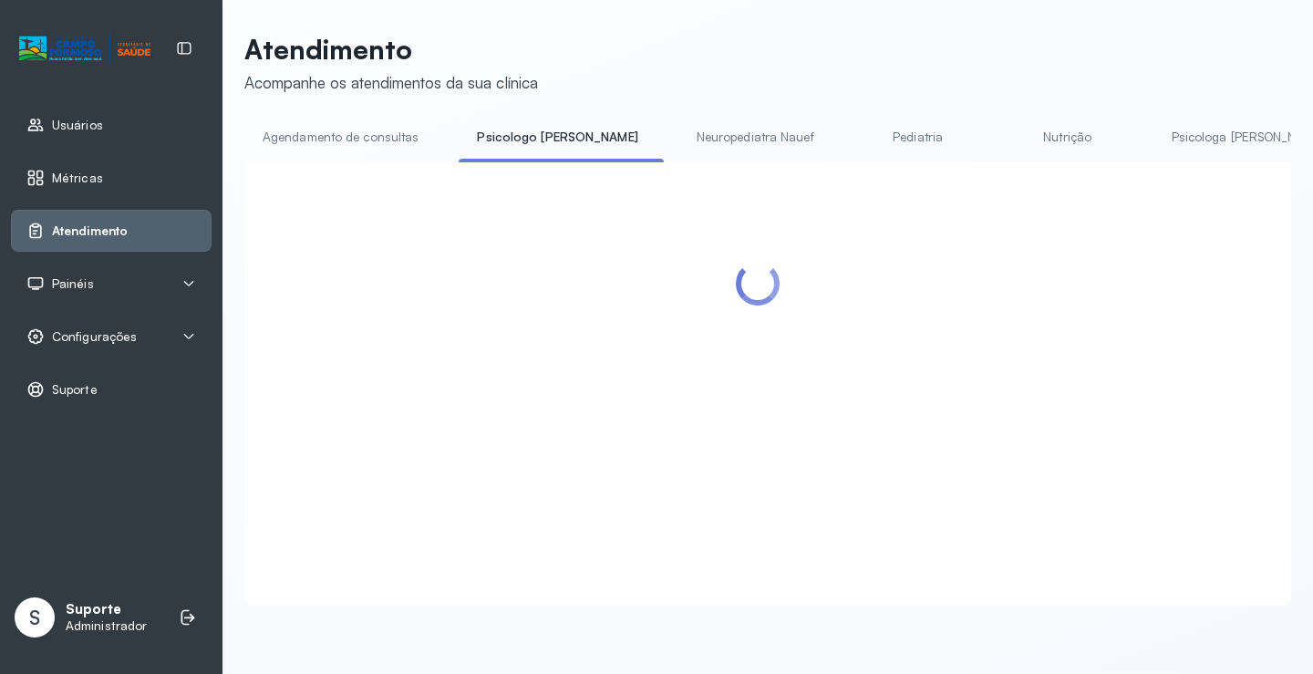
click at [395, 128] on link "Agendamento de consultas" at bounding box center [340, 137] width 192 height 30
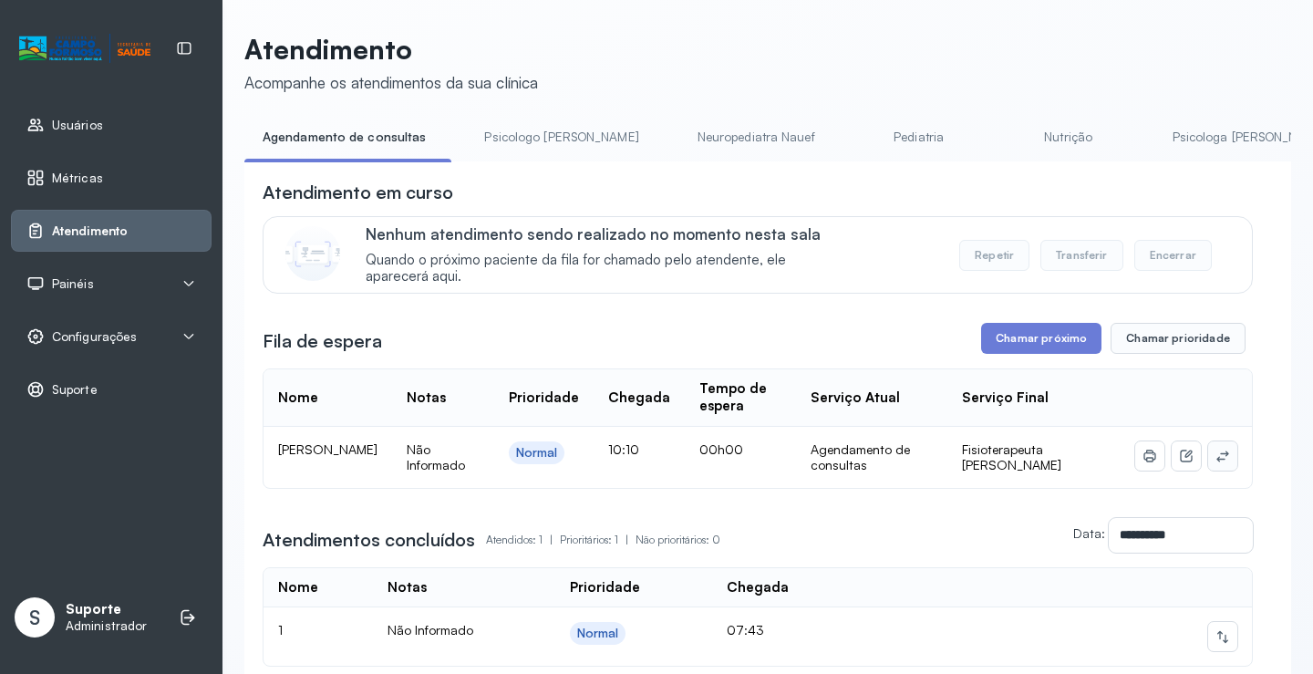
click at [1215, 454] on icon at bounding box center [1222, 455] width 15 height 15
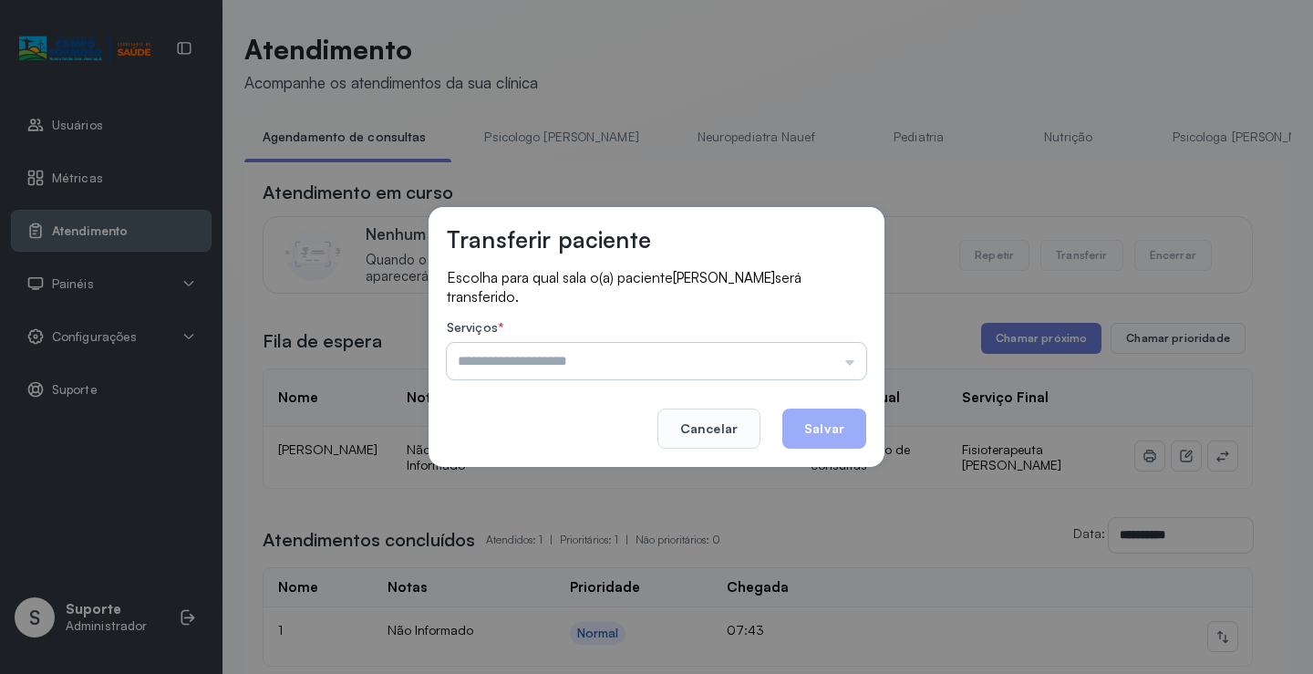
drag, startPoint x: 838, startPoint y: 354, endPoint x: 818, endPoint y: 355, distance: 20.1
click at [836, 354] on input "text" at bounding box center [656, 361] width 419 height 36
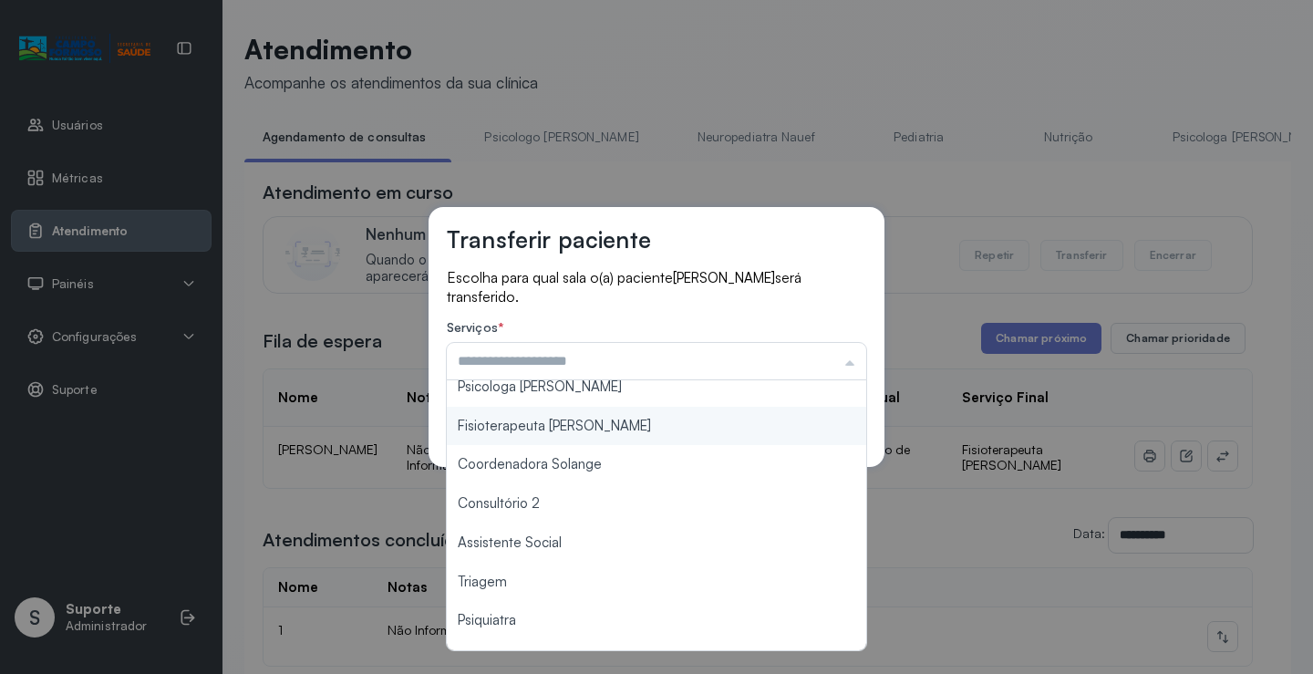
scroll to position [182, 0]
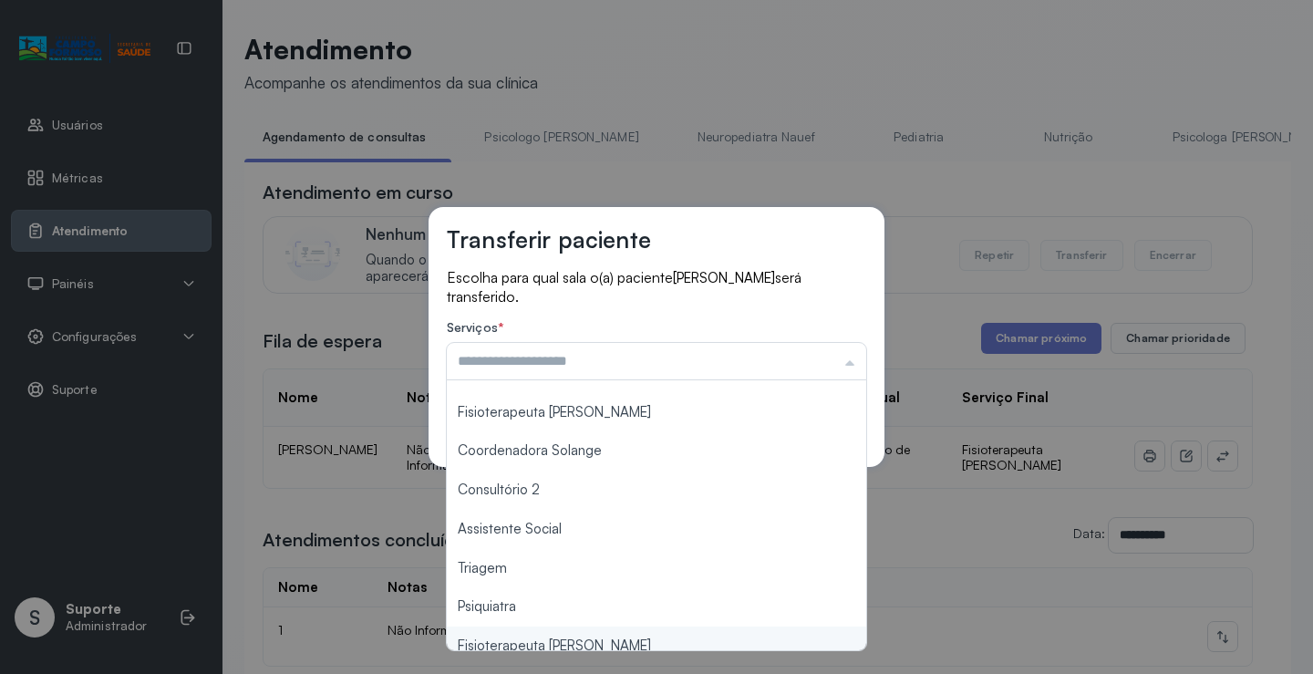
type input "**********"
drag, startPoint x: 573, startPoint y: 641, endPoint x: 697, endPoint y: 555, distance: 150.7
click at [575, 639] on div "**********" at bounding box center [656, 337] width 1313 height 674
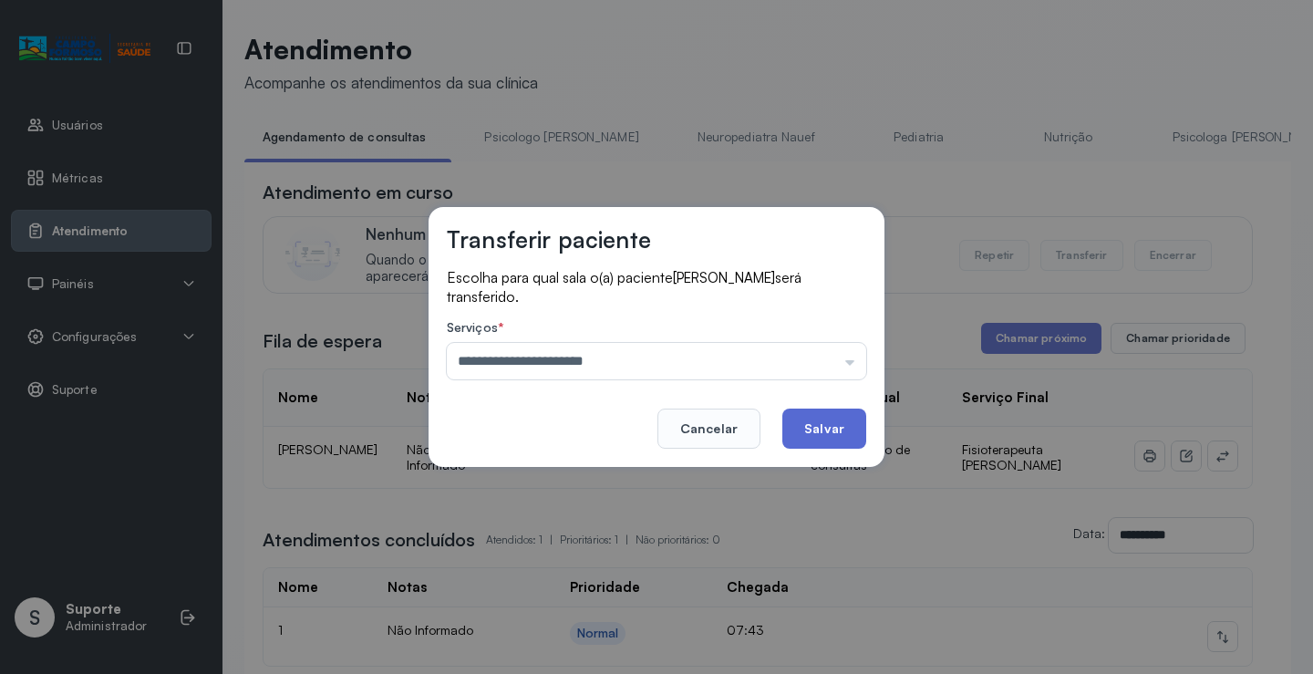
drag, startPoint x: 811, startPoint y: 407, endPoint x: 823, endPoint y: 427, distance: 23.3
click at [812, 412] on footer "Cancelar Salvar" at bounding box center [656, 416] width 419 height 66
click at [822, 433] on button "Salvar" at bounding box center [824, 428] width 84 height 40
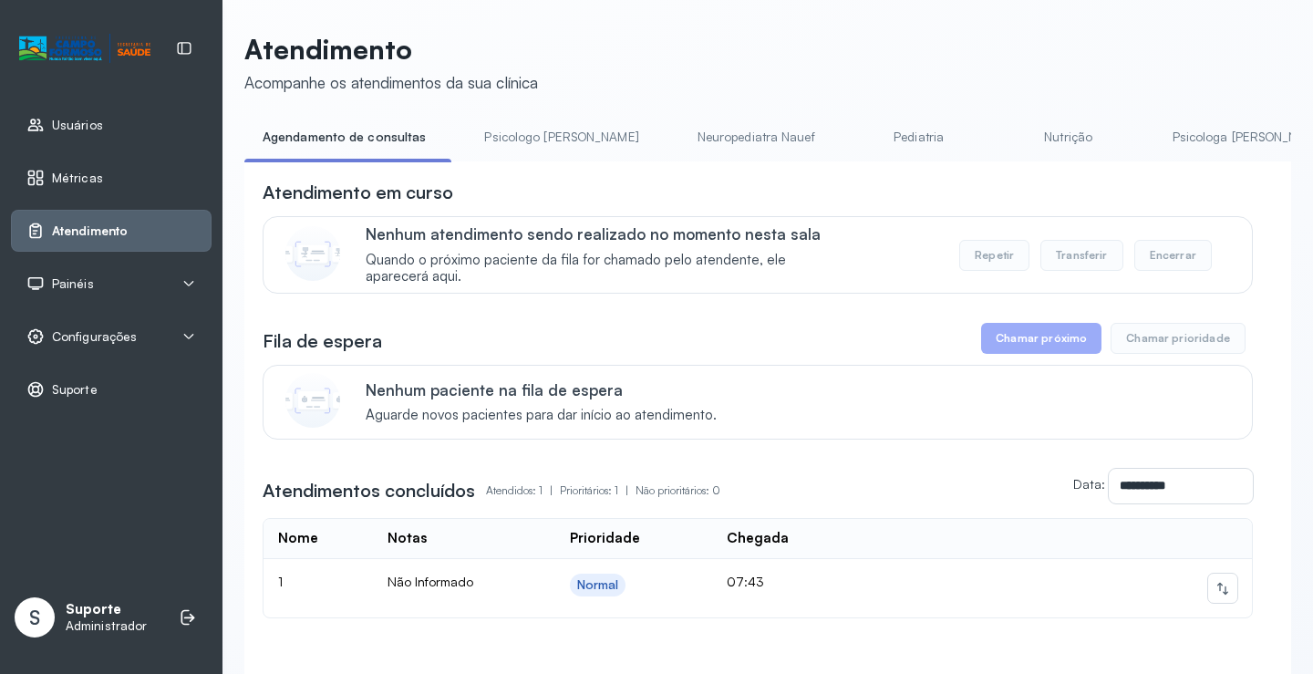
click at [519, 136] on link "Psicologo Pedro" at bounding box center [561, 137] width 191 height 30
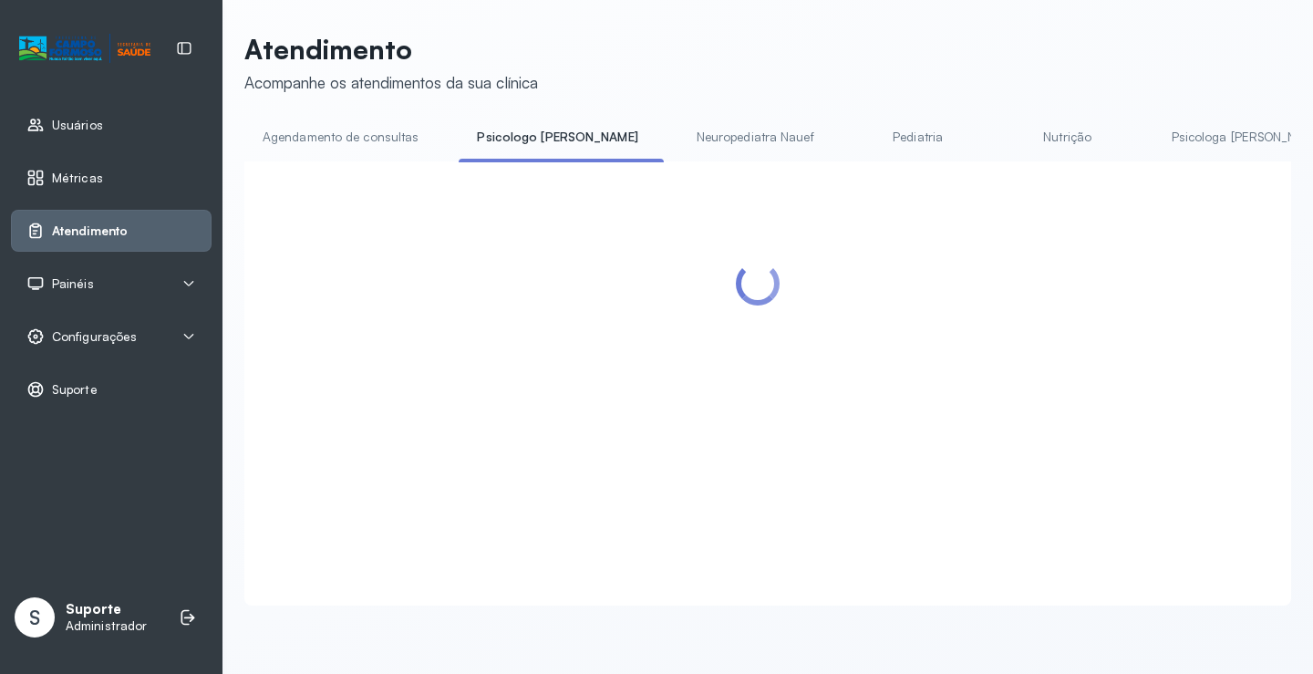
click at [376, 131] on link "Agendamento de consultas" at bounding box center [340, 137] width 192 height 30
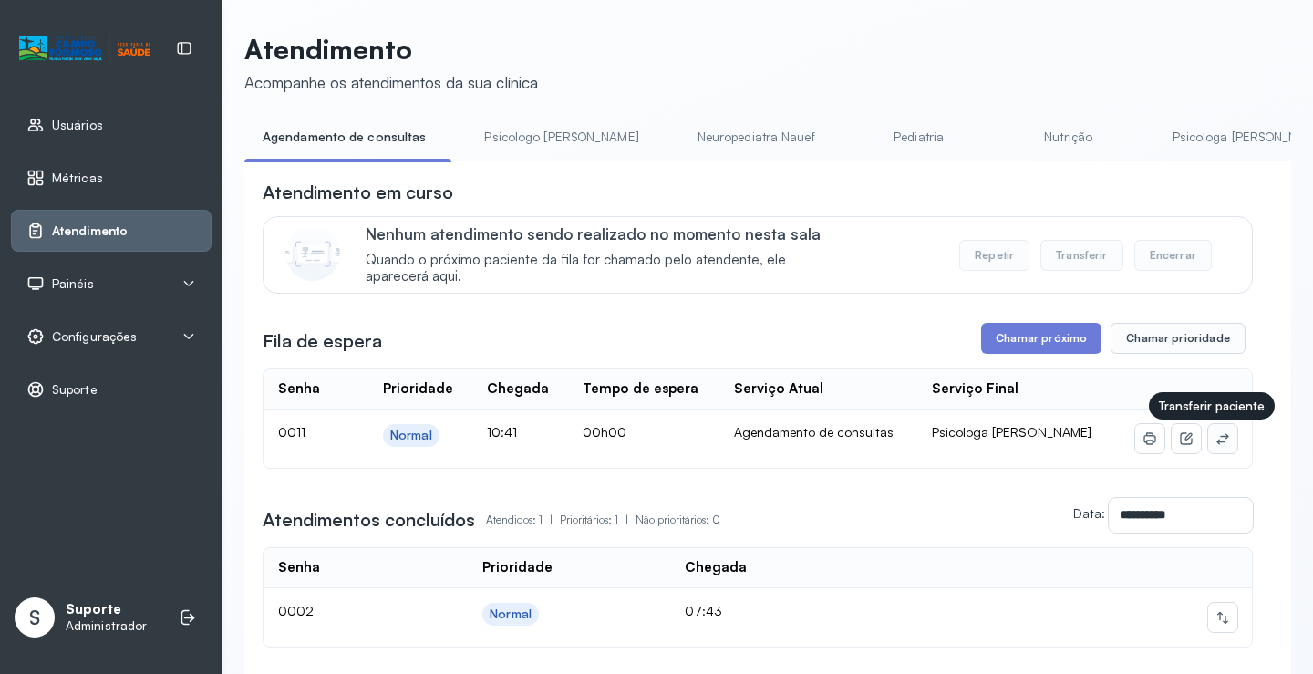
click at [1219, 441] on button at bounding box center [1222, 438] width 29 height 29
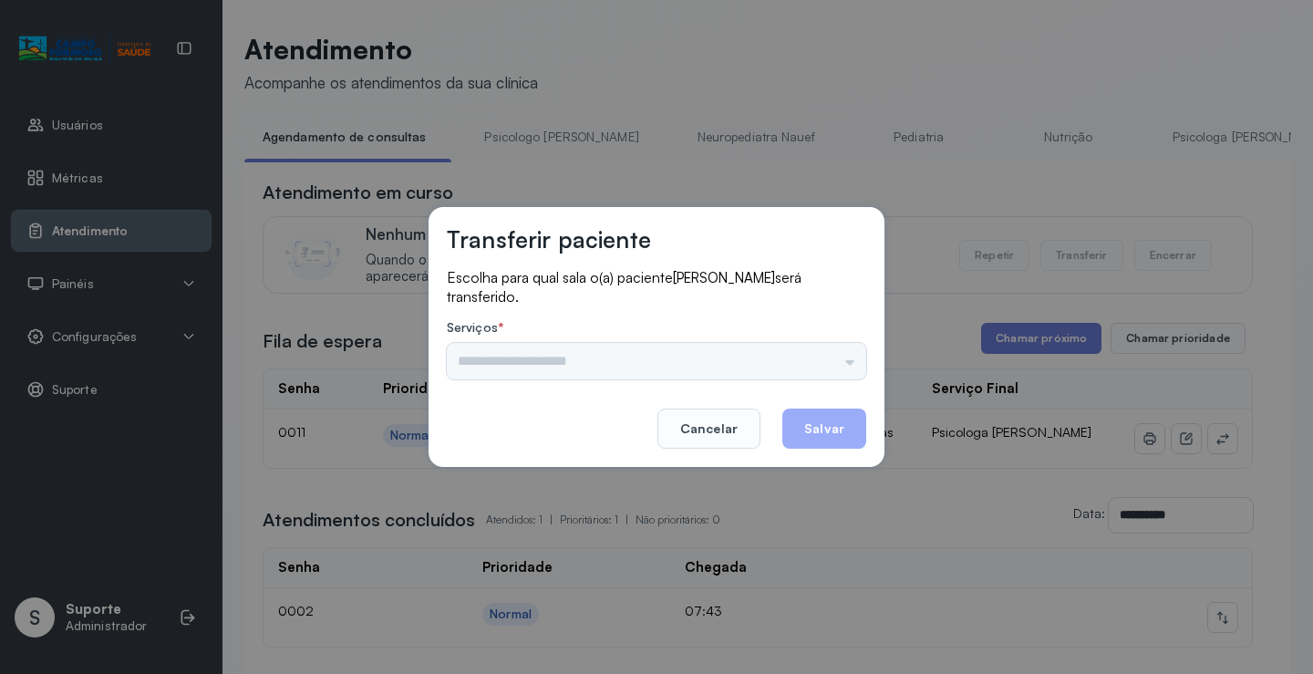
click at [807, 366] on div "Psicologo Pedro Neuropediatra Nauef Pediatria Nutrição Psicologa Alana Fisioter…" at bounding box center [656, 361] width 419 height 36
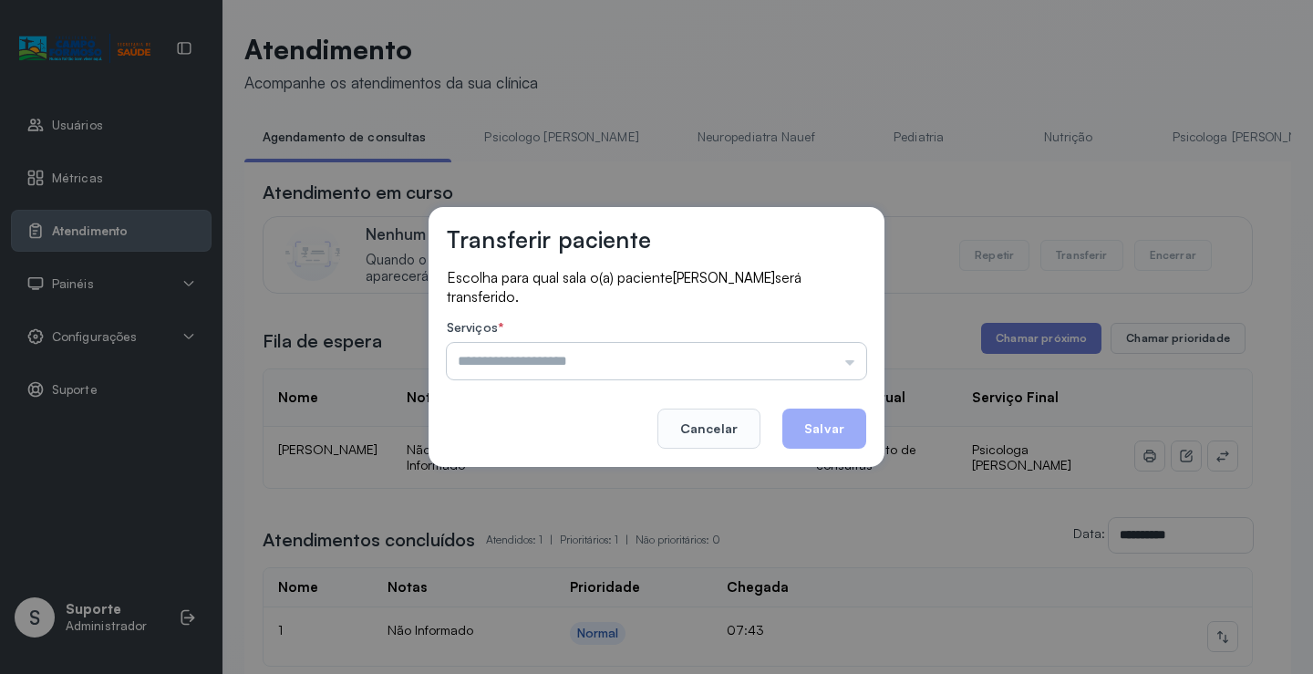
click at [820, 354] on input "text" at bounding box center [656, 361] width 419 height 36
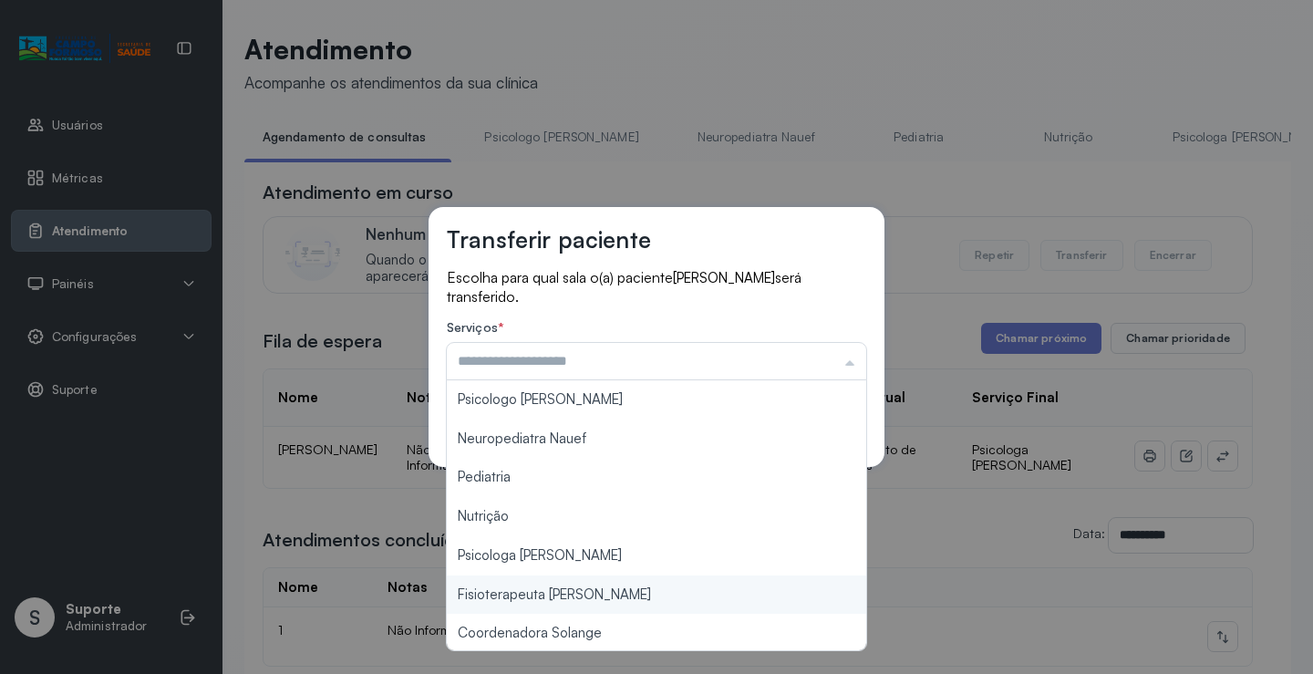
type input "**********"
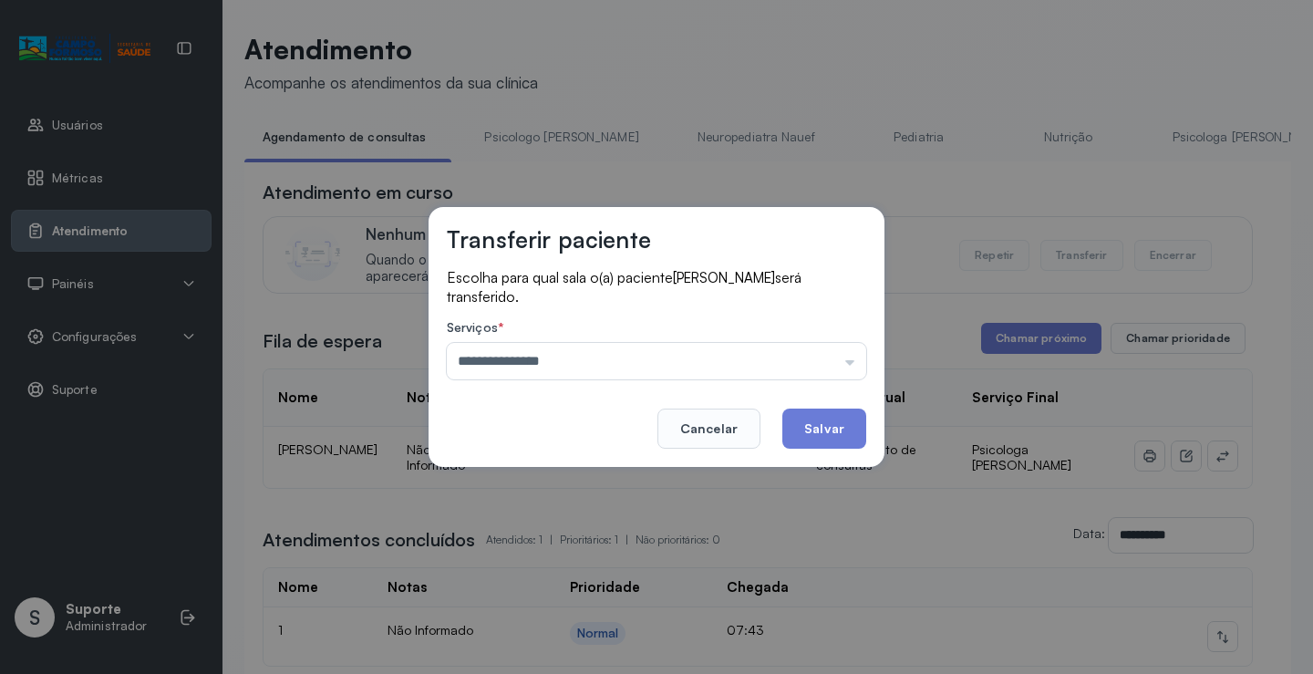
drag, startPoint x: 606, startPoint y: 562, endPoint x: 822, endPoint y: 451, distance: 243.0
click at [613, 561] on div "**********" at bounding box center [656, 337] width 1313 height 674
click at [830, 427] on button "Salvar" at bounding box center [824, 428] width 84 height 40
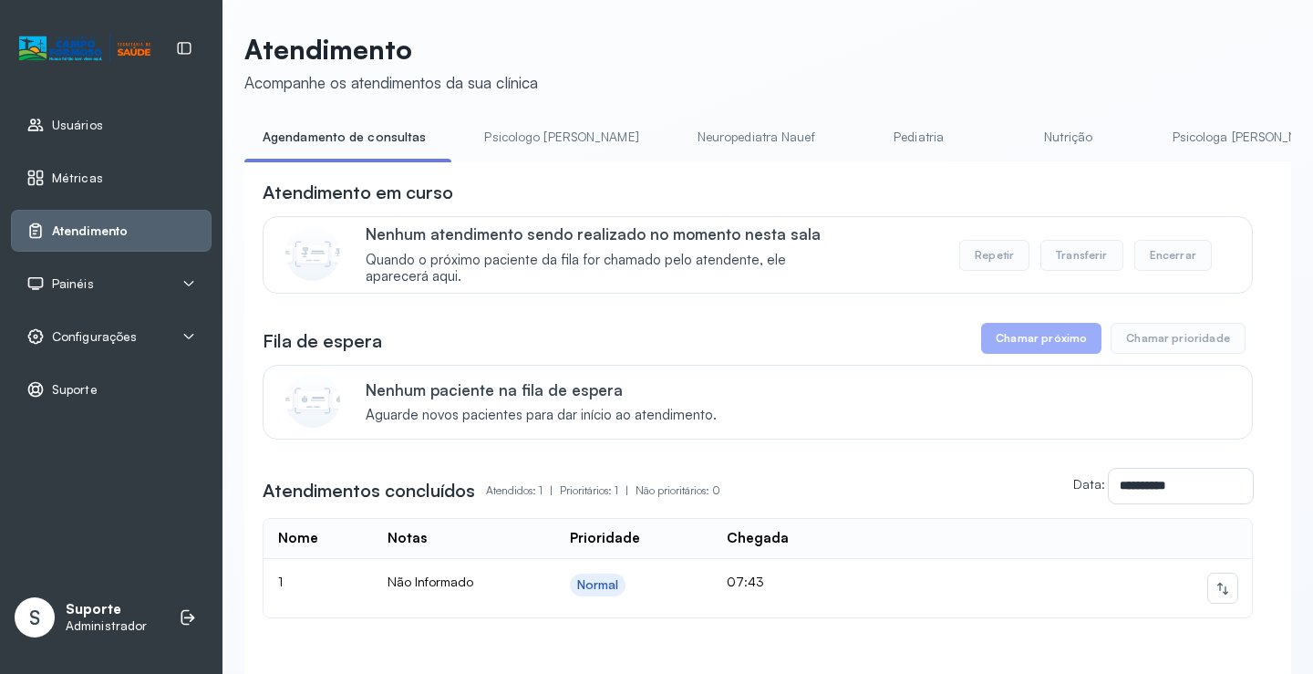
scroll to position [0, 903]
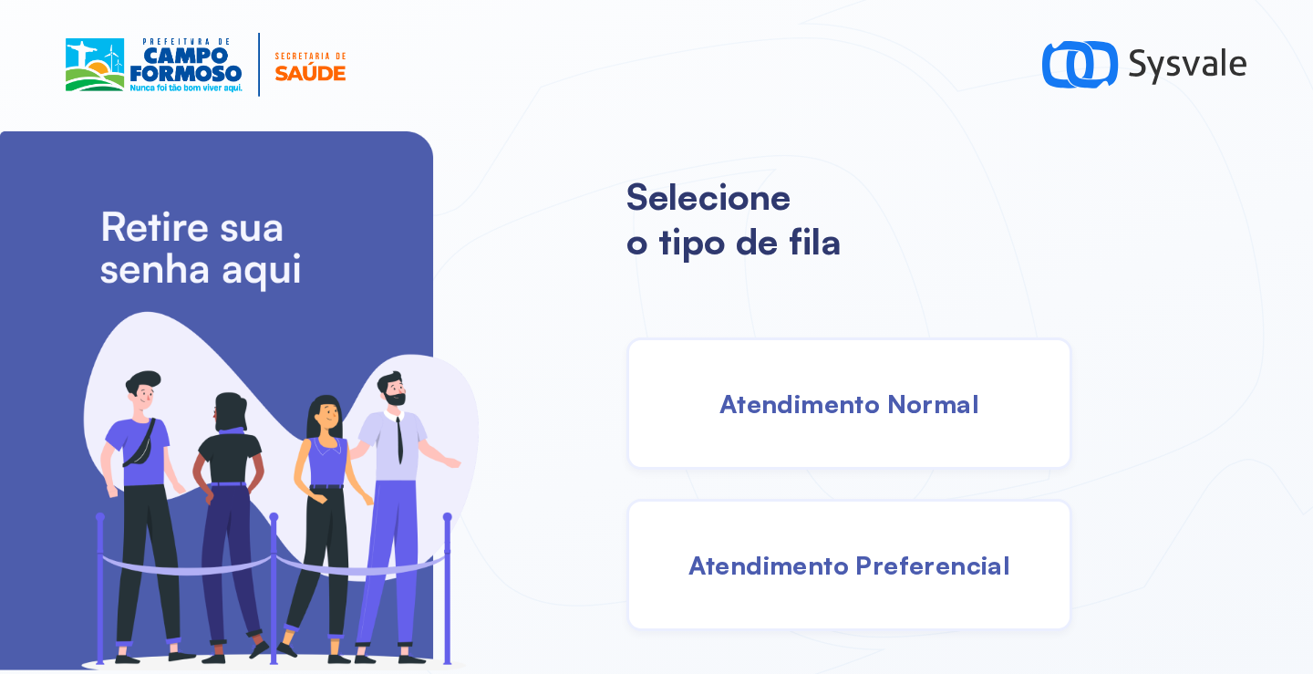
drag, startPoint x: 839, startPoint y: 429, endPoint x: 826, endPoint y: 423, distance: 15.1
click at [826, 423] on div "Atendimento Normal" at bounding box center [849, 403] width 446 height 132
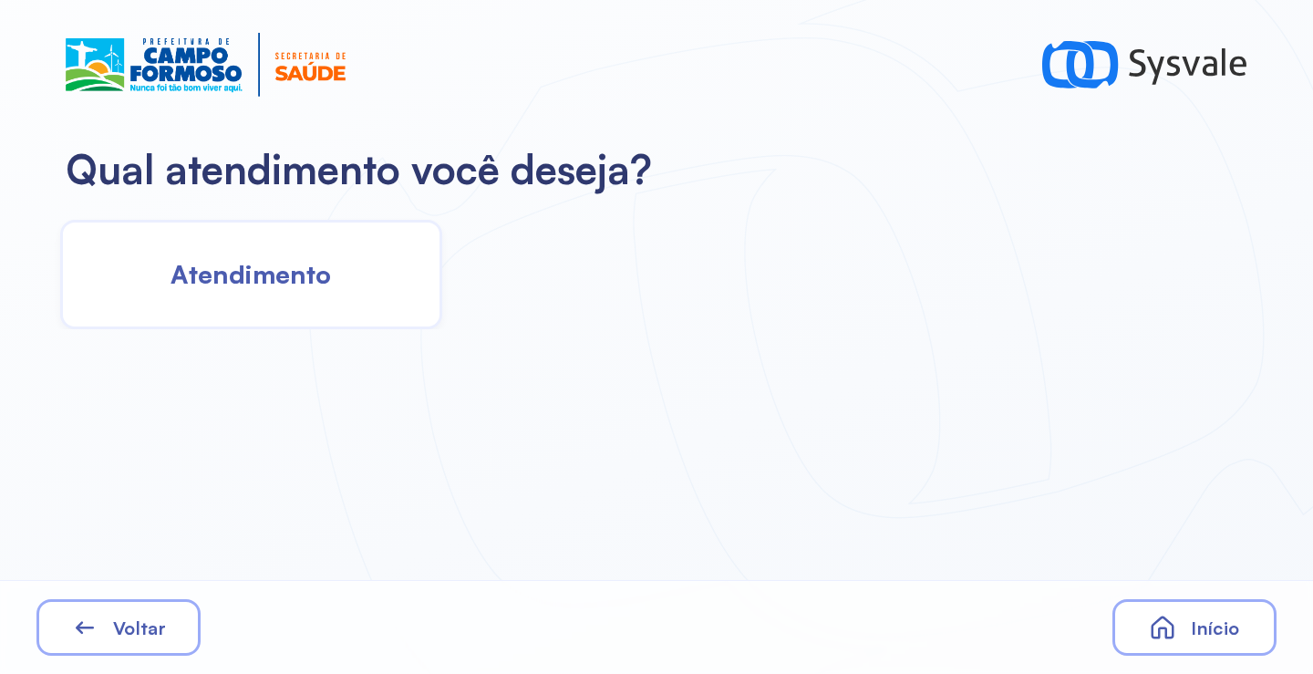
click at [326, 297] on div "Atendimento" at bounding box center [251, 274] width 382 height 109
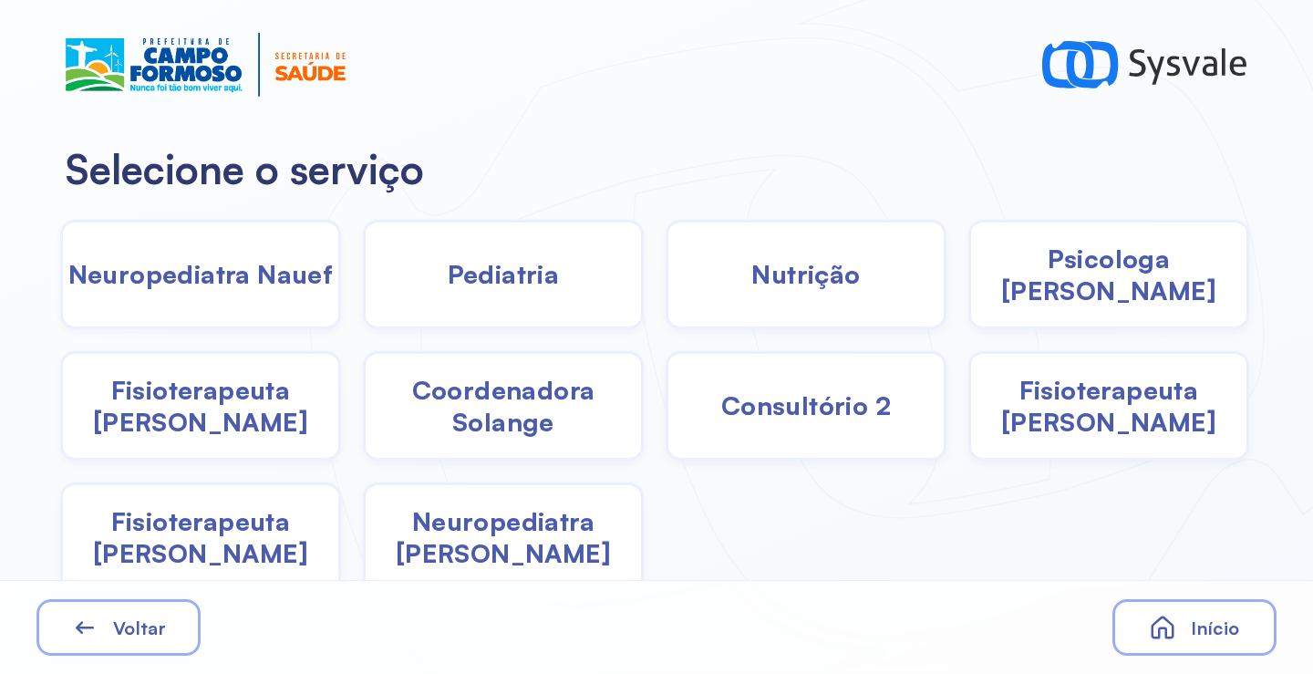
click at [533, 288] on span "Pediatria" at bounding box center [504, 274] width 112 height 32
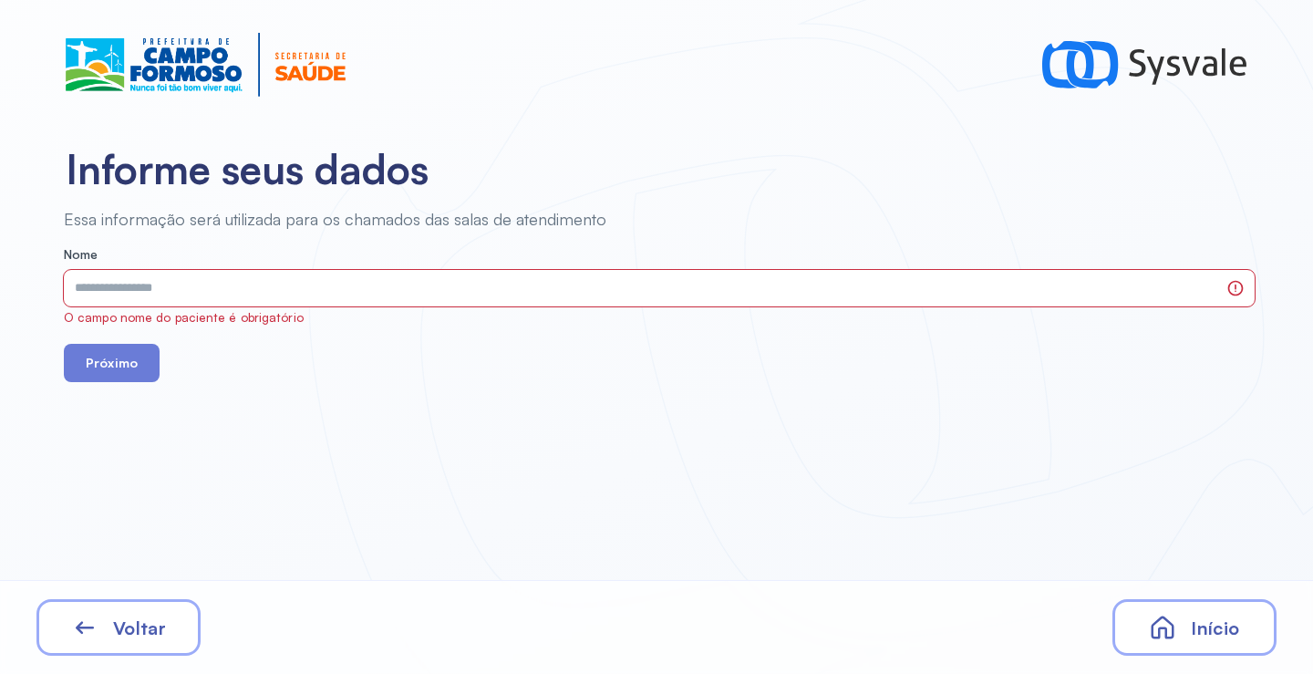
drag, startPoint x: 533, startPoint y: 288, endPoint x: 163, endPoint y: 634, distance: 506.9
click at [163, 634] on span "Voltar" at bounding box center [139, 627] width 53 height 23
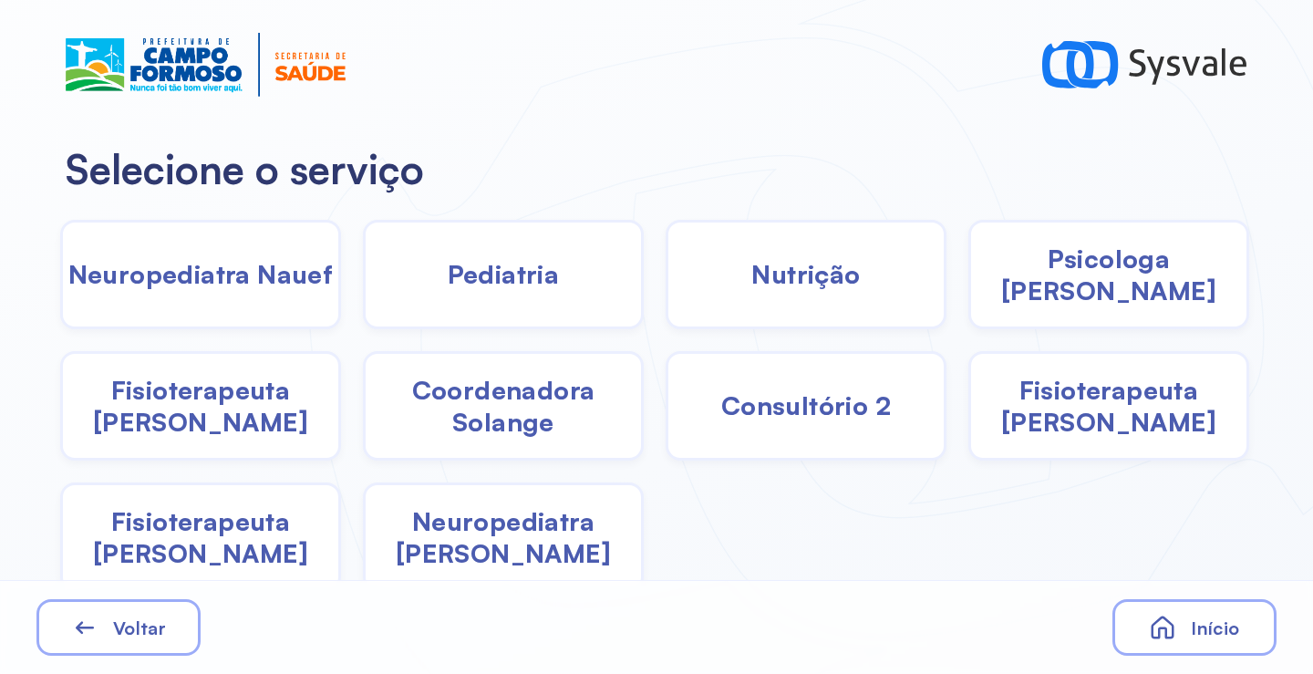
drag, startPoint x: 1103, startPoint y: 284, endPoint x: 1087, endPoint y: 285, distance: 15.5
click at [1087, 285] on span "Psicologa Alana" at bounding box center [1108, 274] width 275 height 64
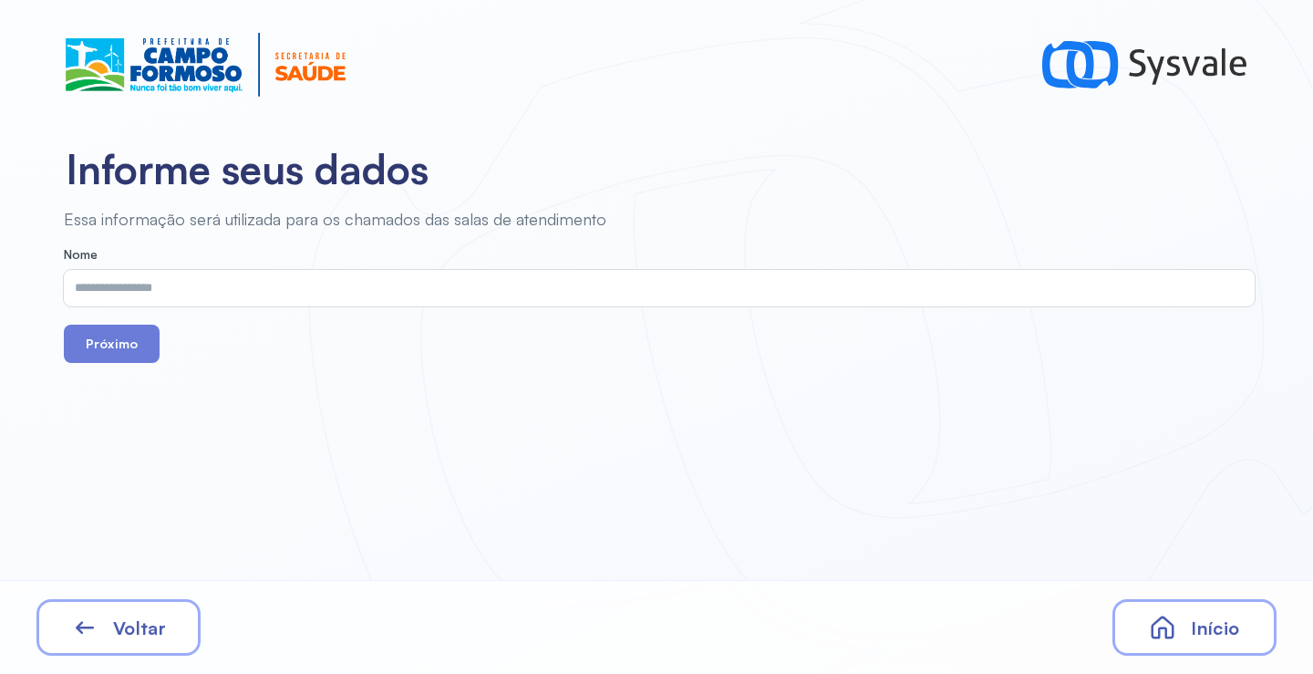
drag, startPoint x: 655, startPoint y: 324, endPoint x: 638, endPoint y: 320, distance: 17.7
drag, startPoint x: 638, startPoint y: 320, endPoint x: 448, endPoint y: 308, distance: 190.9
drag, startPoint x: 448, startPoint y: 308, endPoint x: 389, endPoint y: 278, distance: 65.6
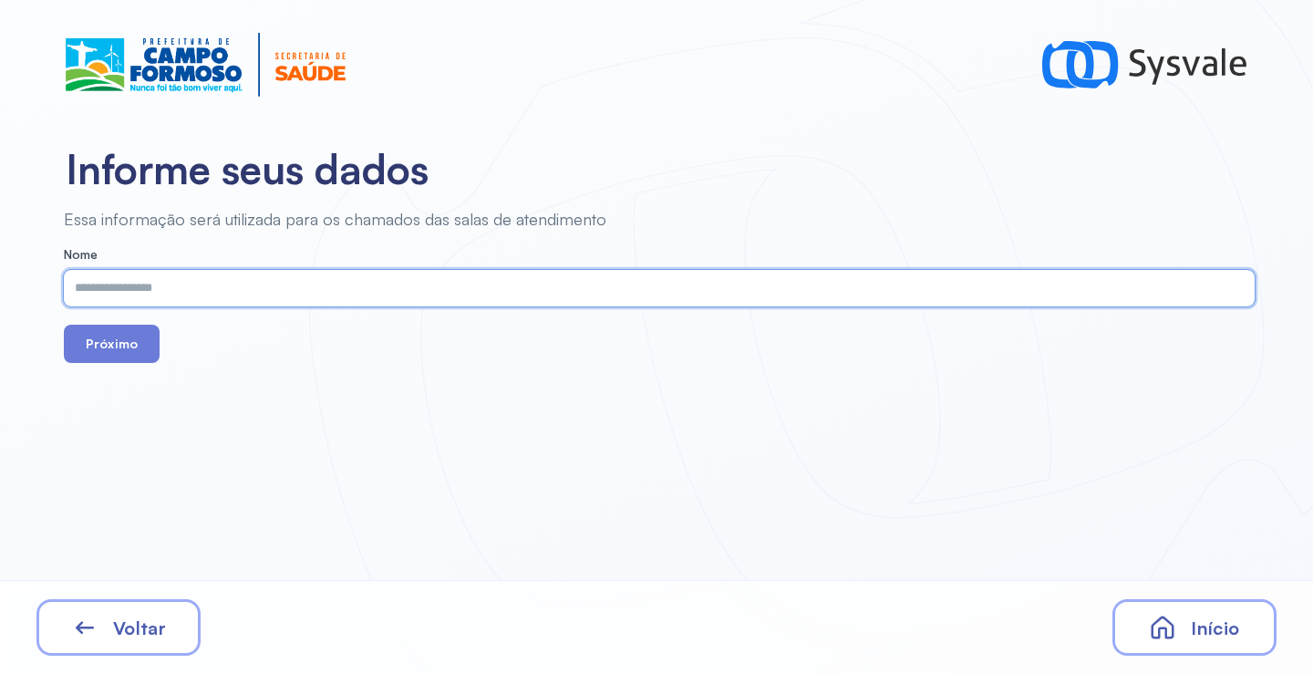
paste input "**********"
type input "**********"
click at [143, 362] on button "Próximo" at bounding box center [112, 343] width 96 height 38
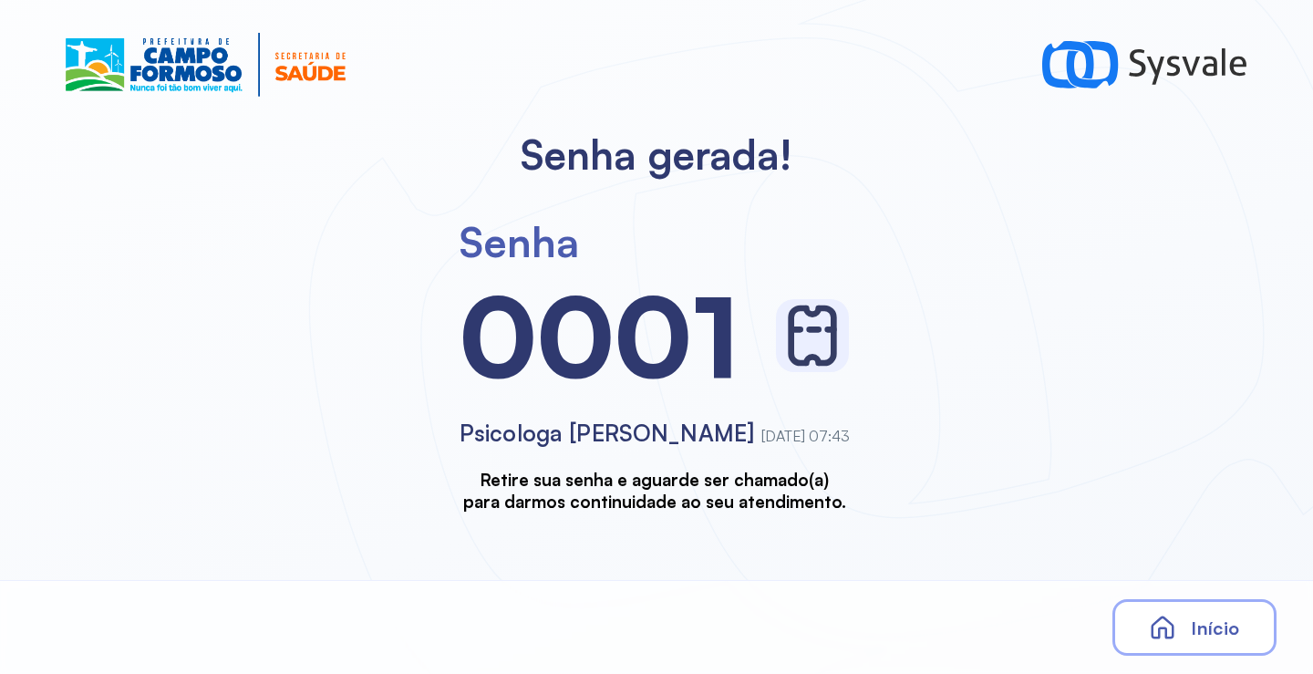
click at [1189, 621] on div "Início" at bounding box center [1194, 627] width 164 height 57
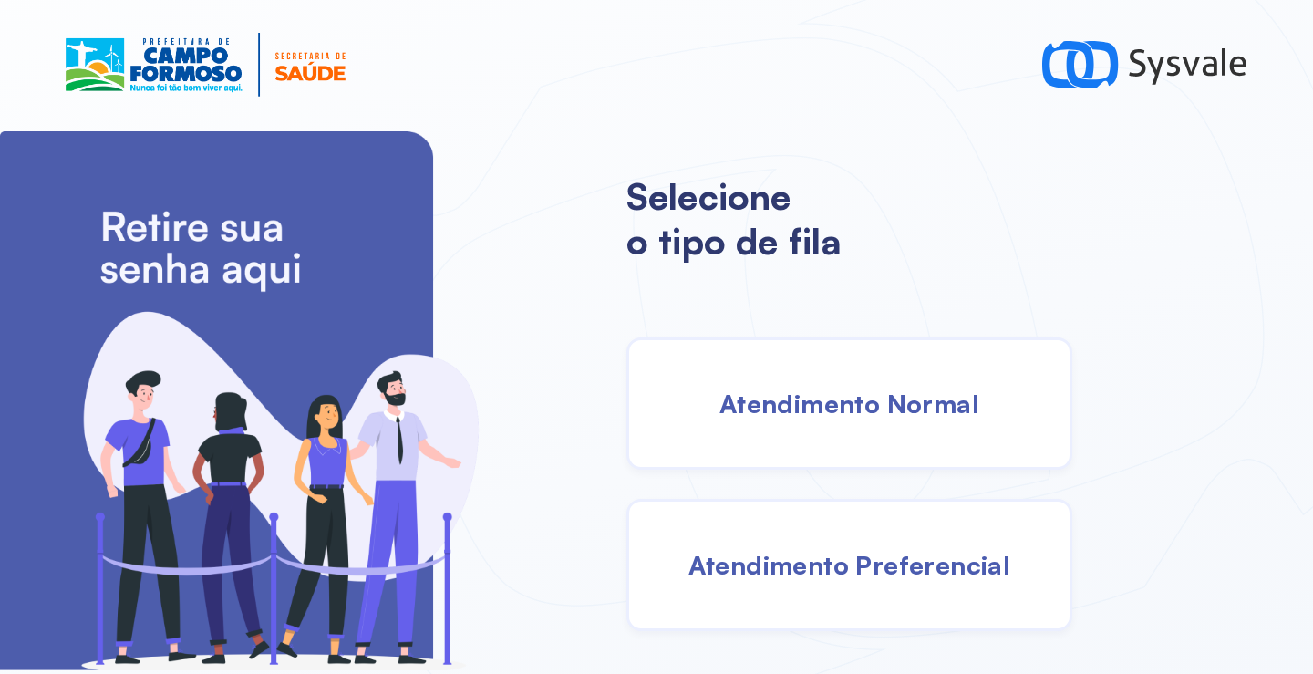
click at [877, 397] on span "Atendimento Normal" at bounding box center [849, 403] width 260 height 32
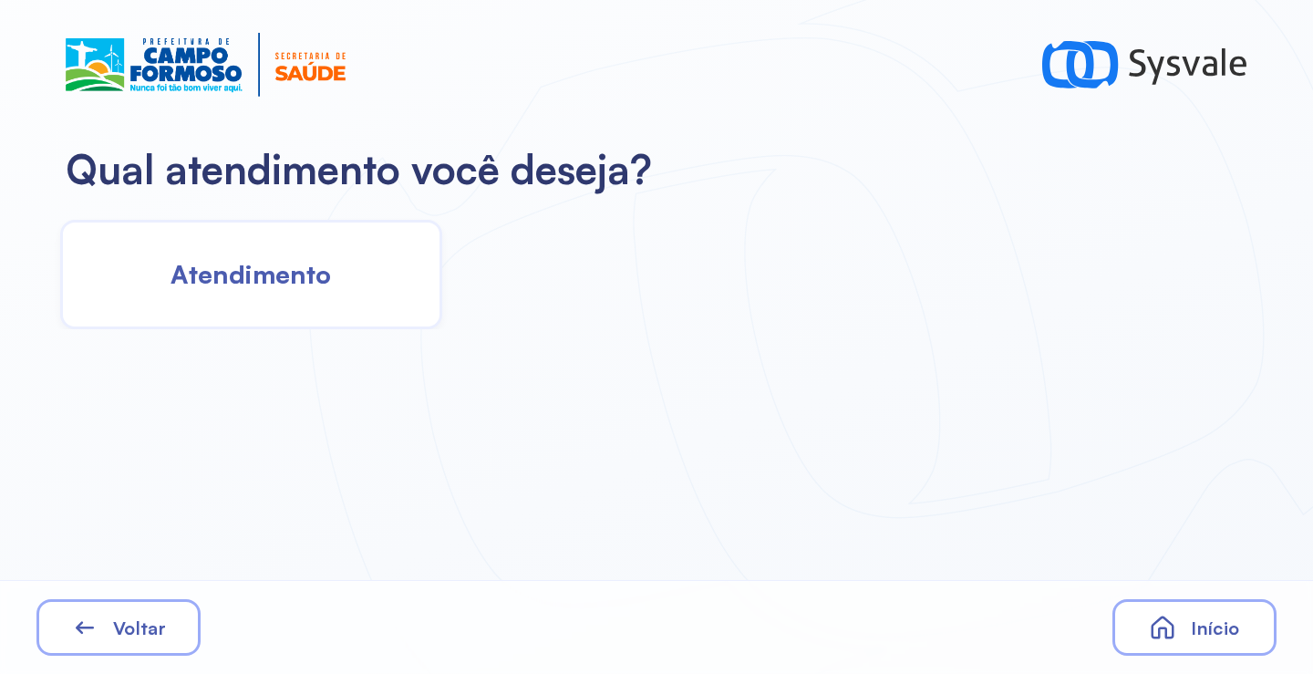
click at [242, 255] on div "Atendimento" at bounding box center [251, 274] width 382 height 109
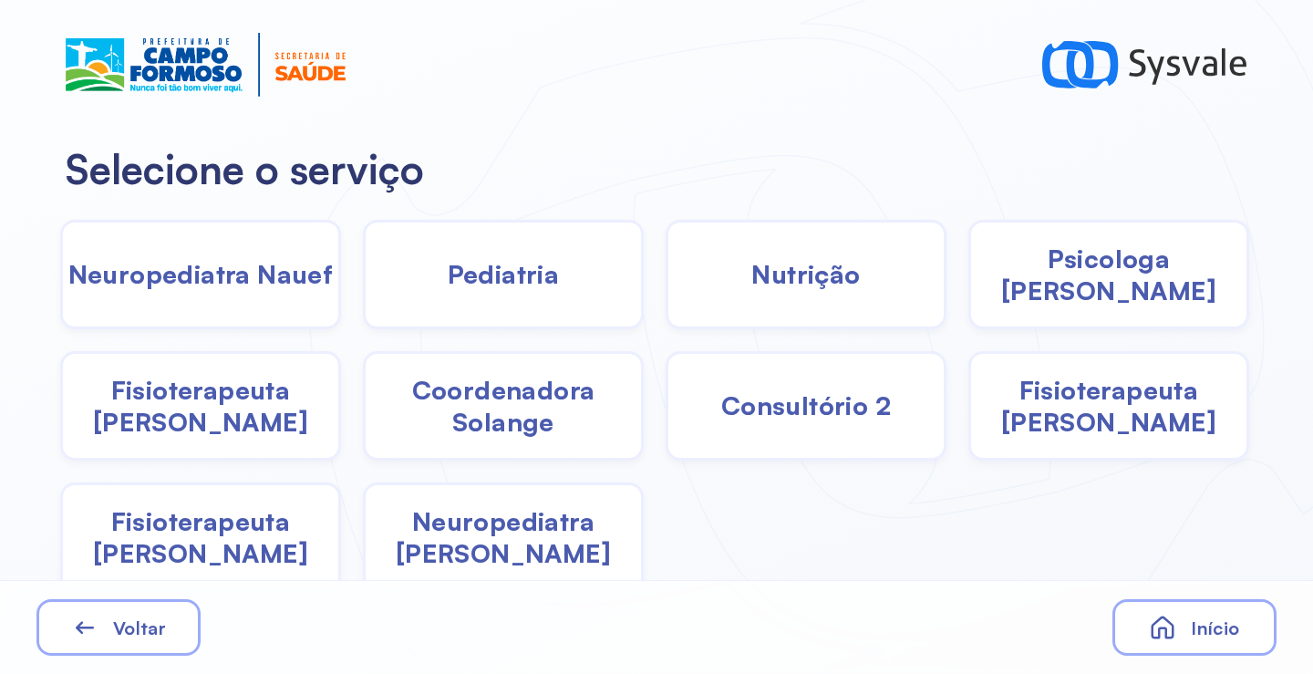
click at [490, 281] on span "Pediatria" at bounding box center [504, 274] width 112 height 32
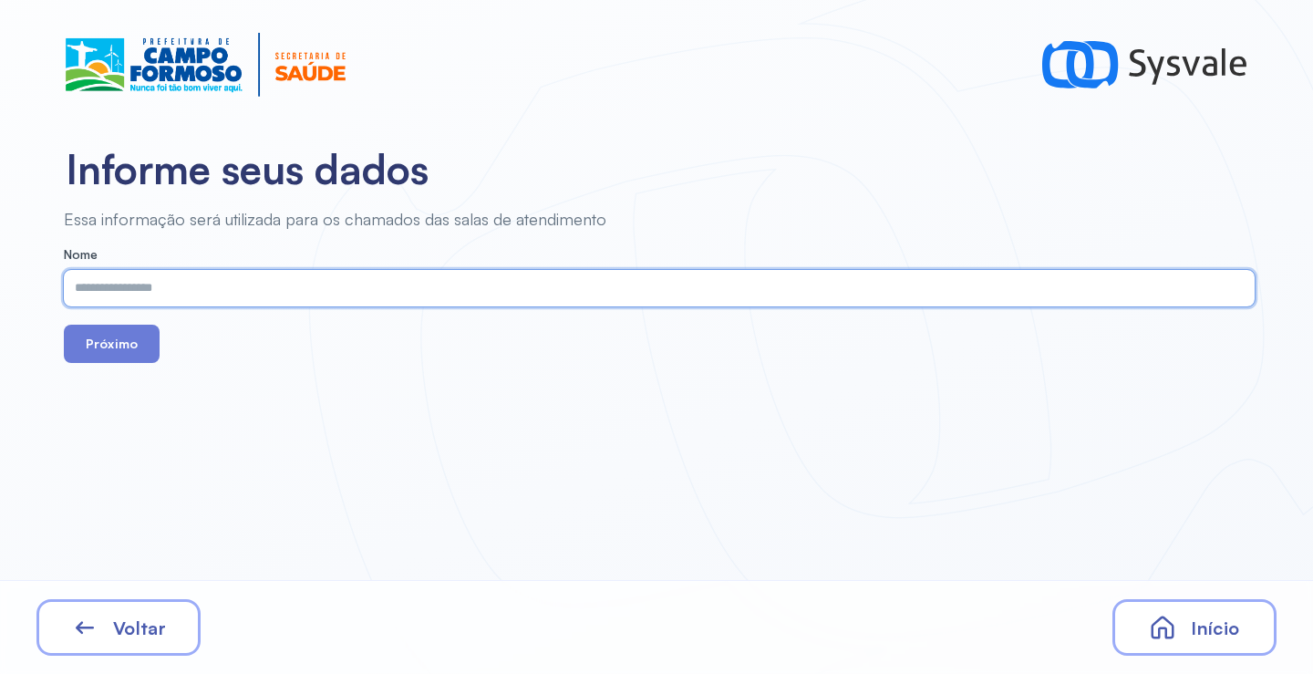
click at [455, 284] on input "text" at bounding box center [655, 288] width 1183 height 36
type input "*"
click at [145, 345] on button "Próximo" at bounding box center [112, 343] width 96 height 38
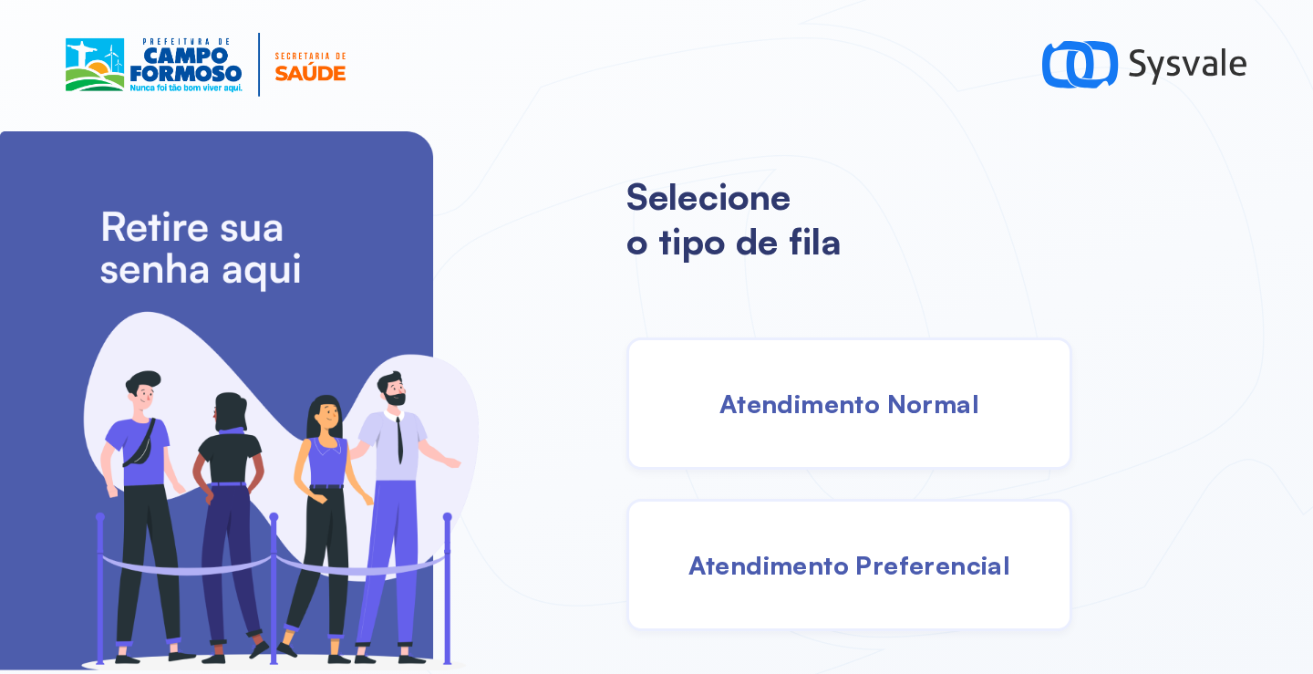
click at [881, 418] on span "Atendimento Normal" at bounding box center [849, 403] width 260 height 32
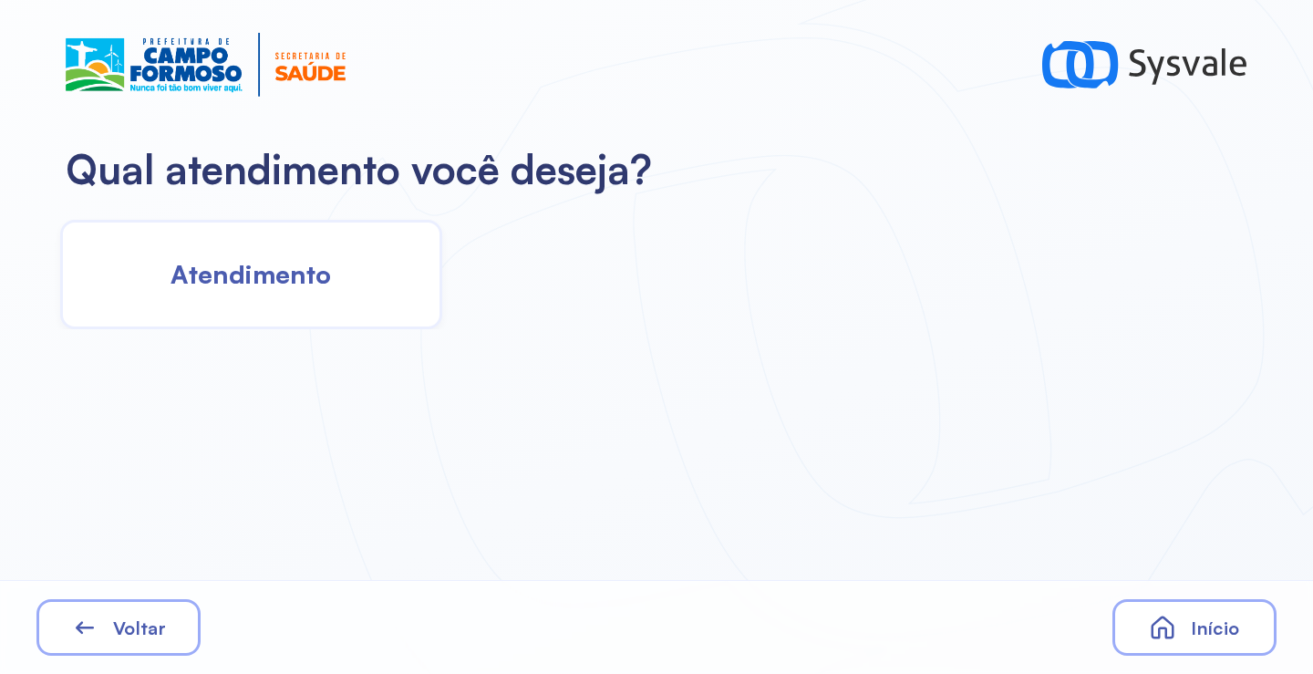
click at [331, 291] on div "Atendimento" at bounding box center [251, 274] width 382 height 109
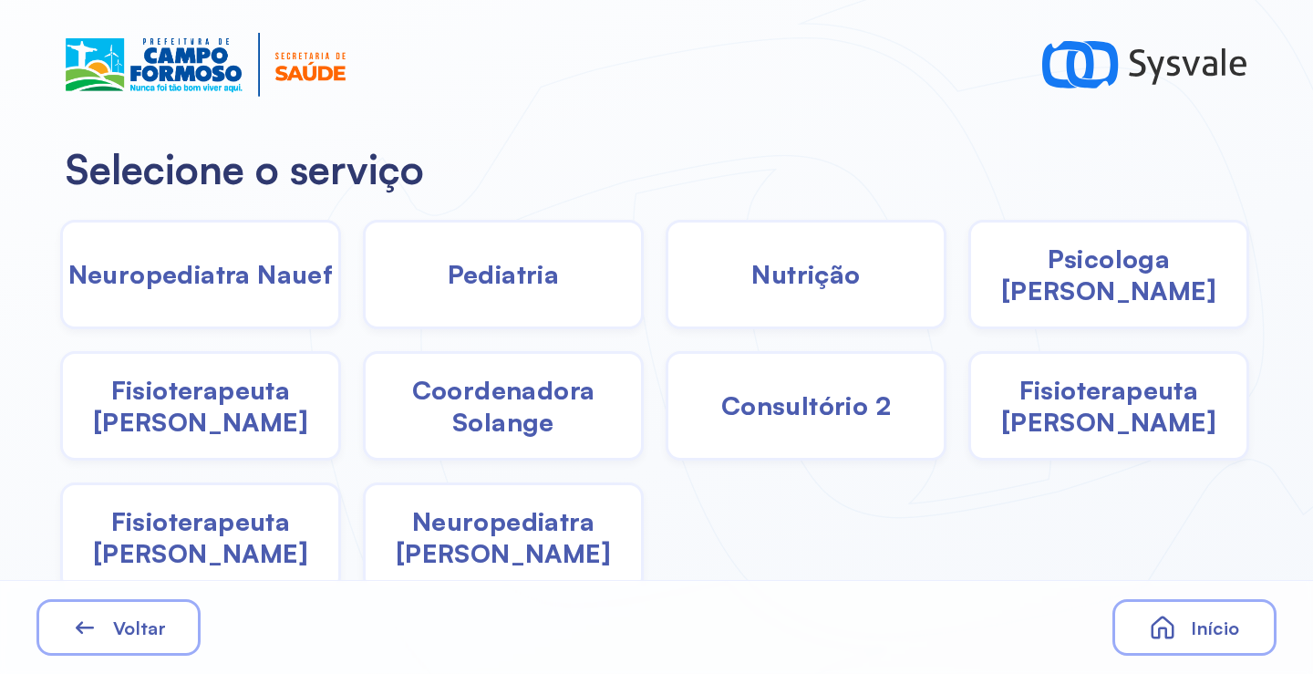
click at [989, 308] on div "Psicologa Alana" at bounding box center [1108, 274] width 281 height 109
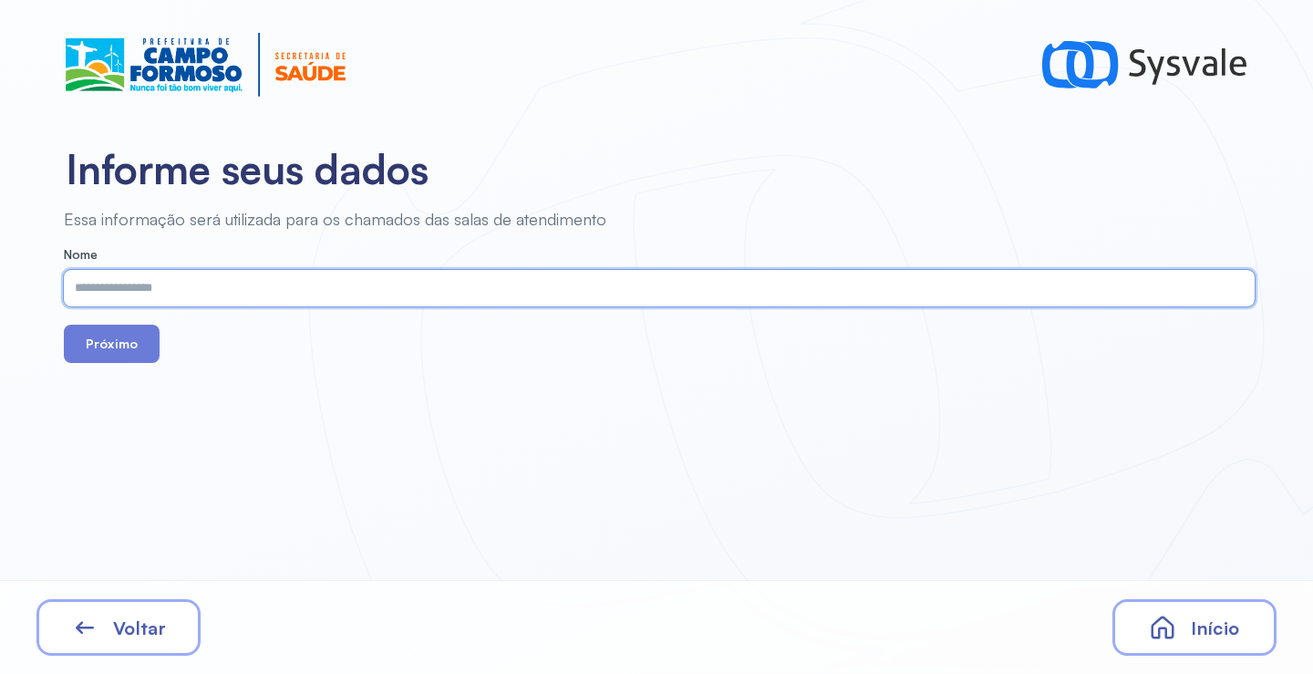
paste input "**********"
type input "**********"
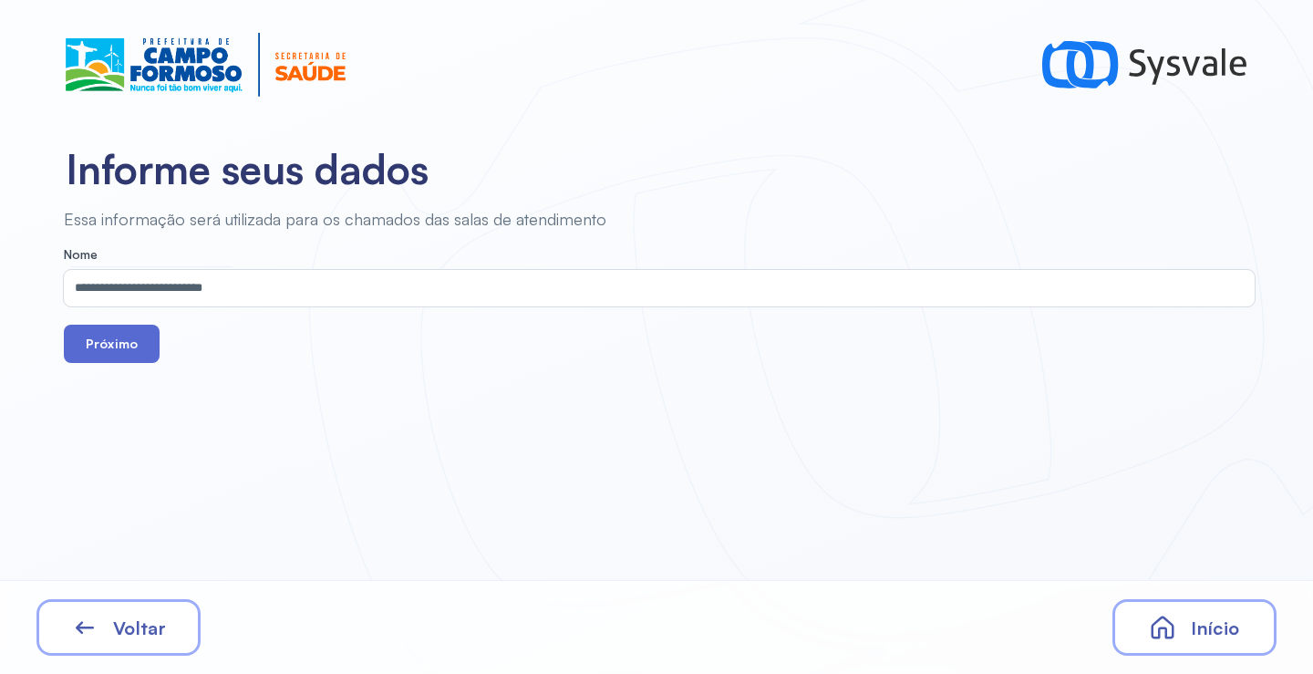
click at [147, 343] on button "Próximo" at bounding box center [112, 343] width 96 height 38
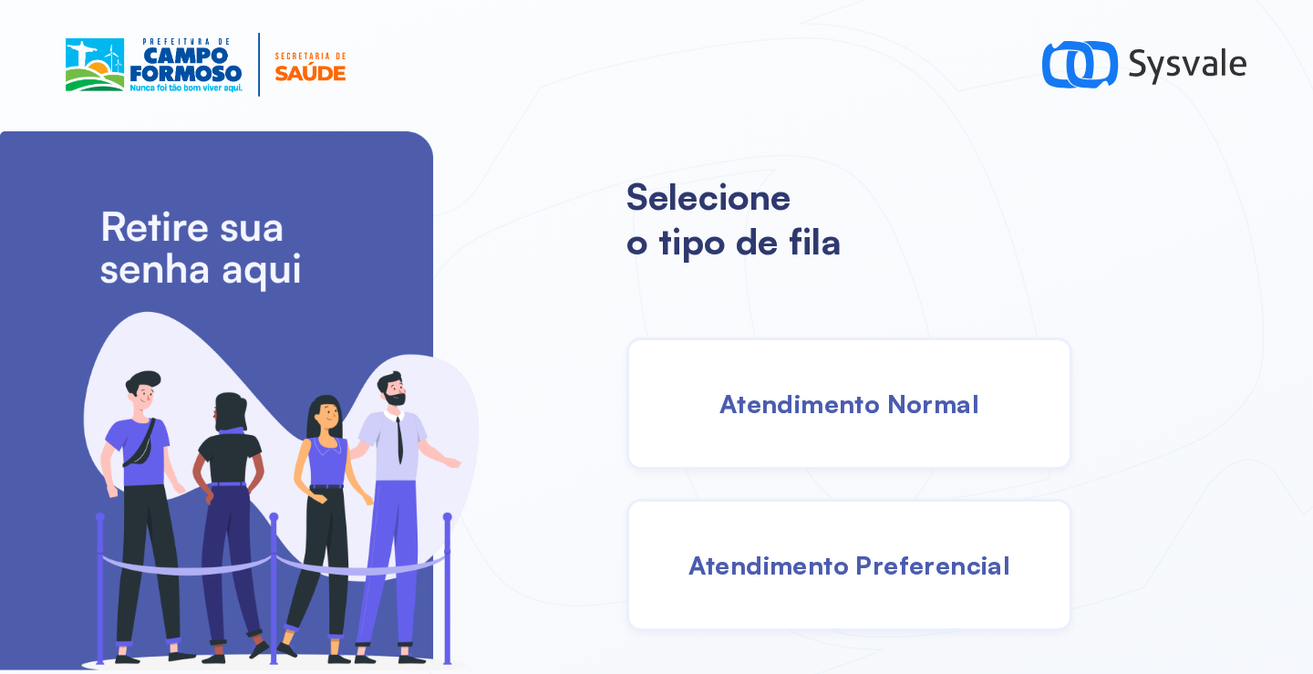
click at [874, 413] on span "Atendimento Normal" at bounding box center [849, 403] width 260 height 32
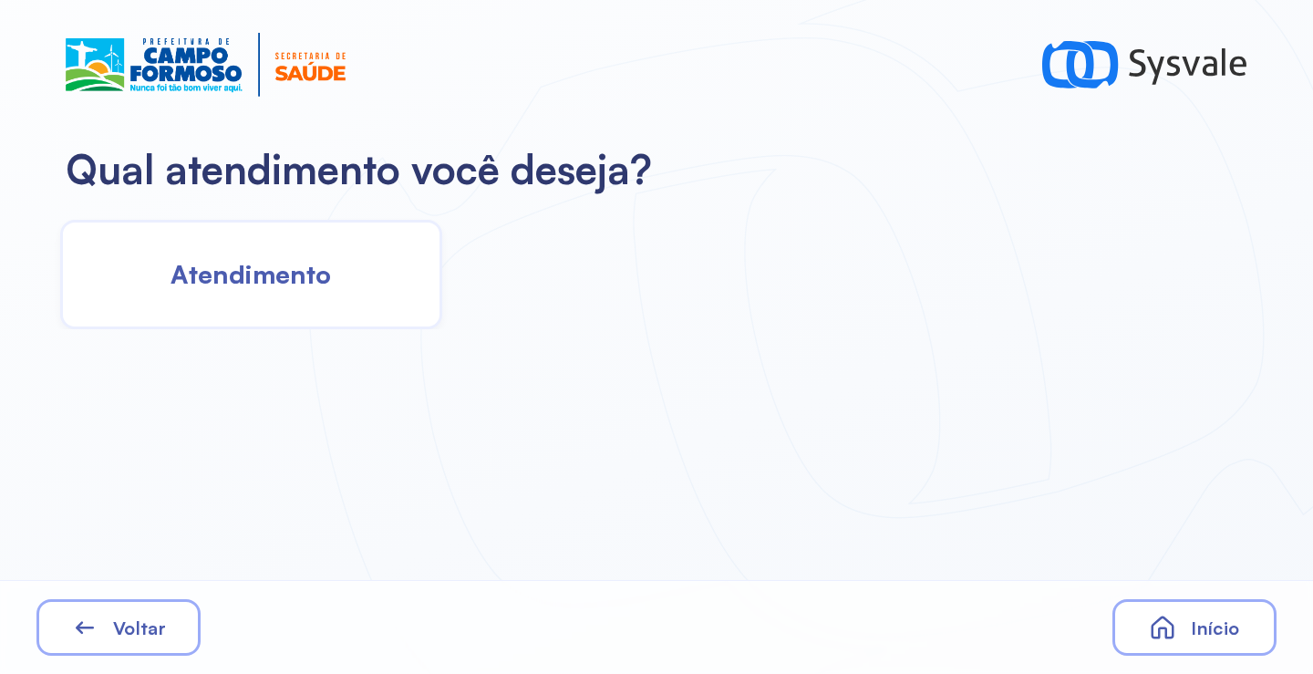
click at [268, 277] on span "Atendimento" at bounding box center [250, 274] width 160 height 32
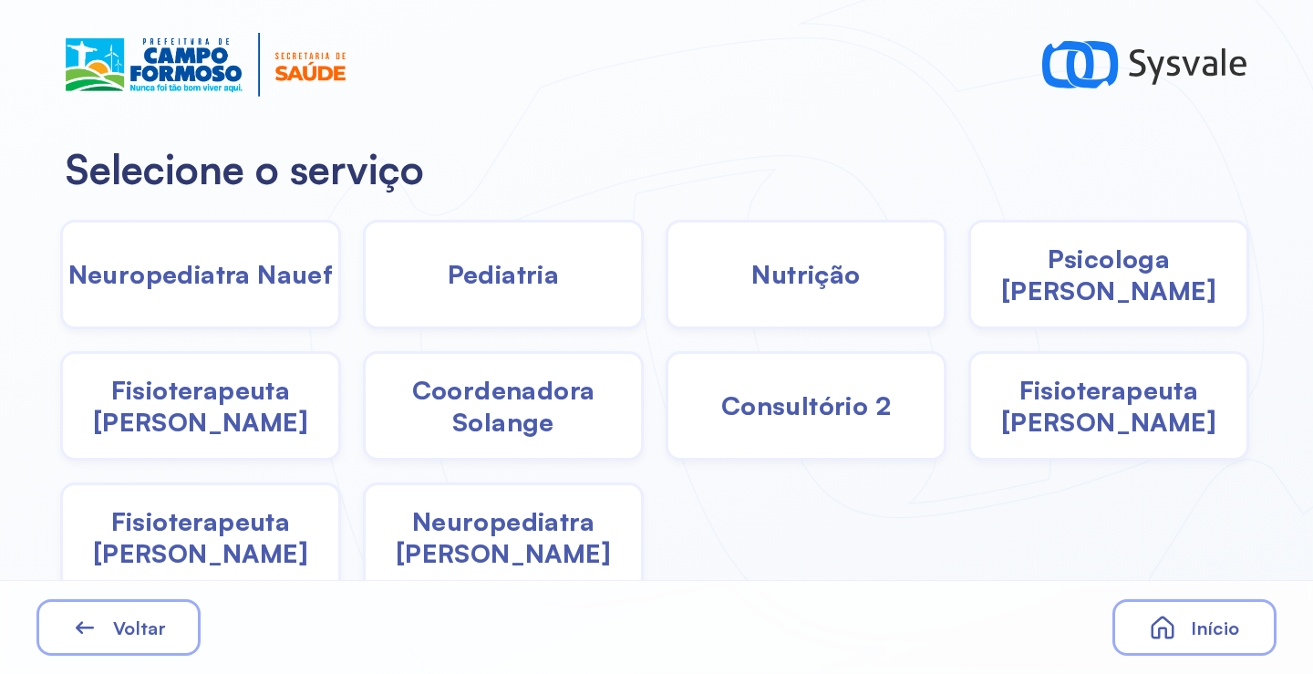
click at [447, 404] on span "Coordenadora Solange" at bounding box center [503, 406] width 275 height 64
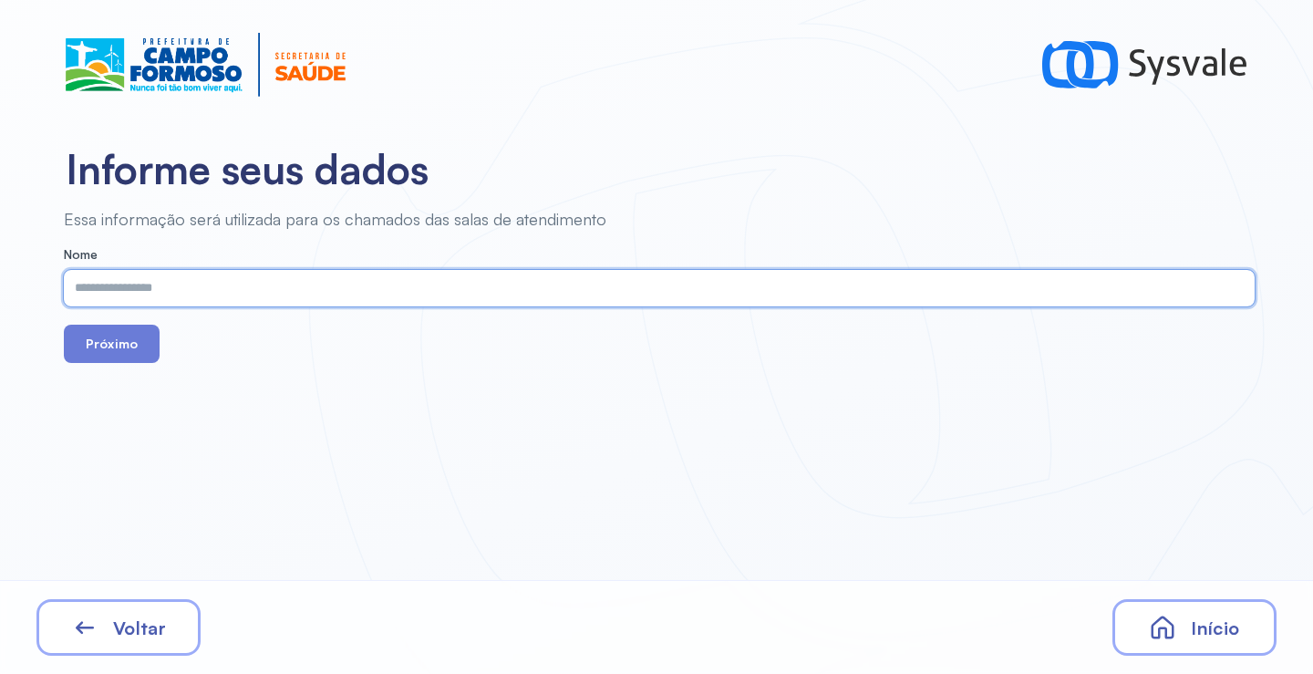
paste input "**********"
type input "**********"
click at [104, 345] on button "Próximo" at bounding box center [112, 343] width 96 height 38
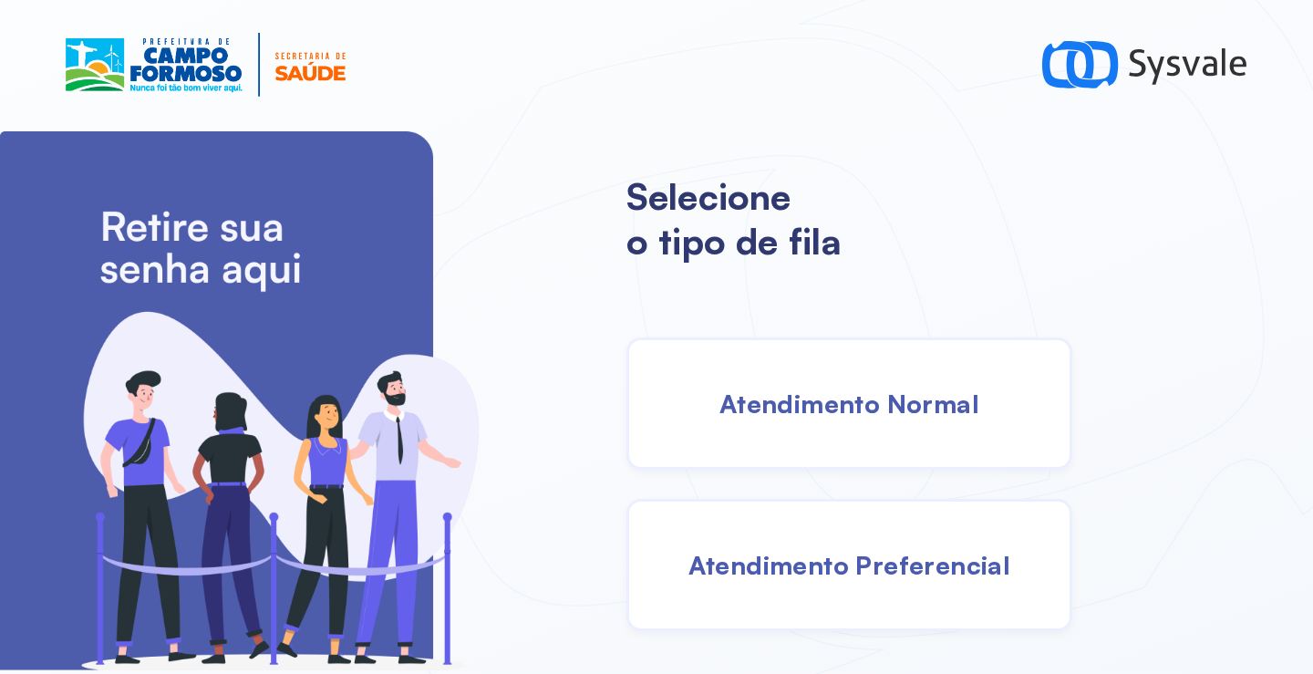
click at [841, 407] on span "Atendimento Normal" at bounding box center [849, 403] width 260 height 32
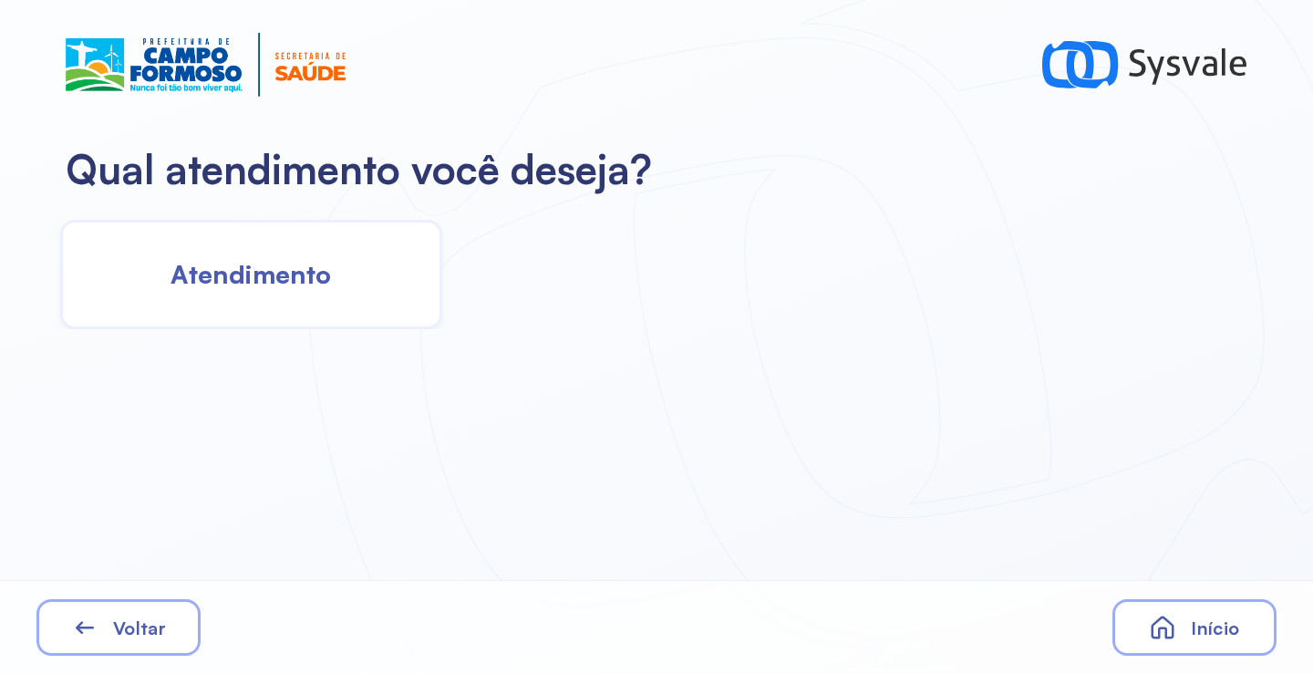
click at [319, 267] on span "Atendimento" at bounding box center [250, 274] width 160 height 32
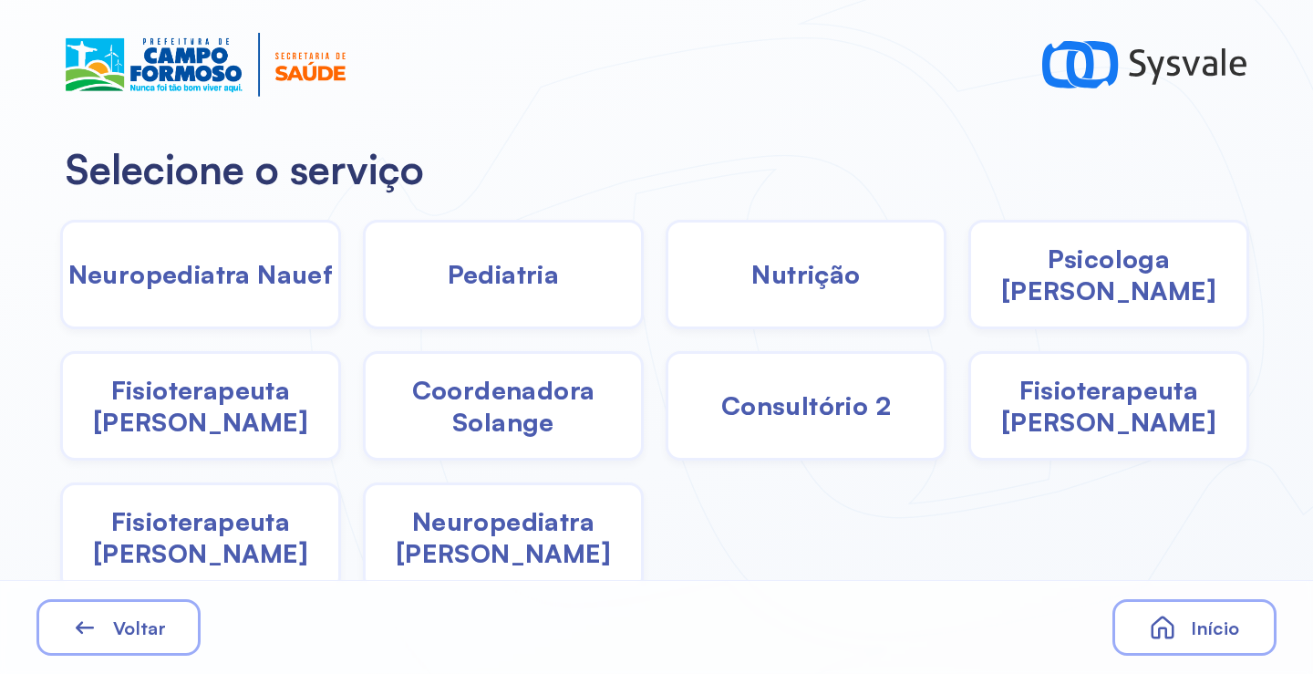
click at [1075, 413] on span "Fisioterapeuta Francyne" at bounding box center [1108, 406] width 275 height 64
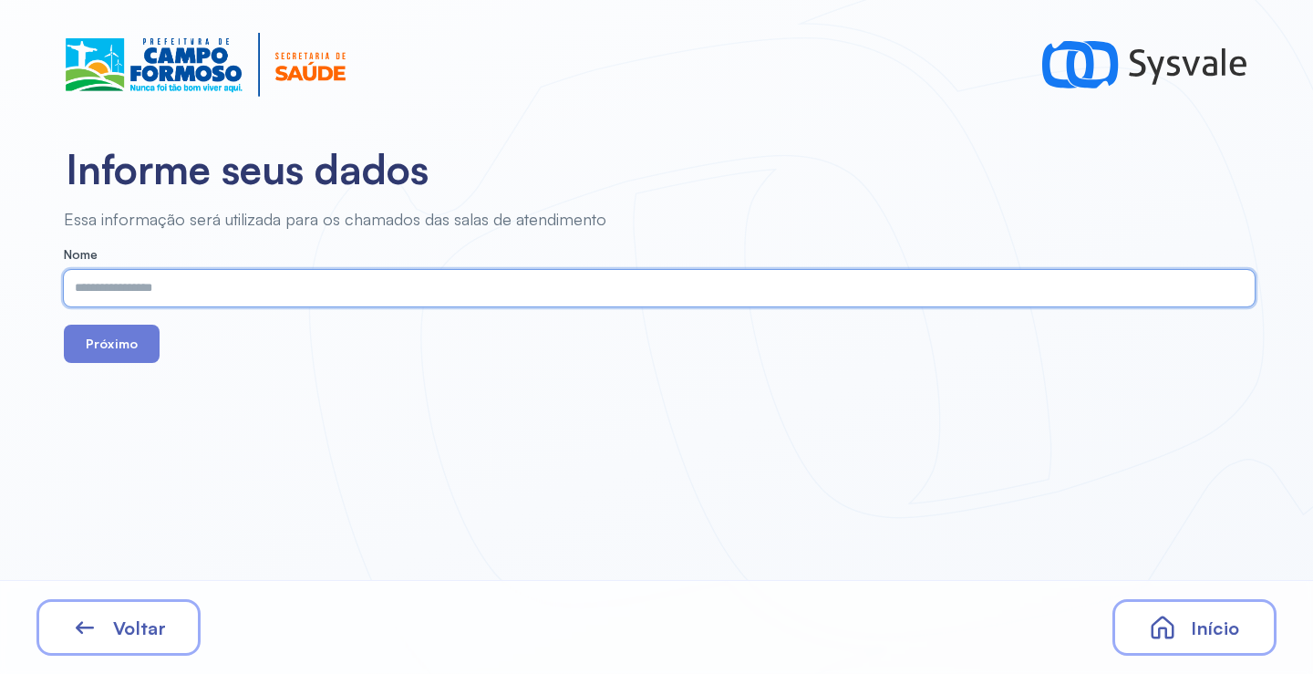
paste input "**********"
type input "**********"
click at [128, 353] on button "Próximo" at bounding box center [112, 343] width 96 height 38
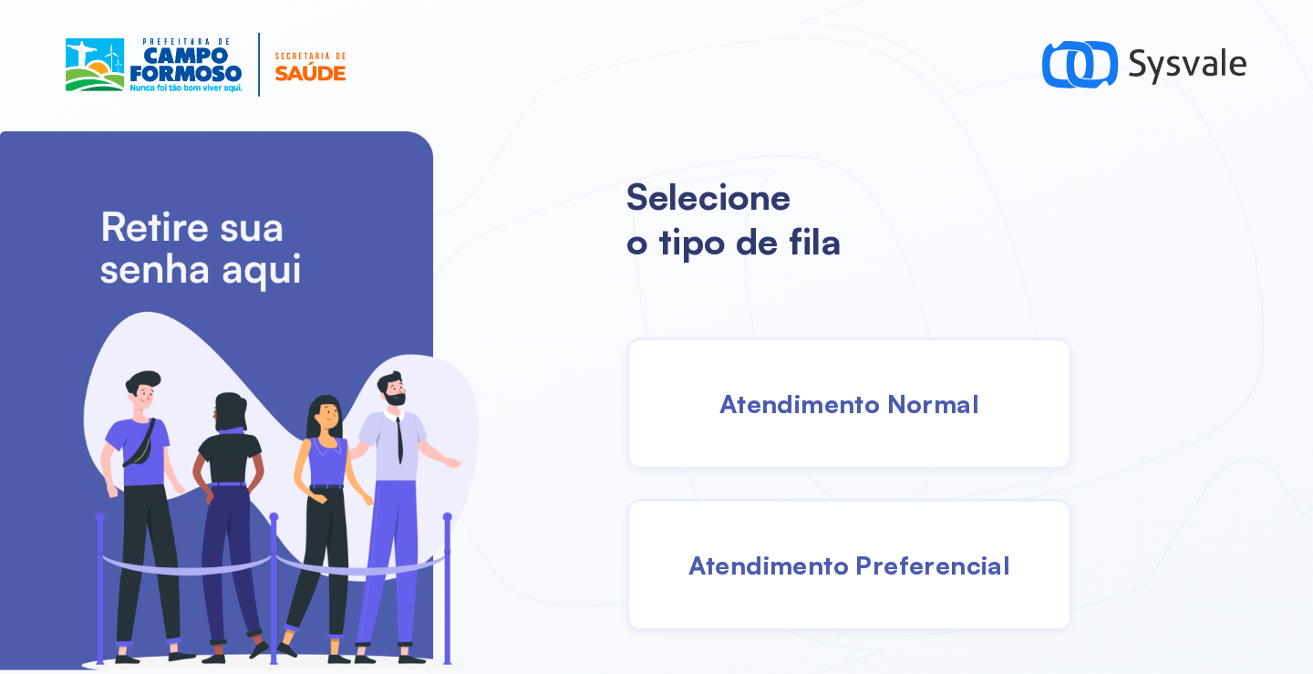
click at [865, 421] on div "Atendimento Normal" at bounding box center [849, 403] width 446 height 132
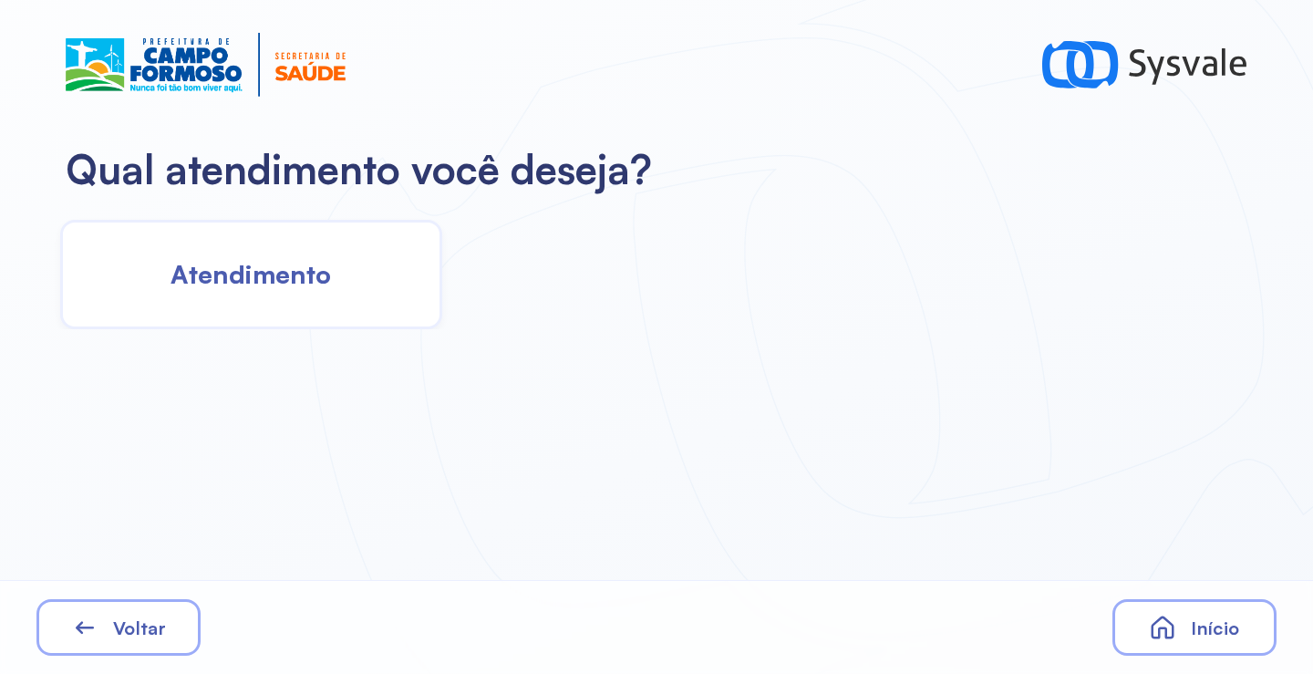
click at [308, 280] on span "Atendimento" at bounding box center [250, 274] width 160 height 32
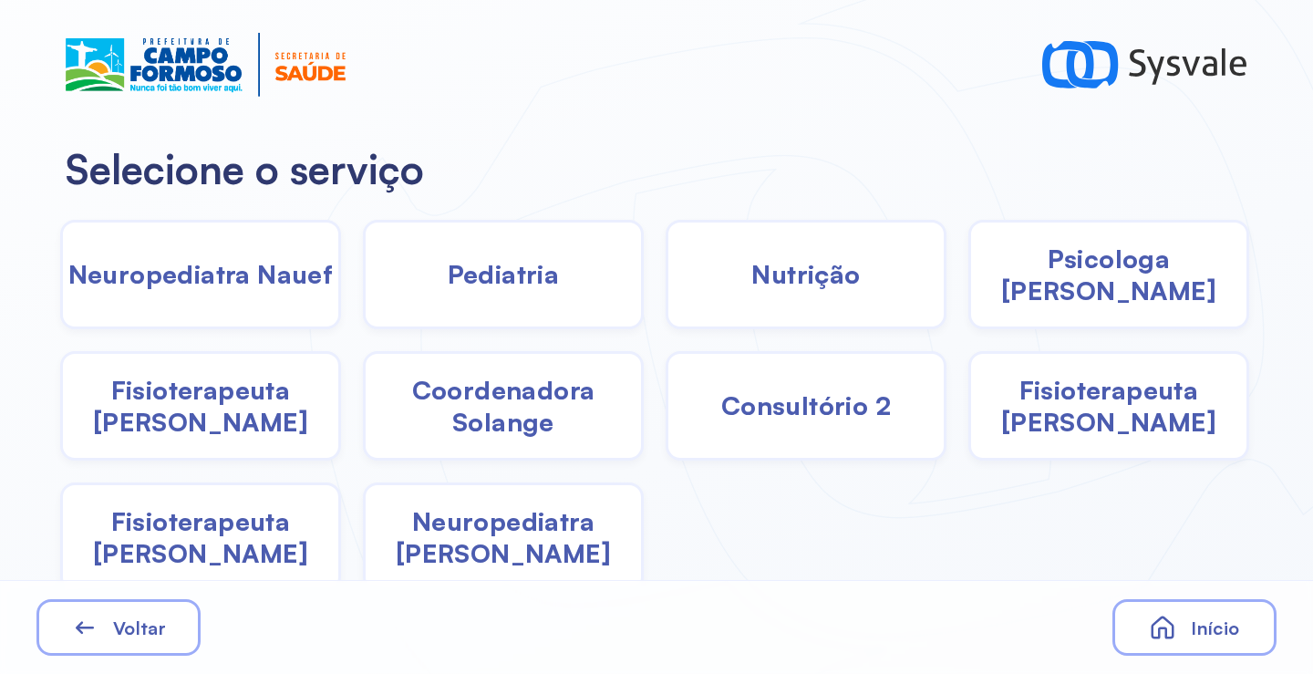
click at [433, 409] on span "Coordenadora Solange" at bounding box center [503, 406] width 275 height 64
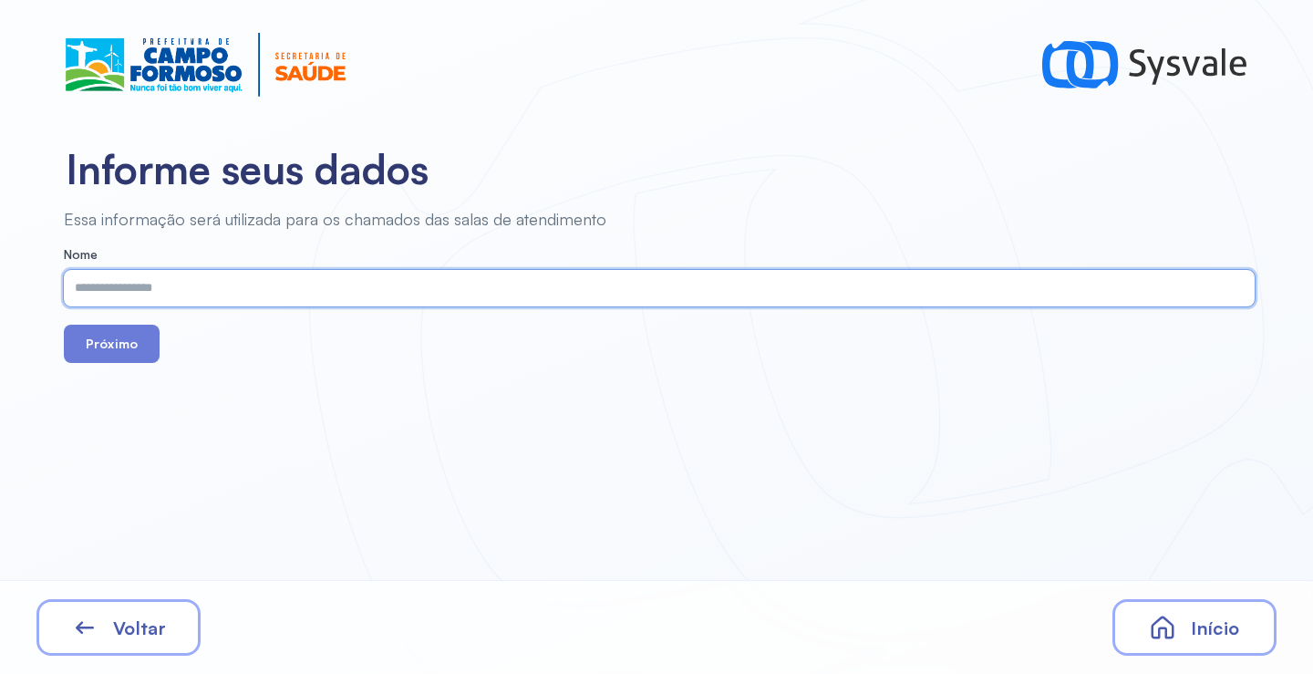
paste input "**********"
type input "**********"
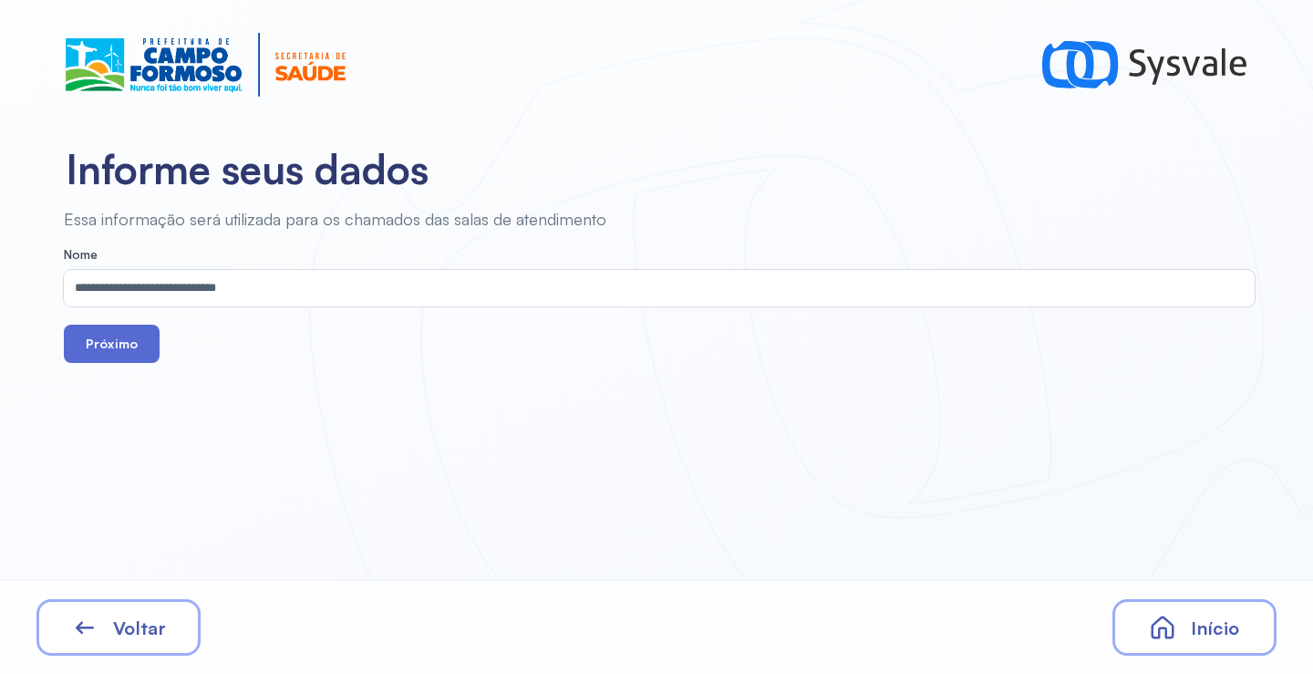
click at [141, 349] on button "Próximo" at bounding box center [112, 343] width 96 height 38
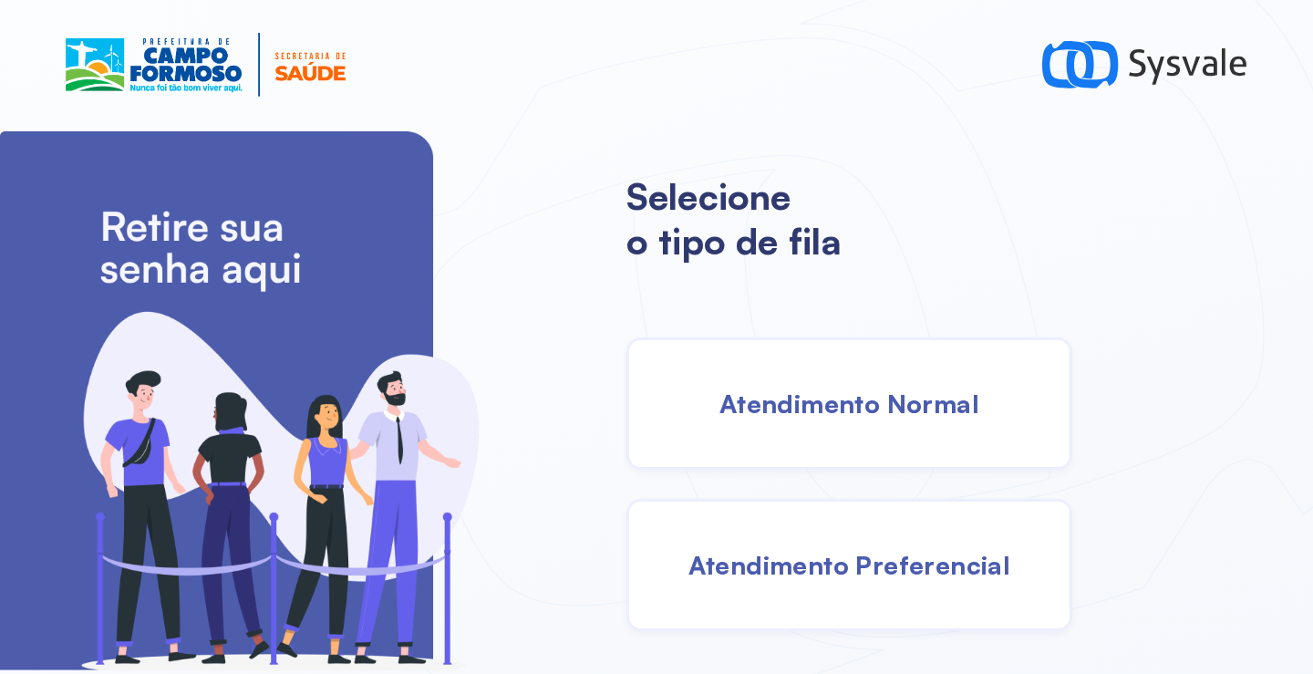
click at [744, 365] on div "Atendimento Normal" at bounding box center [849, 403] width 446 height 132
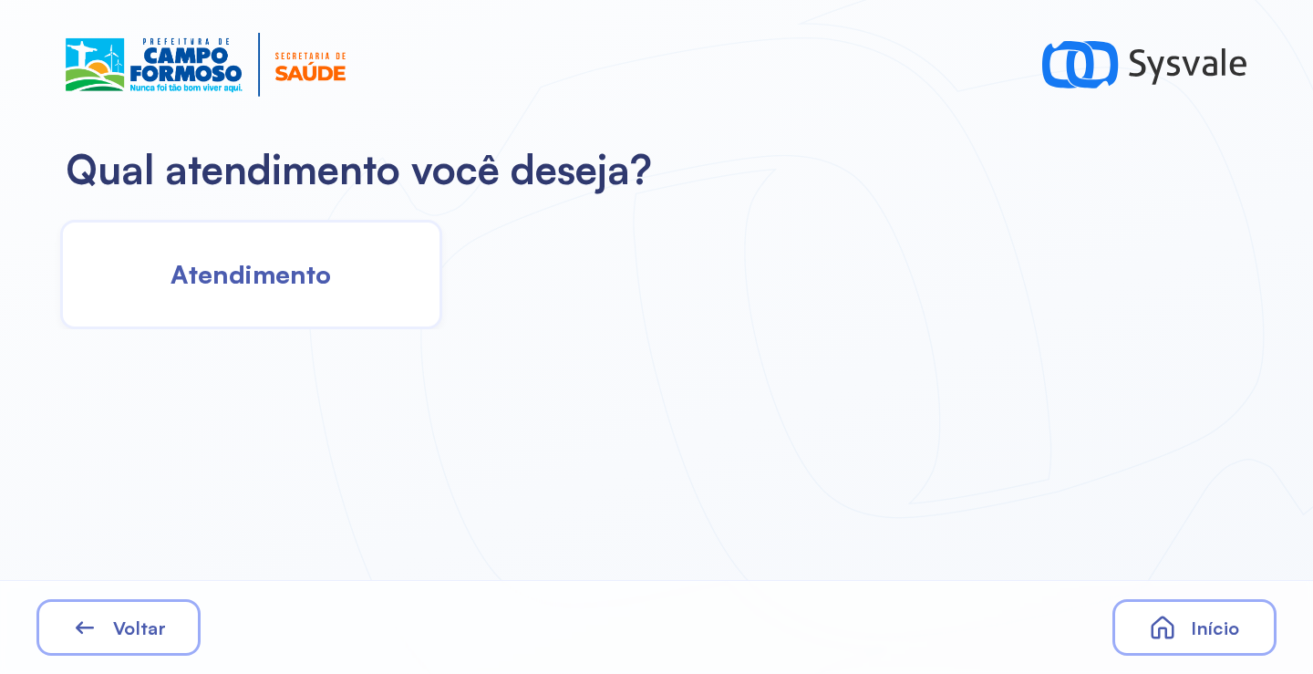
click at [417, 319] on div "Atendimento" at bounding box center [251, 274] width 382 height 109
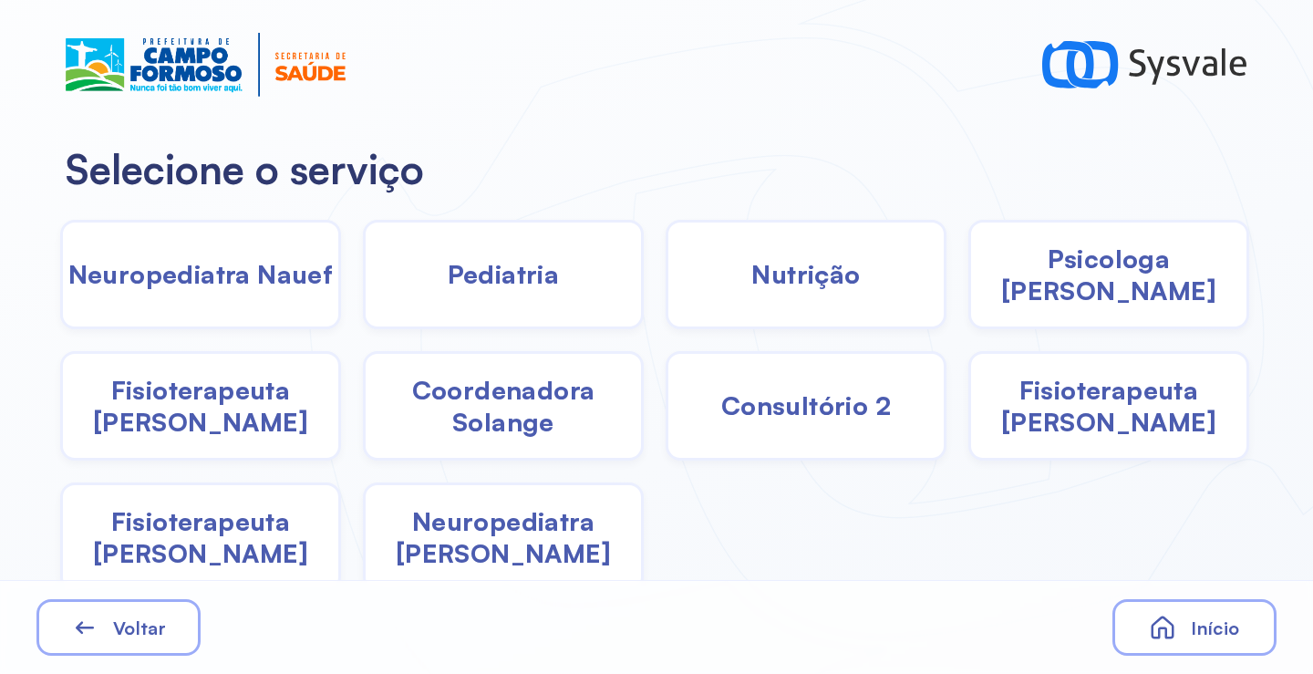
click at [751, 283] on span "Nutrição" at bounding box center [805, 274] width 108 height 32
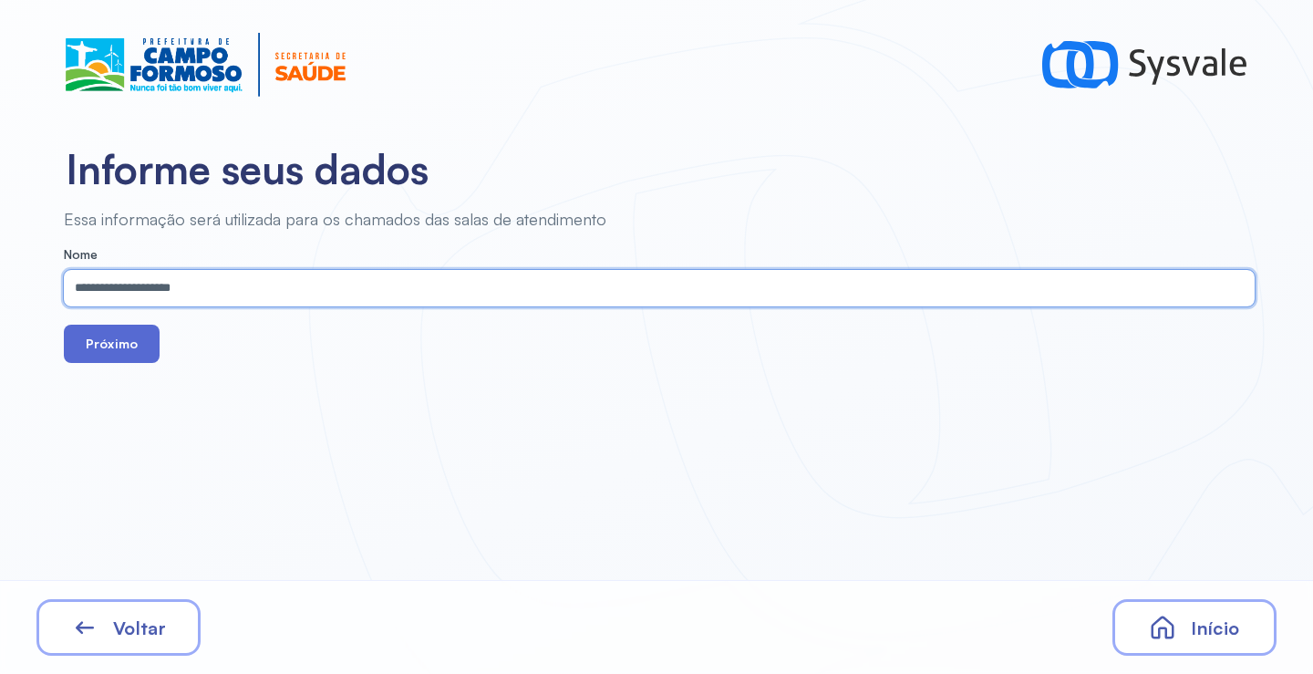
type input "**********"
click at [144, 348] on button "Próximo" at bounding box center [112, 343] width 96 height 38
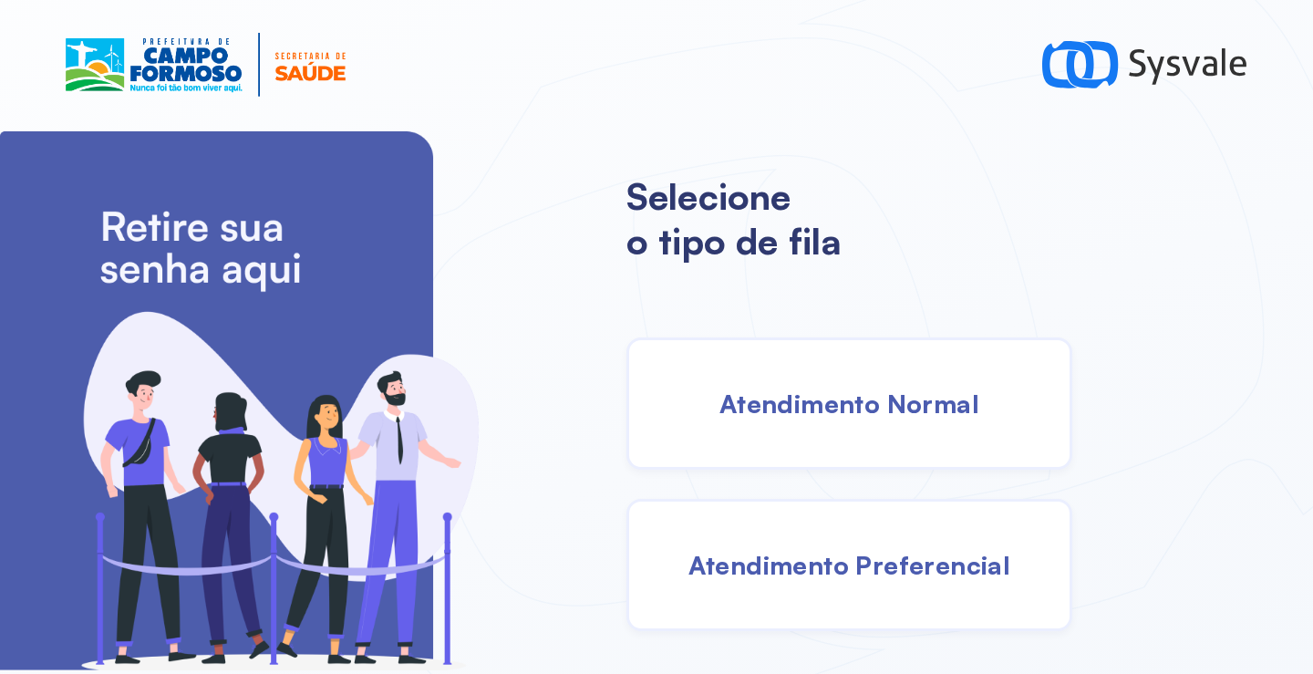
click at [852, 441] on div "Atendimento Normal" at bounding box center [849, 403] width 446 height 132
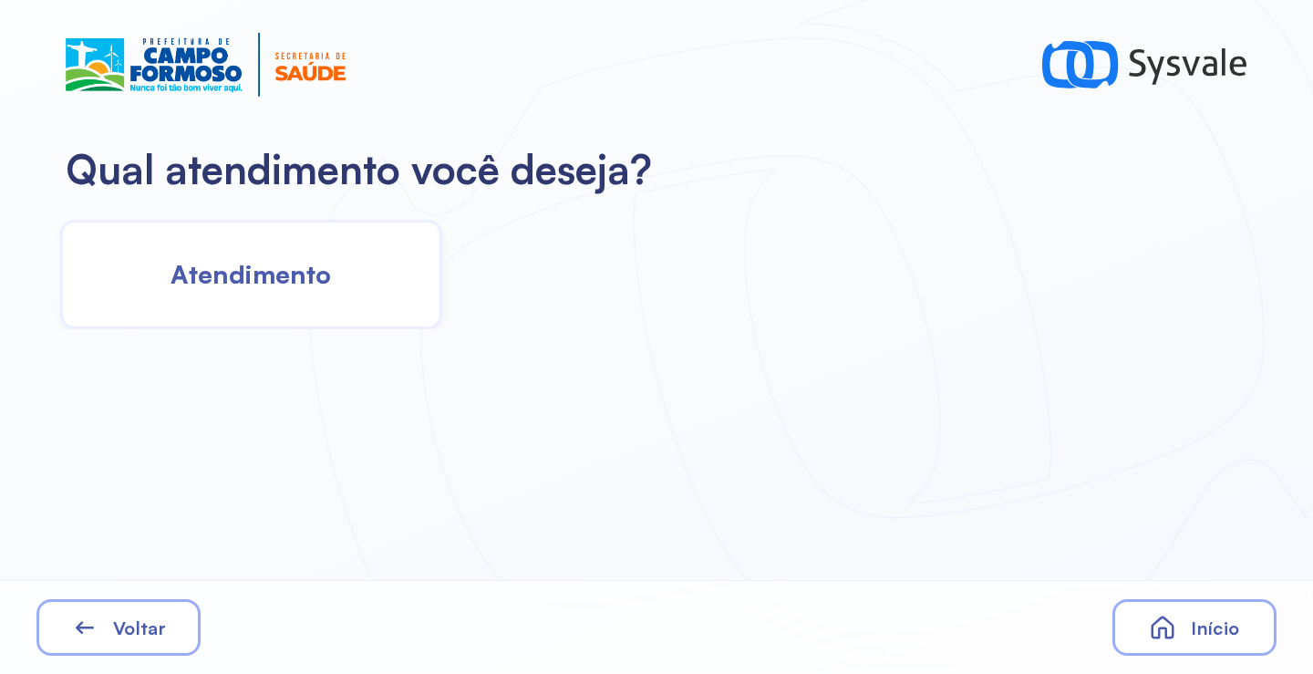
click at [307, 298] on div "Atendimento" at bounding box center [251, 274] width 382 height 109
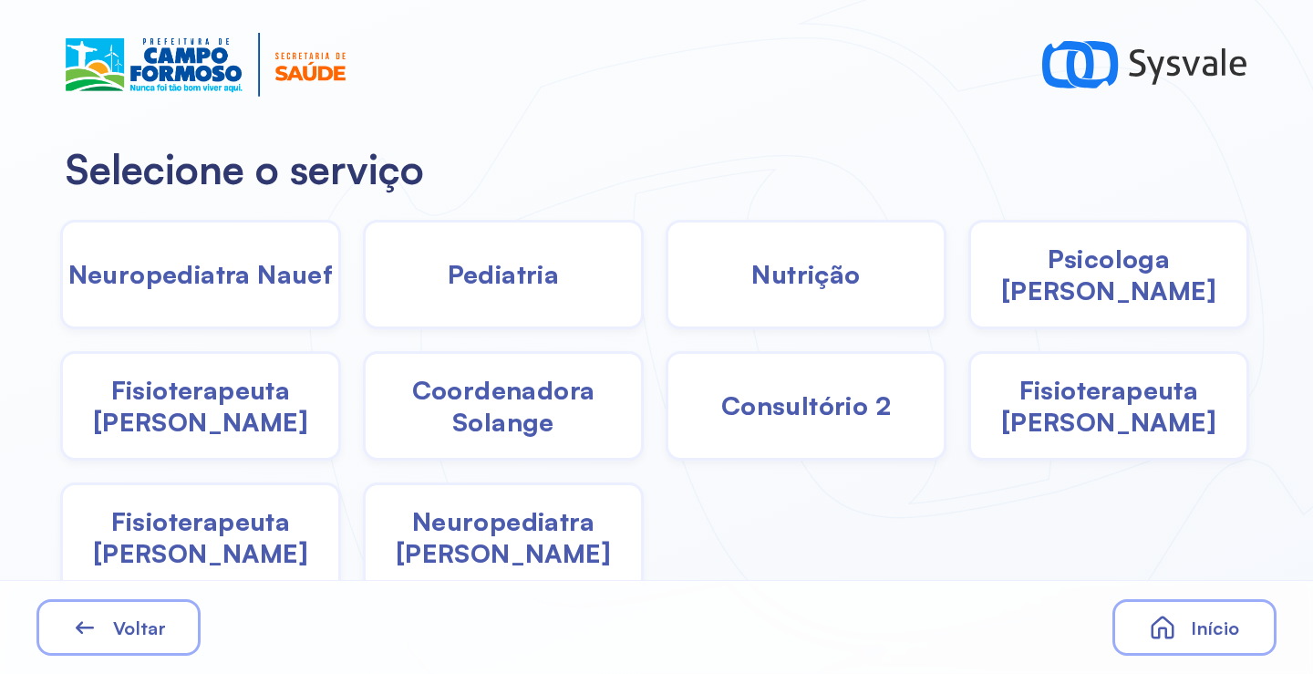
click at [1056, 423] on span "Fisioterapeuta Francyne" at bounding box center [1108, 406] width 275 height 64
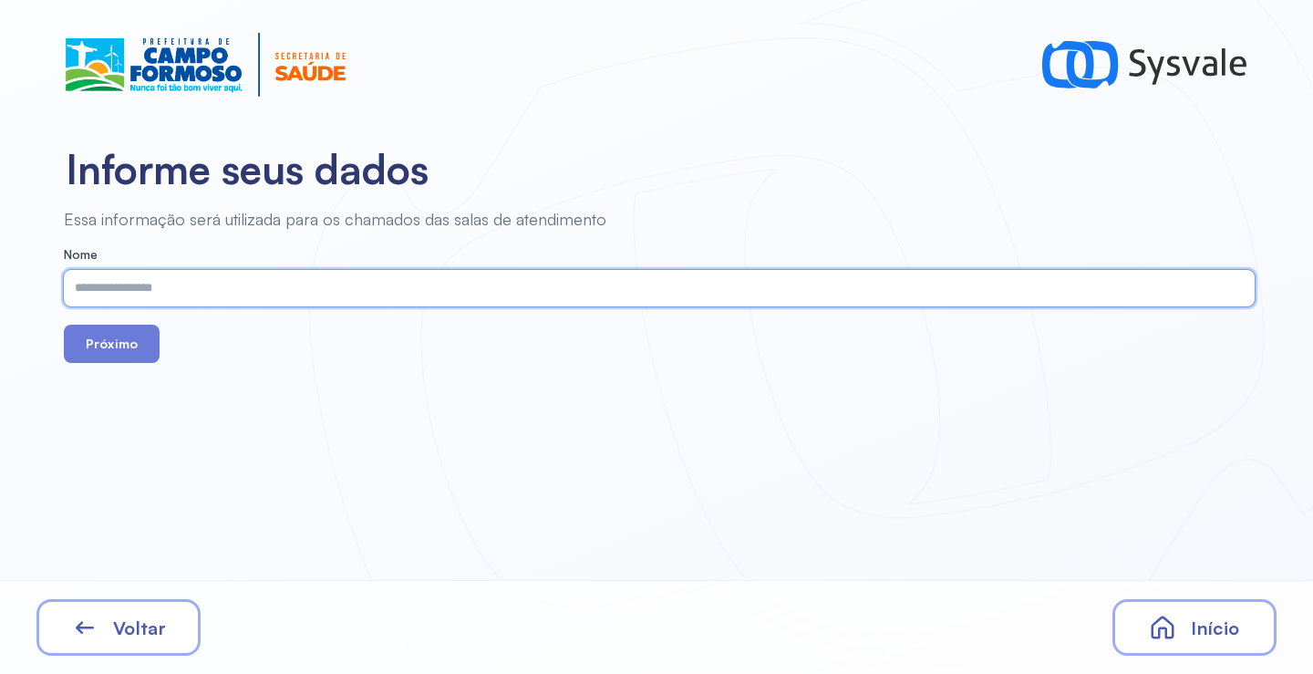
paste input "**********"
type input "**********"
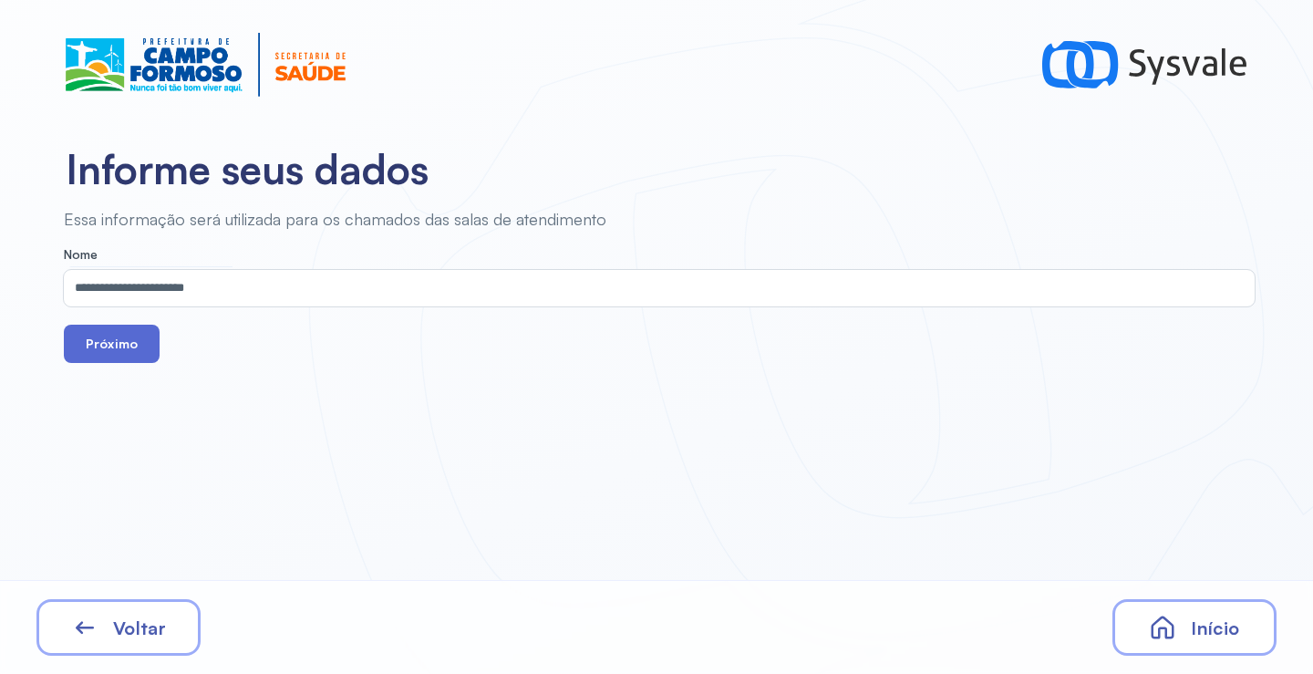
click at [88, 350] on button "Próximo" at bounding box center [112, 343] width 96 height 38
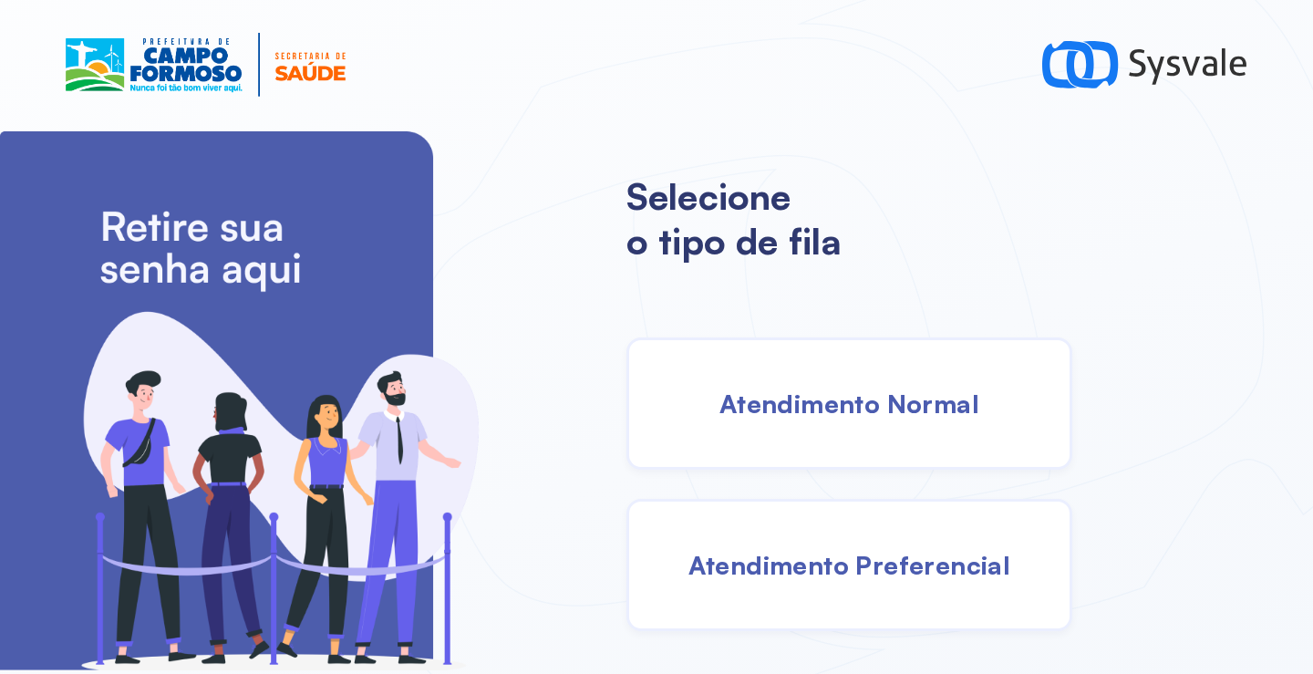
click at [861, 401] on span "Atendimento Normal" at bounding box center [849, 403] width 260 height 32
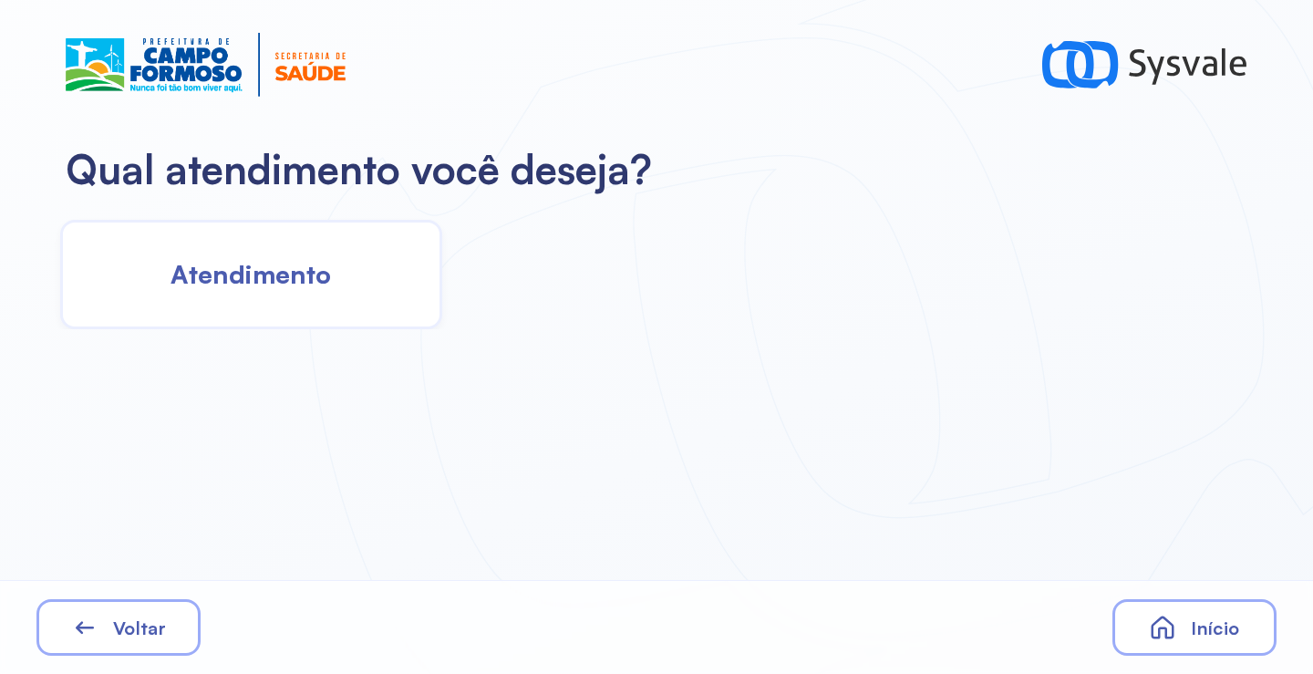
click at [321, 284] on span "Atendimento" at bounding box center [250, 274] width 160 height 32
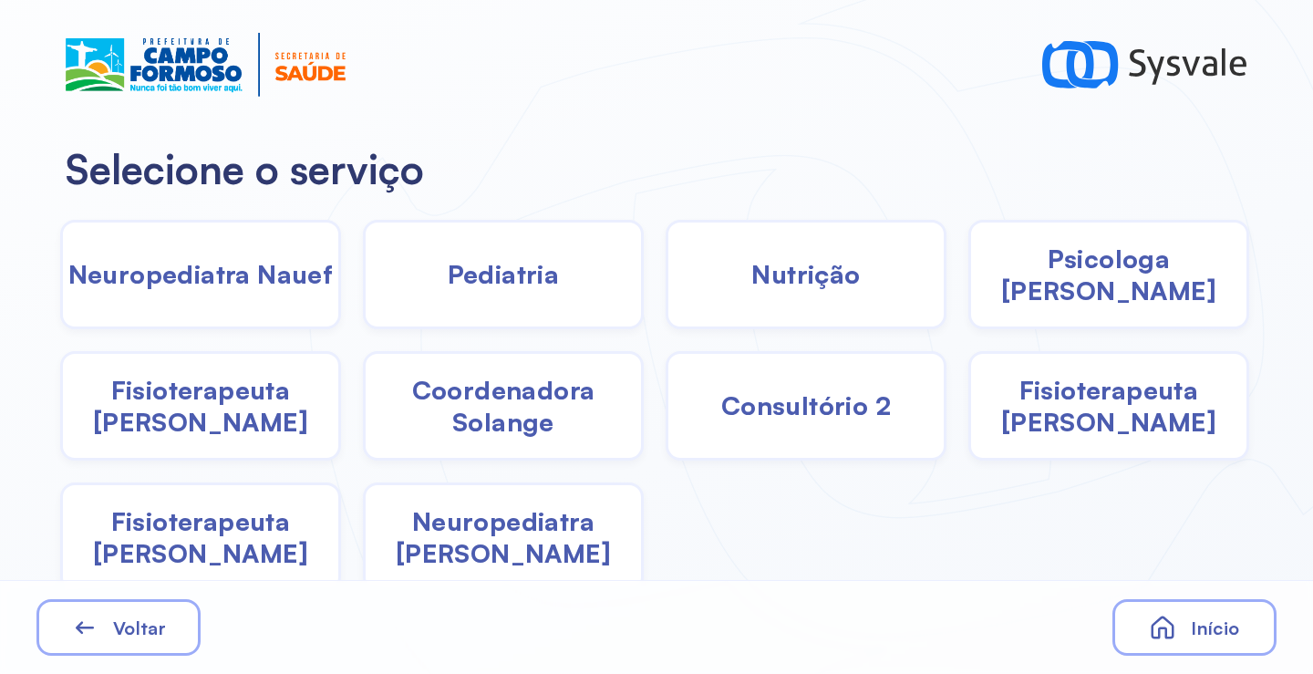
click at [786, 292] on div "Nutrição" at bounding box center [805, 274] width 281 height 109
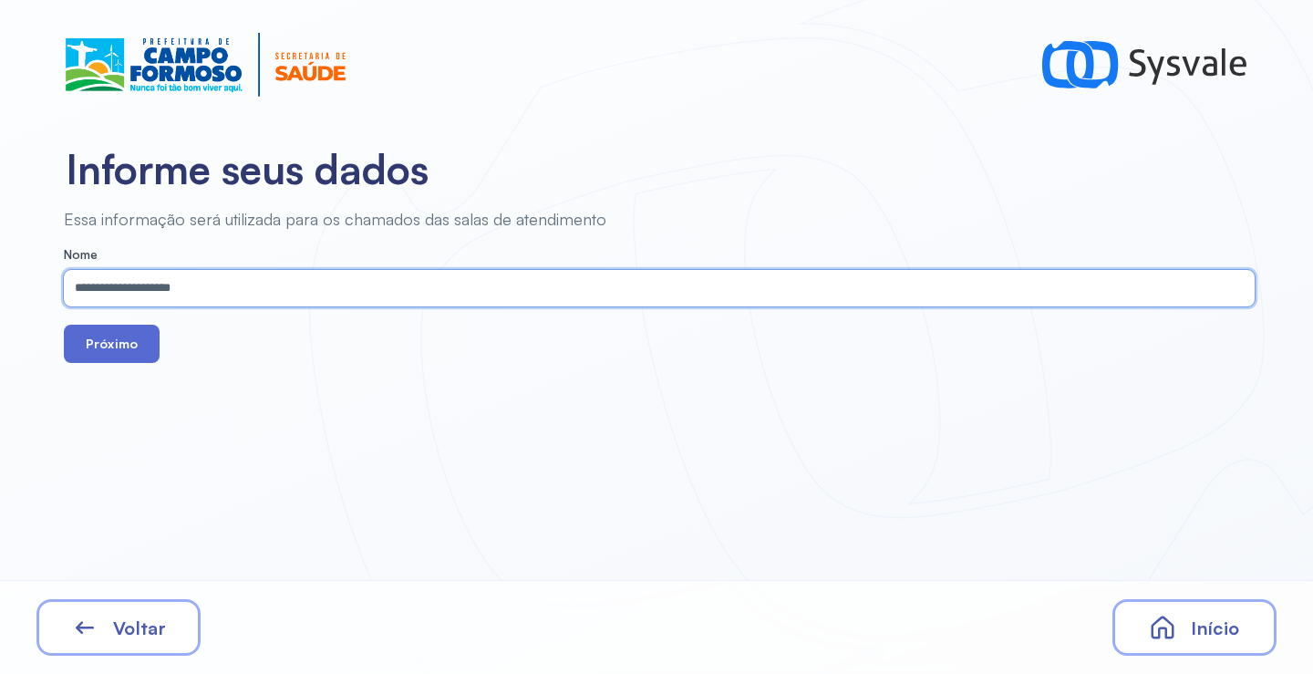
type input "**********"
click at [77, 336] on button "Próximo" at bounding box center [112, 343] width 96 height 38
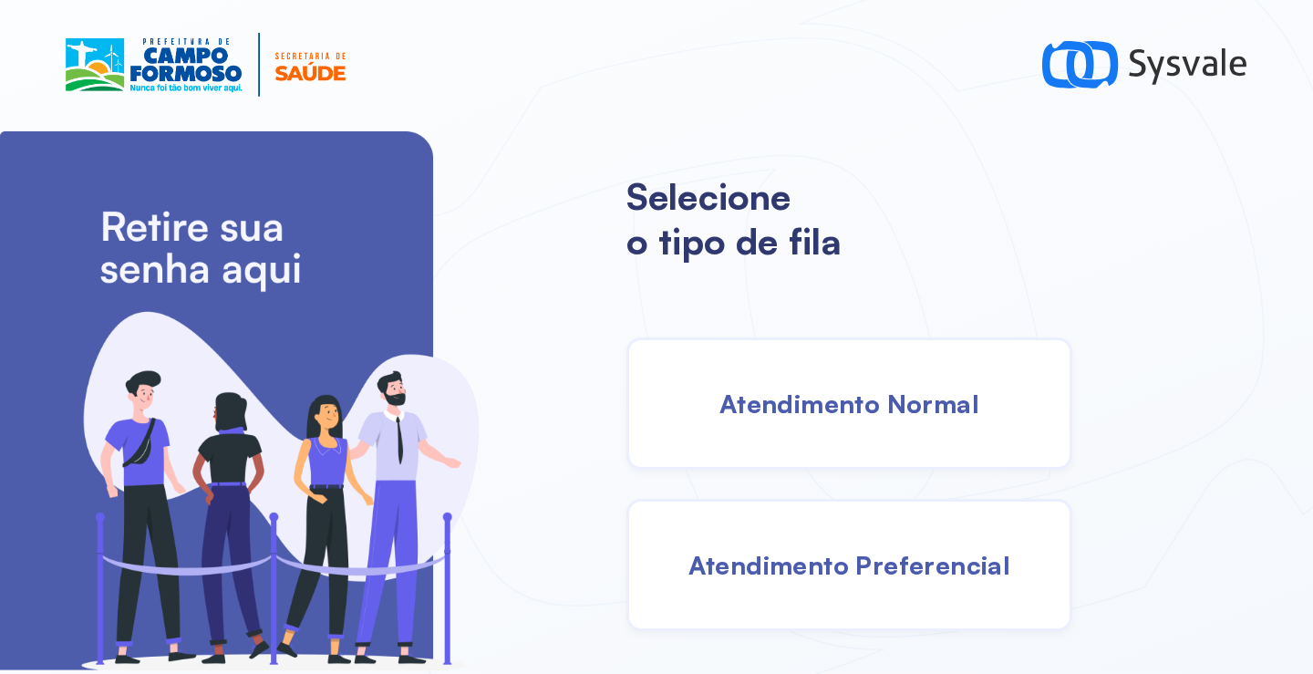
drag, startPoint x: 868, startPoint y: 411, endPoint x: 846, endPoint y: 408, distance: 22.0
click at [846, 408] on span "Atendimento Normal" at bounding box center [849, 403] width 260 height 32
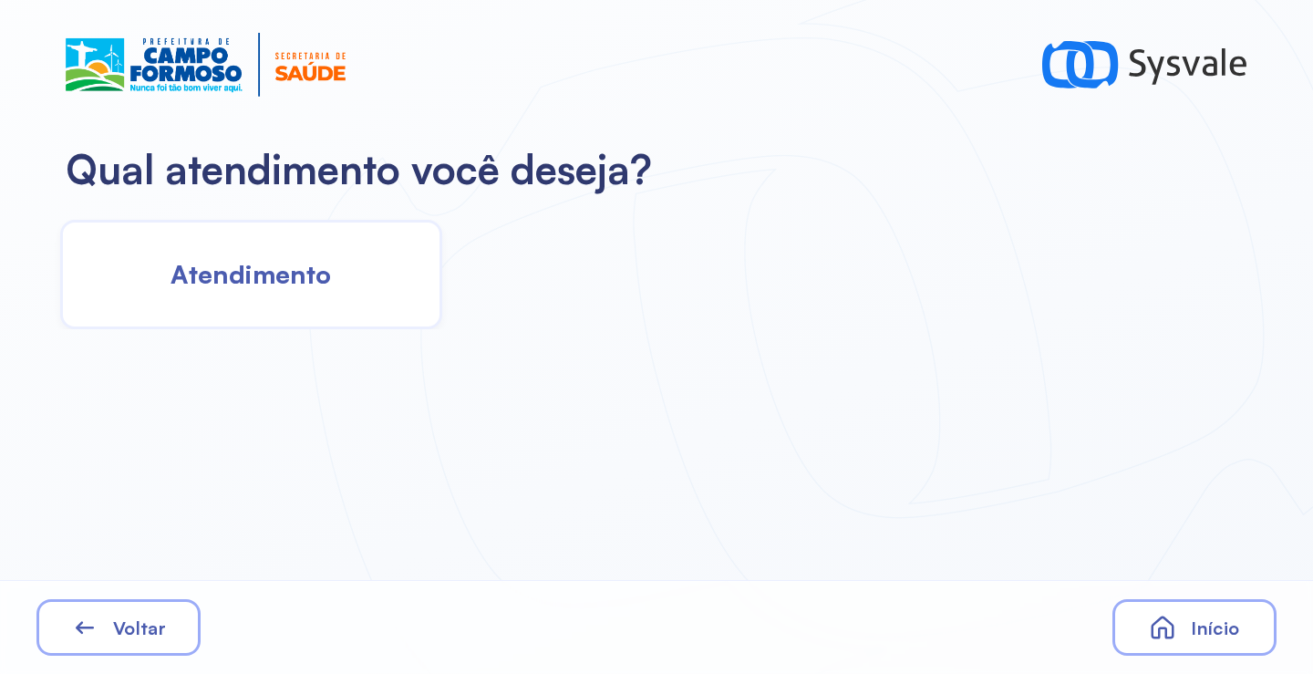
click at [317, 297] on div "Atendimento" at bounding box center [251, 274] width 382 height 109
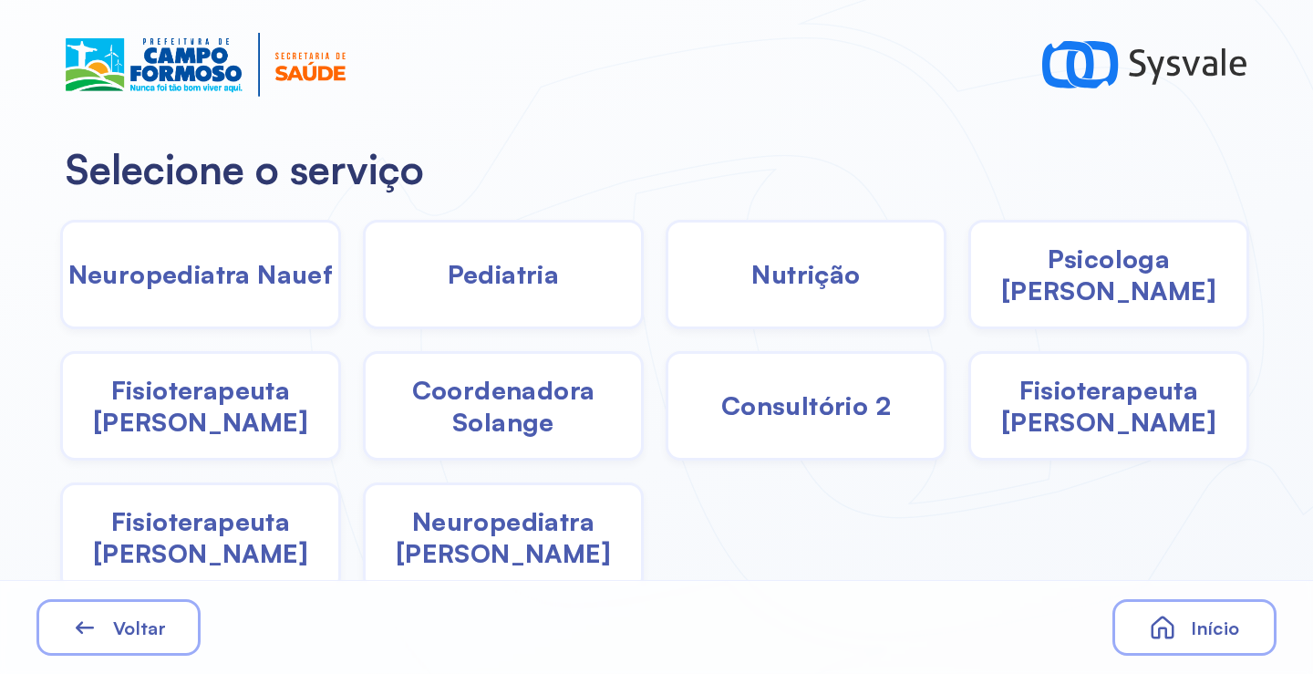
click at [1055, 425] on span "Fisioterapeuta Francyne" at bounding box center [1108, 406] width 275 height 64
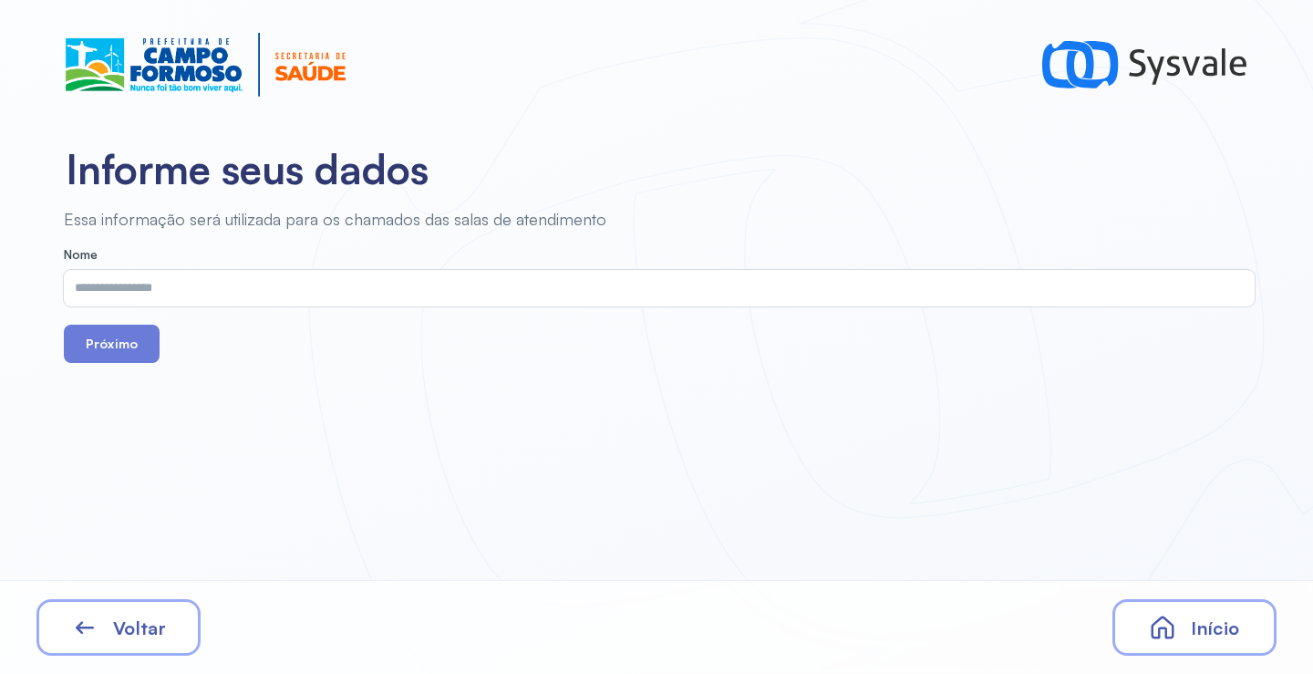
drag, startPoint x: 397, startPoint y: 261, endPoint x: 291, endPoint y: 276, distance: 107.8
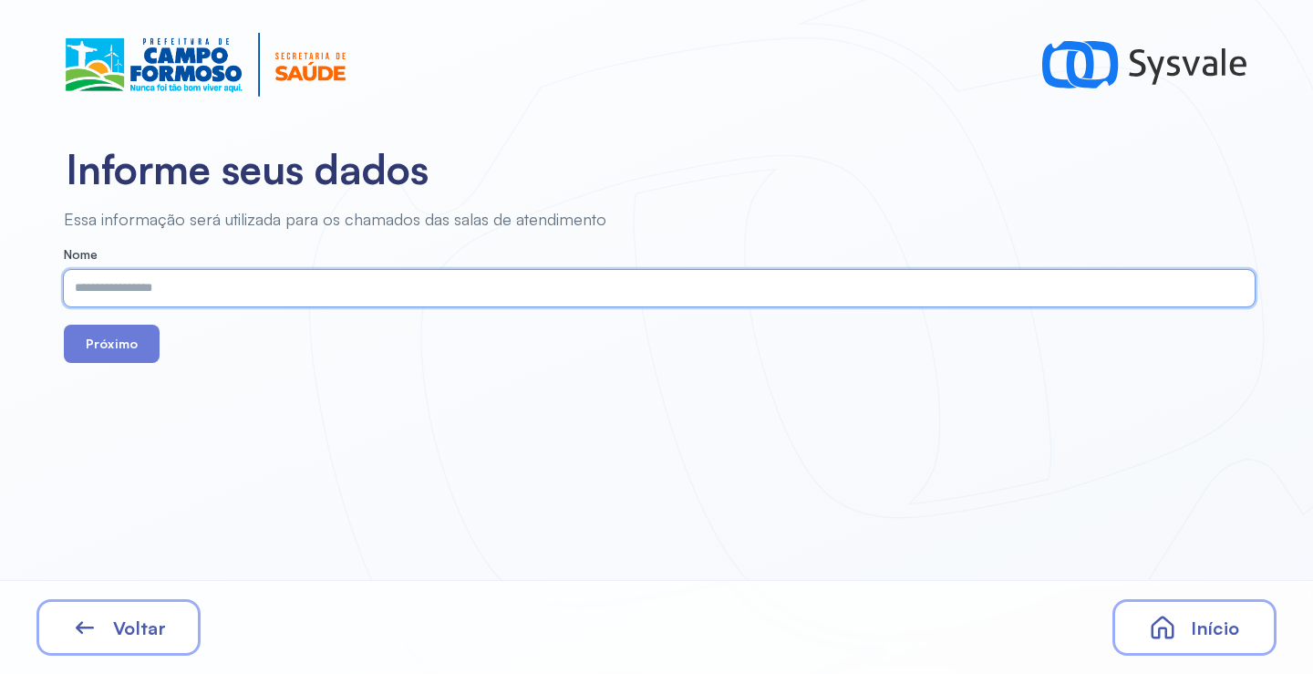
paste input "**********"
type input "**********"
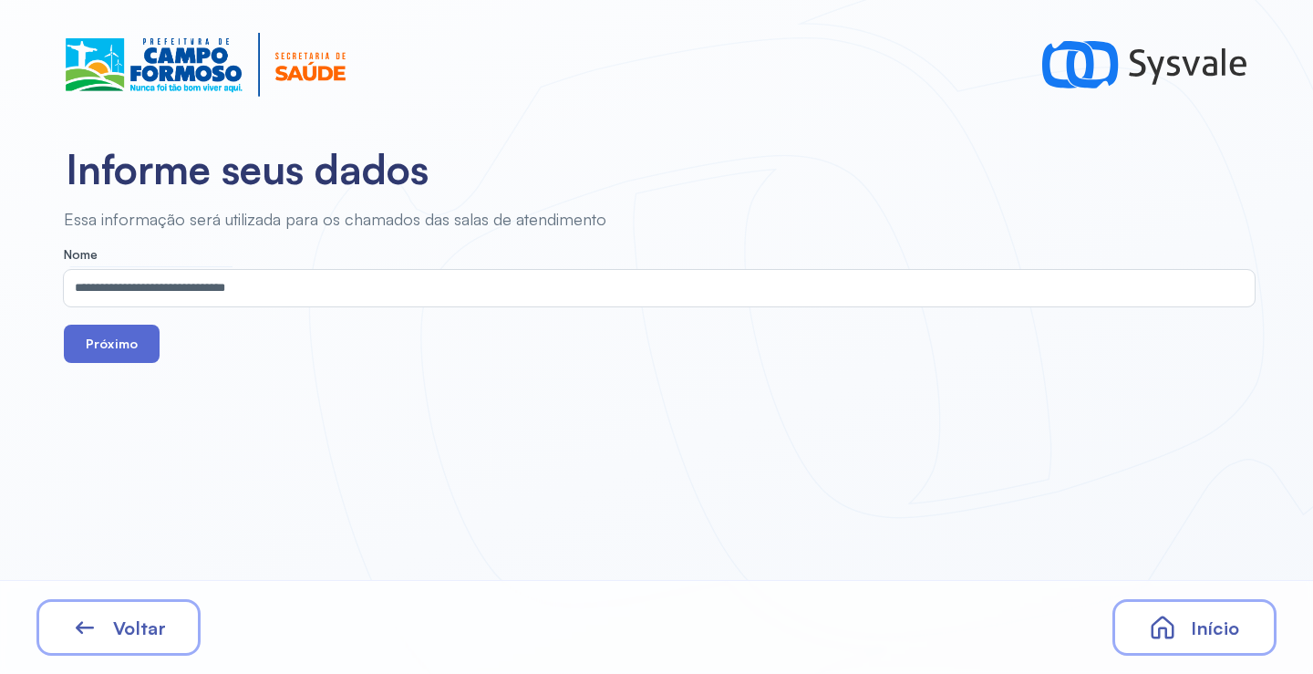
click at [149, 344] on button "Próximo" at bounding box center [112, 343] width 96 height 38
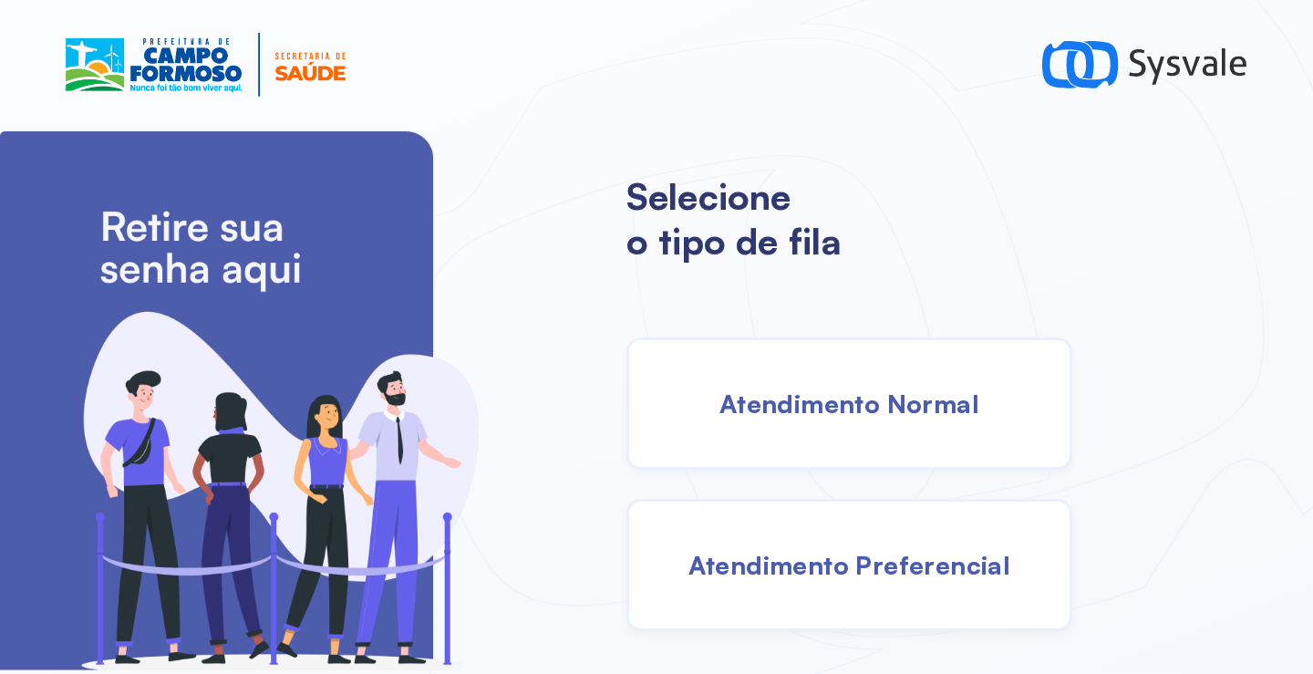
click at [836, 417] on span "Atendimento Normal" at bounding box center [849, 403] width 260 height 32
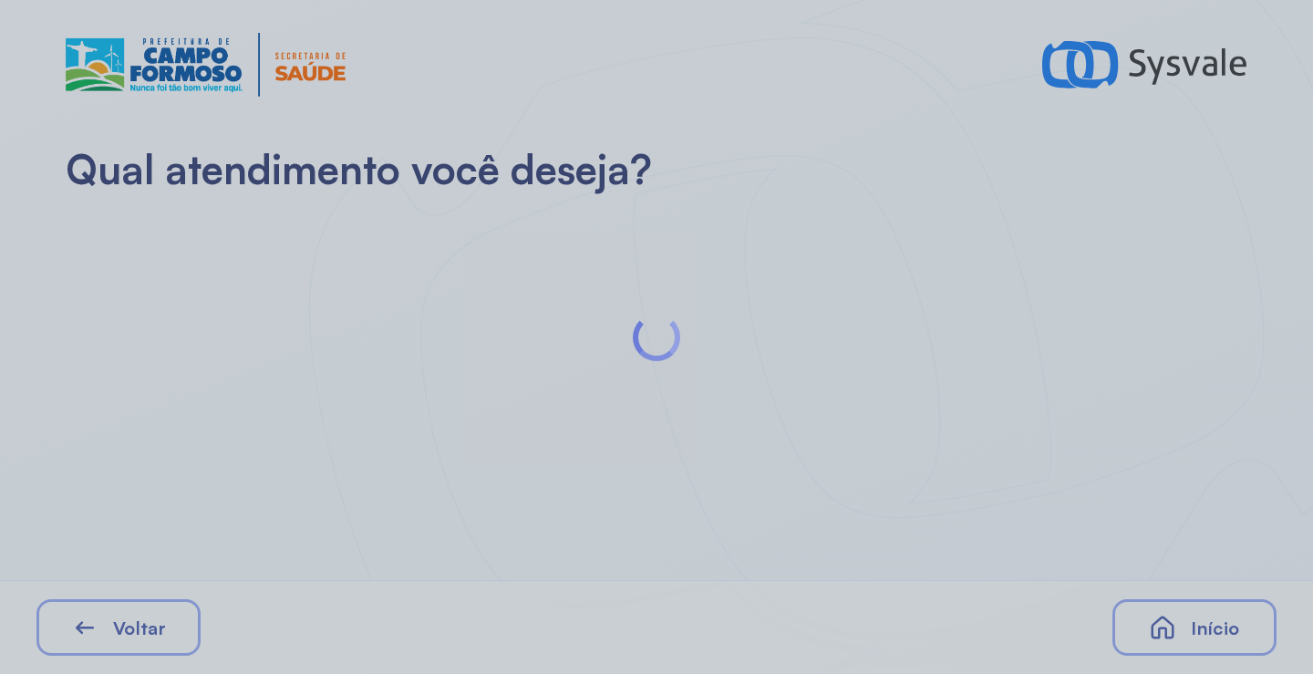
click at [328, 313] on div at bounding box center [656, 337] width 1313 height 674
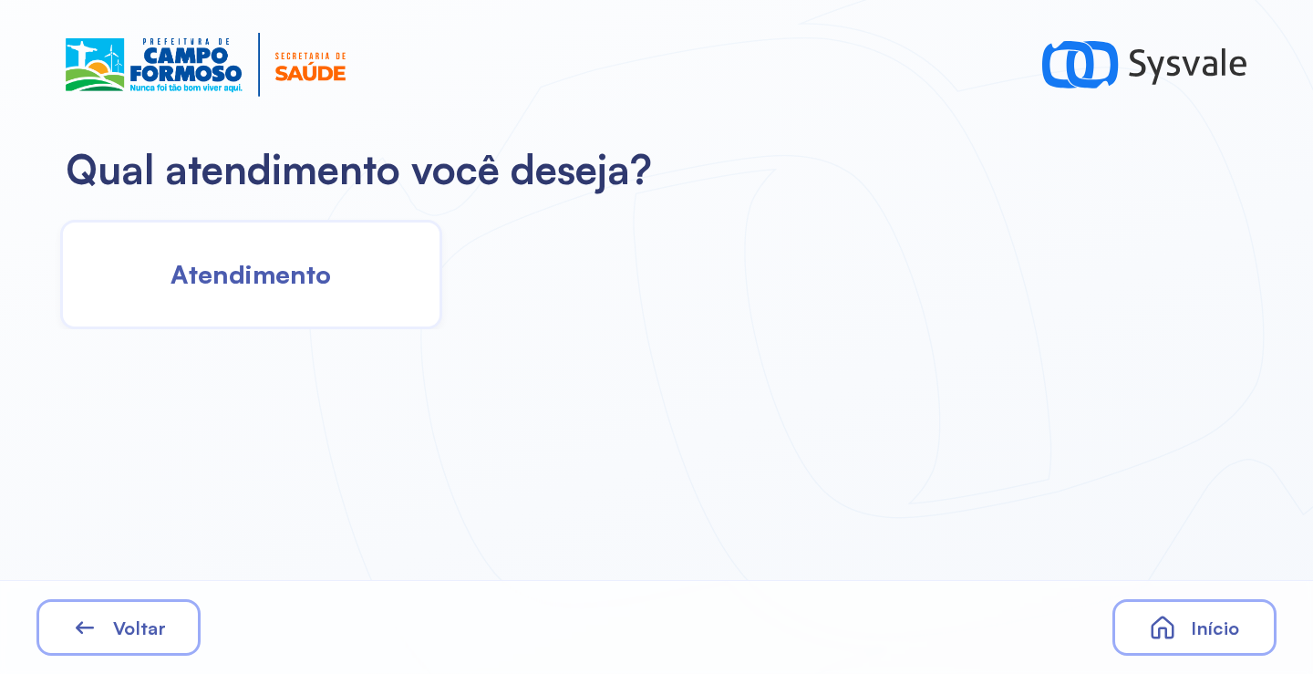
click at [291, 261] on span "Atendimento" at bounding box center [250, 274] width 160 height 32
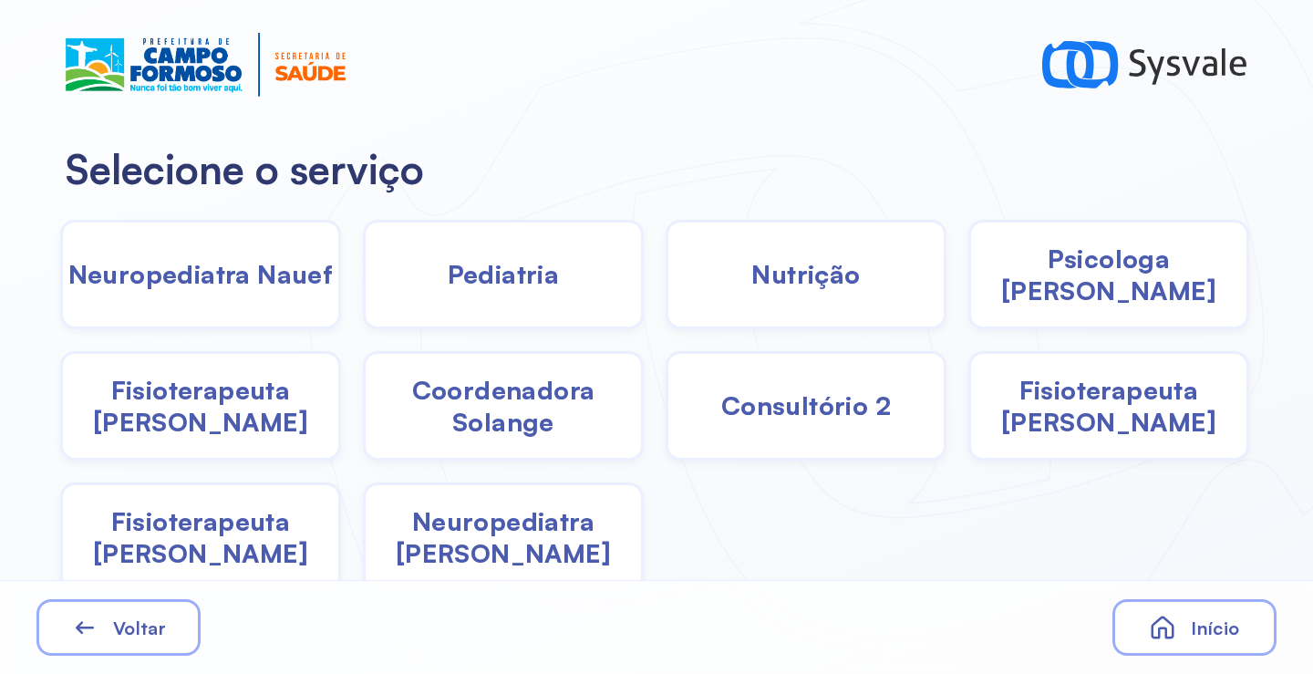
click at [1068, 297] on div "Psicologa Alana" at bounding box center [1108, 274] width 281 height 109
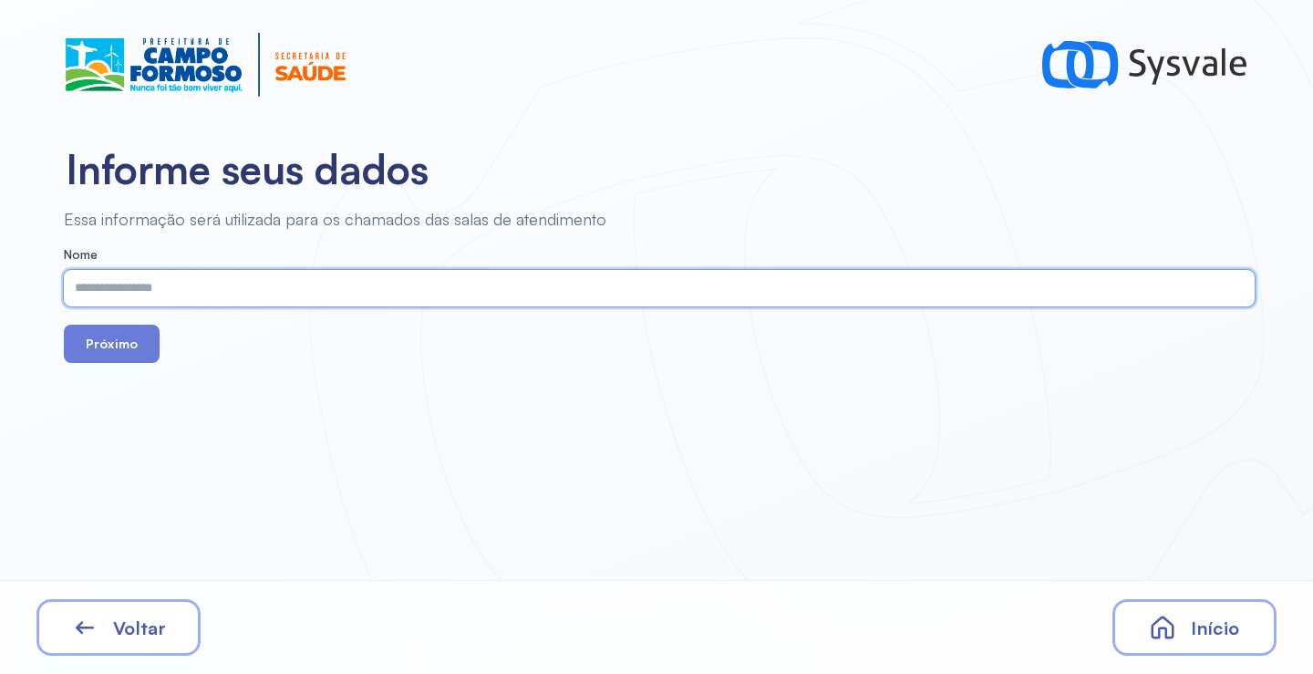
paste input "**********"
type input "**********"
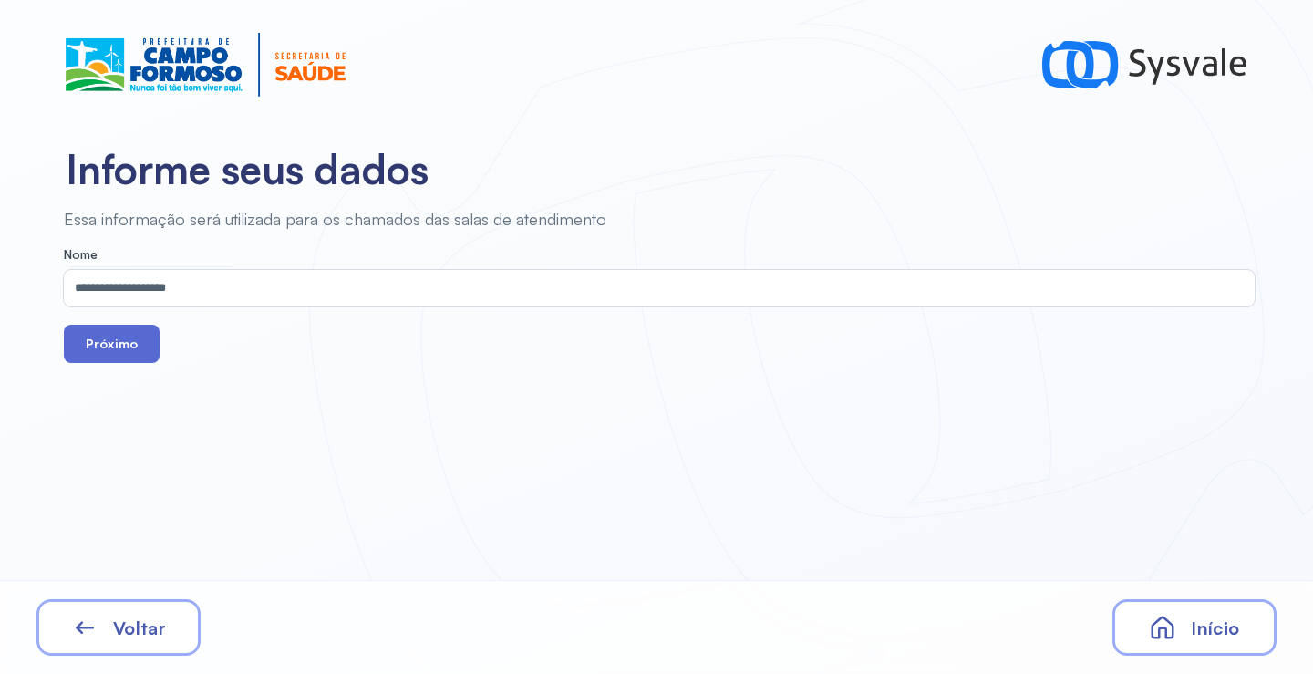
click at [118, 342] on button "Próximo" at bounding box center [112, 343] width 96 height 38
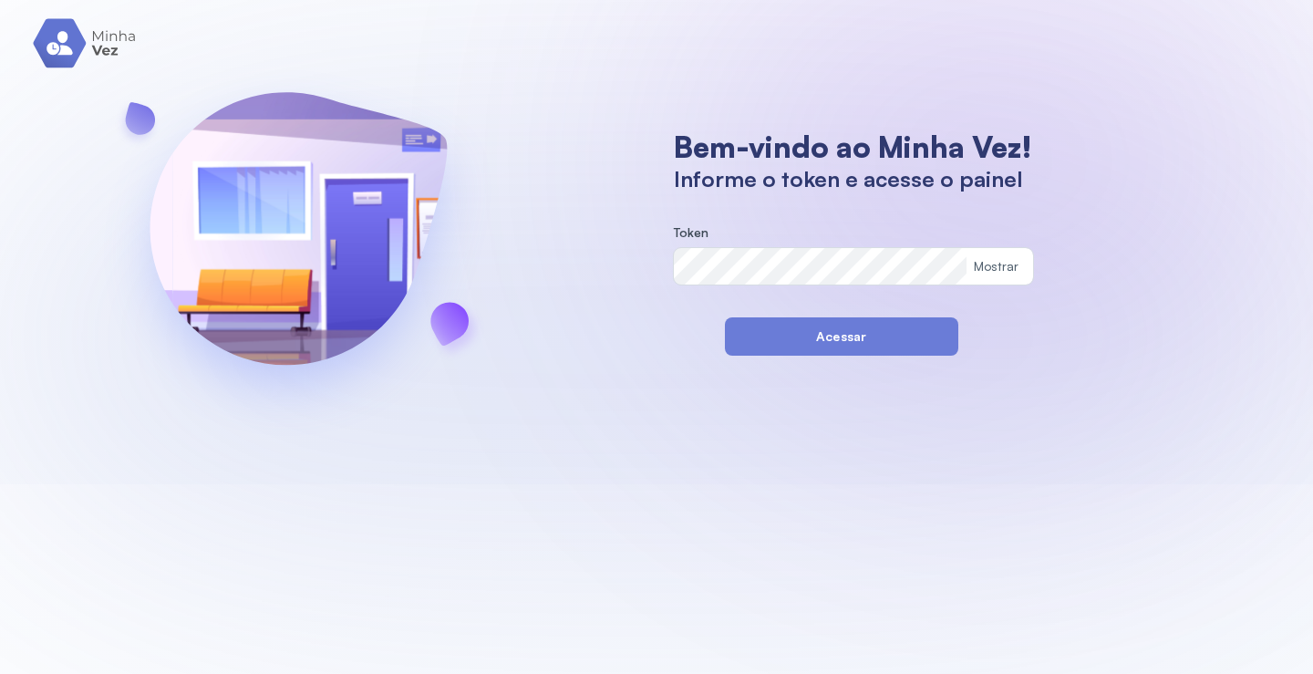
click at [725, 246] on div "Token Mostrar" at bounding box center [854, 254] width 360 height 59
click at [740, 335] on button "Acessar" at bounding box center [841, 336] width 233 height 38
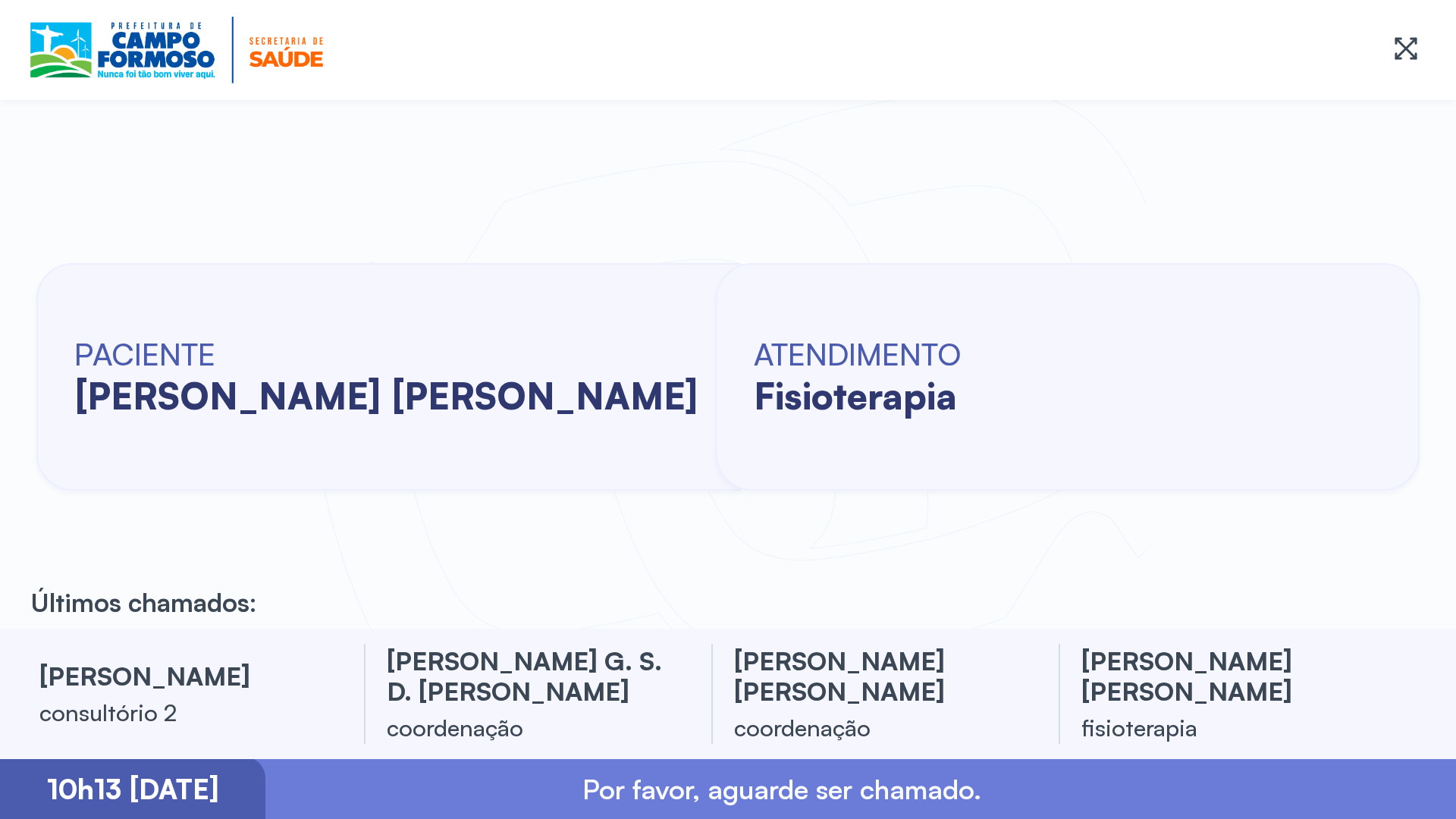
click at [2, 2] on div at bounding box center [728, 50] width 1456 height 100
